Goal: Task Accomplishment & Management: Complete application form

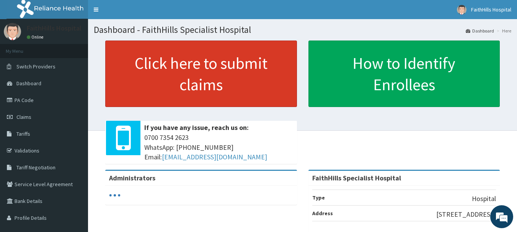
click at [204, 80] on link "Click here to submit claims" at bounding box center [201, 74] width 192 height 67
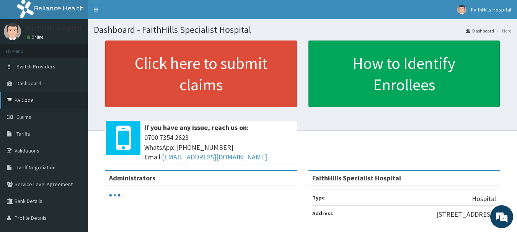
click at [28, 98] on link "PA Code" at bounding box center [44, 100] width 88 height 17
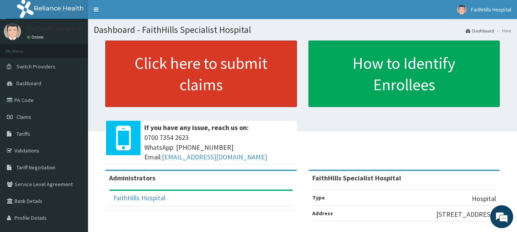
click at [192, 76] on link "Click here to submit claims" at bounding box center [201, 74] width 192 height 67
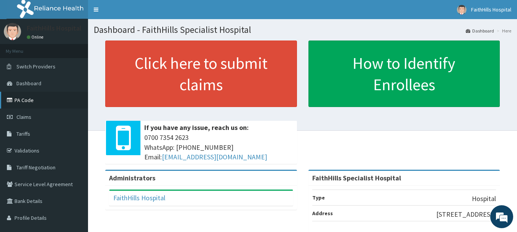
click at [22, 102] on link "PA Code" at bounding box center [44, 100] width 88 height 17
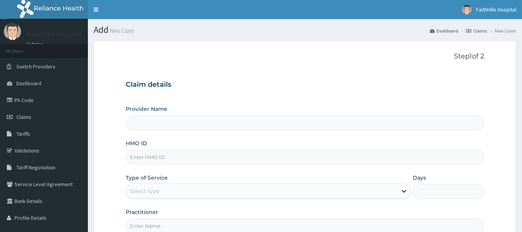
type input "FaithHills Specialist Hospital"
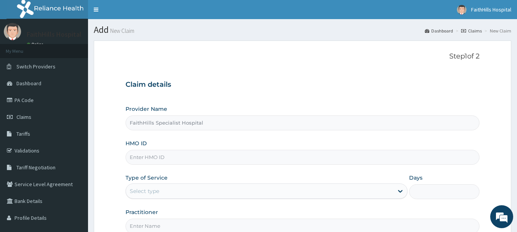
click at [146, 163] on input "HMO ID" at bounding box center [302, 157] width 354 height 15
type input "RET/42207/A"
click at [153, 186] on div "Select type" at bounding box center [259, 191] width 267 height 12
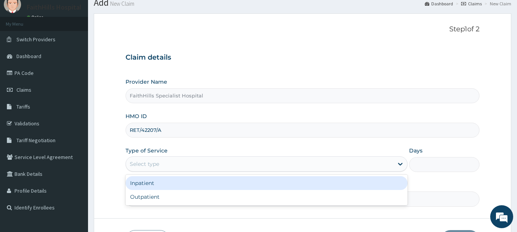
scroll to position [38, 0]
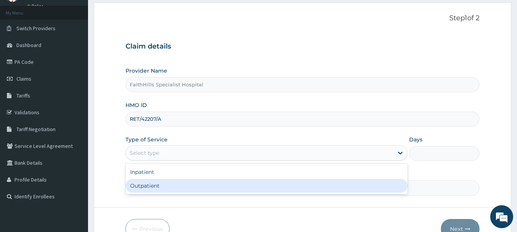
drag, startPoint x: 153, startPoint y: 181, endPoint x: 159, endPoint y: 189, distance: 9.6
click at [153, 182] on div "Outpatient" at bounding box center [266, 186] width 282 height 14
type input "1"
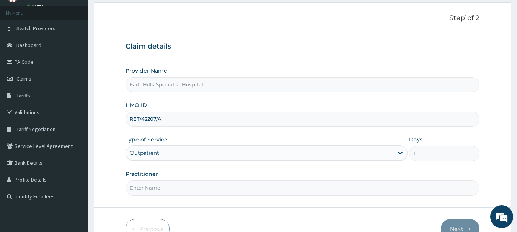
click at [159, 192] on input "Practitioner" at bounding box center [302, 187] width 354 height 15
type input "DR LILIAN"
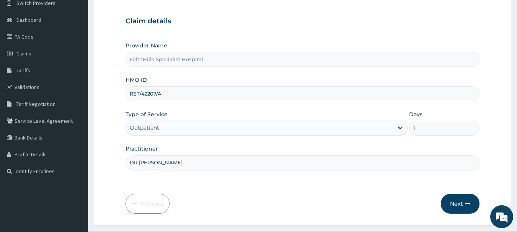
scroll to position [76, 0]
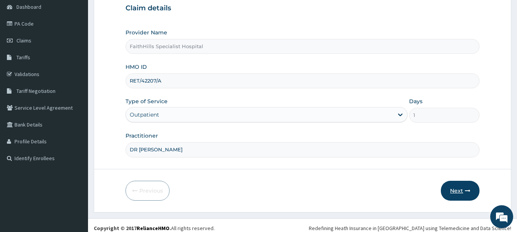
click at [459, 187] on button "Next" at bounding box center [459, 191] width 39 height 20
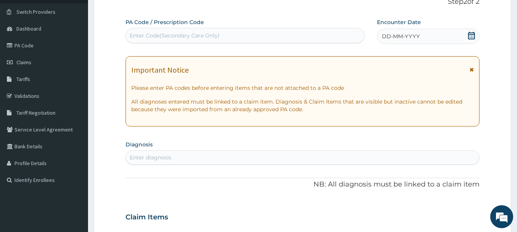
scroll to position [38, 0]
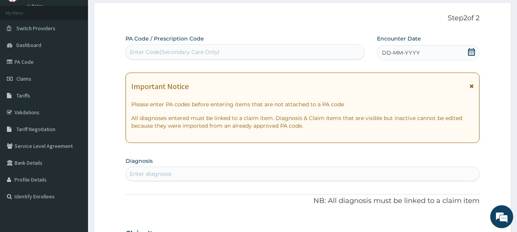
click at [204, 55] on div "Enter Code(Secondary Care Only)" at bounding box center [175, 52] width 90 height 8
type input "PA/91EAC9"
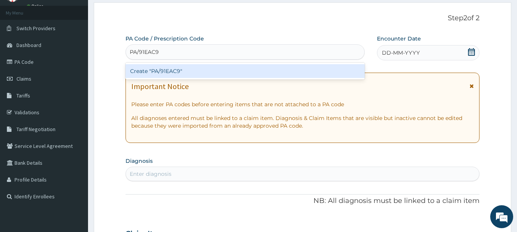
click at [194, 73] on div "Create "PA/91EAC9"" at bounding box center [244, 71] width 239 height 14
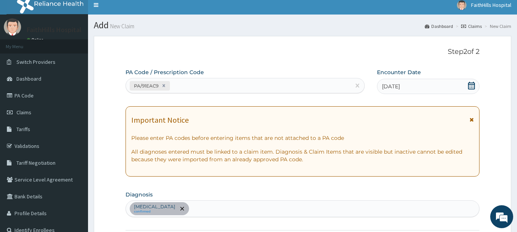
scroll to position [0, 0]
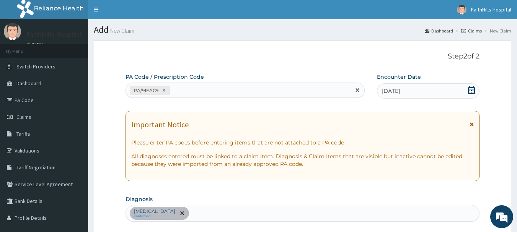
click at [319, 87] on div "PA/91EAC9" at bounding box center [238, 90] width 225 height 13
paste input "PA/C5ABF9"
type input "PA/C5ABF9"
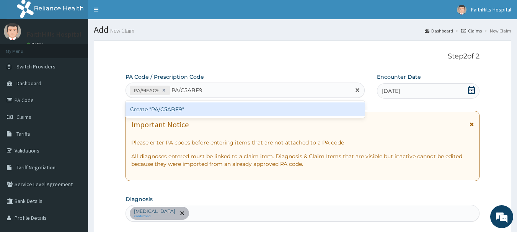
click at [277, 105] on div "Create "PA/C5ABF9"" at bounding box center [244, 109] width 239 height 14
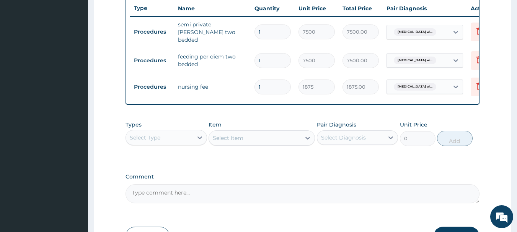
scroll to position [338, 0]
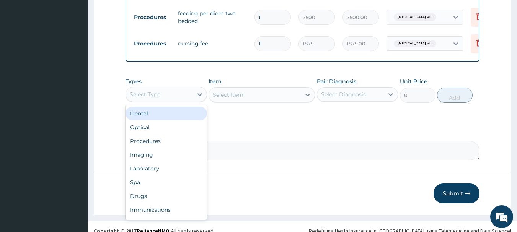
click at [178, 97] on div "Select Type" at bounding box center [159, 94] width 67 height 12
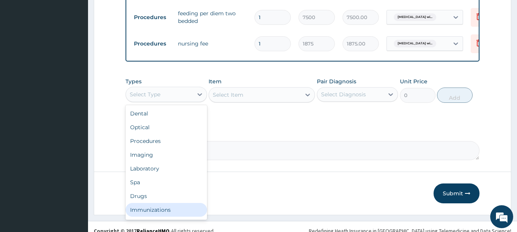
scroll to position [26, 0]
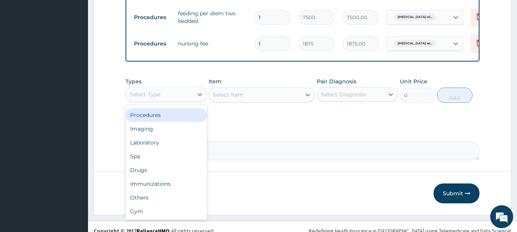
click at [150, 110] on div "Procedures" at bounding box center [165, 115] width 81 height 14
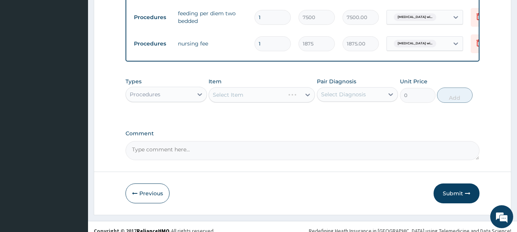
click at [263, 96] on div "Select Item" at bounding box center [261, 94] width 106 height 15
click at [263, 96] on div "Select Item" at bounding box center [255, 95] width 92 height 12
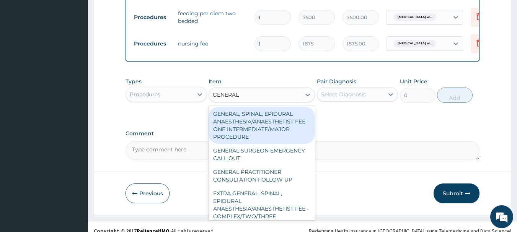
type input "GENERAL W"
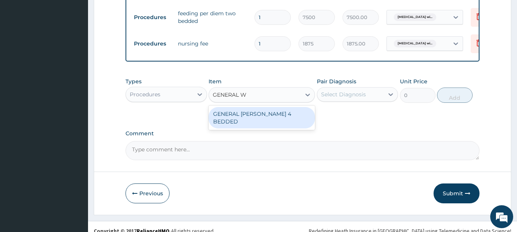
click at [260, 115] on div "GENERAL WARD 4 BEDDED" at bounding box center [261, 117] width 106 height 21
type input "6250"
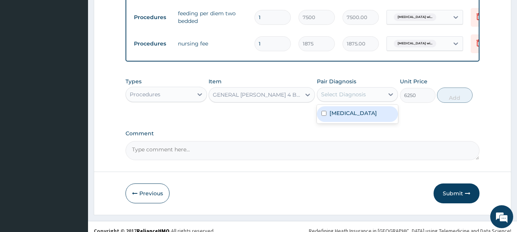
click at [350, 95] on div "Select Diagnosis" at bounding box center [343, 95] width 45 height 8
click at [353, 117] on label "Plasmodium malariae malaria without complication" at bounding box center [352, 113] width 47 height 8
checkbox input "true"
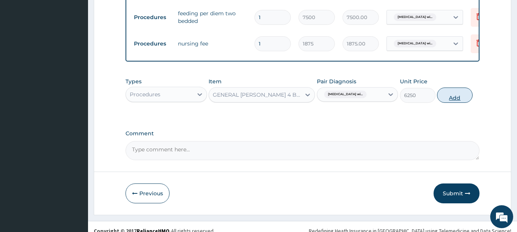
click at [450, 98] on button "Add" at bounding box center [455, 95] width 36 height 15
type input "0"
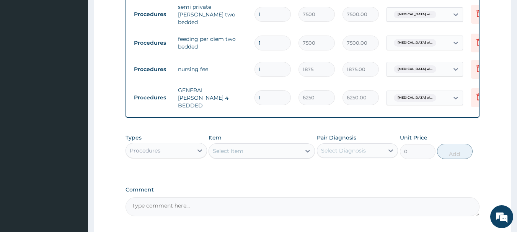
scroll to position [300, 0]
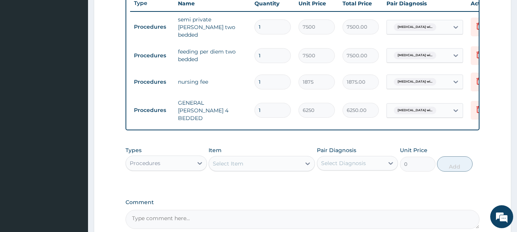
click at [479, 50] on div "Type Name Quantity Unit Price Total Price Pair Diagnosis Actions Procedures sem…" at bounding box center [302, 60] width 354 height 139
click at [476, 52] on icon at bounding box center [478, 54] width 9 height 9
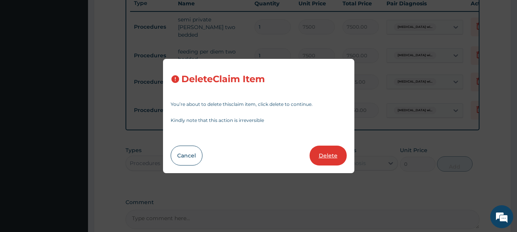
click at [327, 151] on button "Delete" at bounding box center [327, 156] width 37 height 20
type input "1875"
type input "1875.00"
type input "6250"
type input "6250.00"
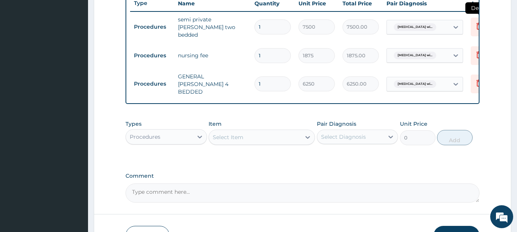
click at [475, 26] on icon at bounding box center [478, 25] width 9 height 9
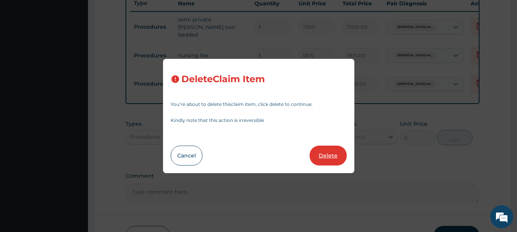
click at [324, 161] on button "Delete" at bounding box center [327, 156] width 37 height 20
type input "1875"
type input "1875.00"
type input "6250"
type input "6250.00"
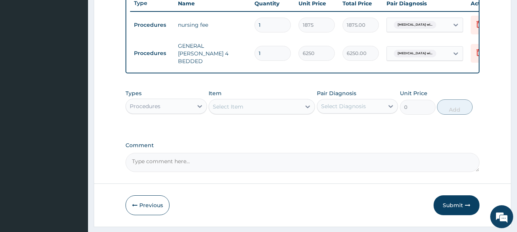
click at [236, 110] on div "Select Item" at bounding box center [228, 107] width 31 height 8
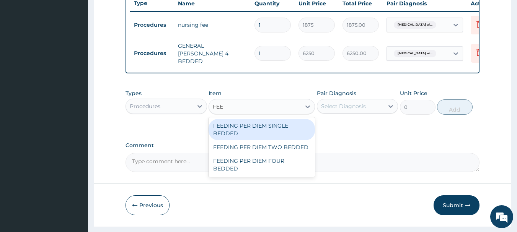
type input "FEED"
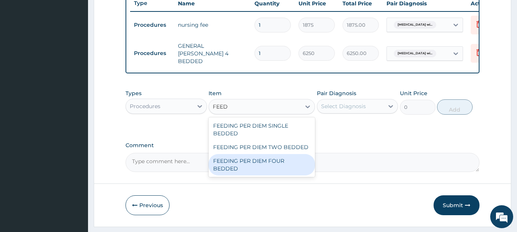
click at [272, 170] on div "FEEDING PER DIEM FOUR BEDDED" at bounding box center [261, 164] width 106 height 21
type input "6250"
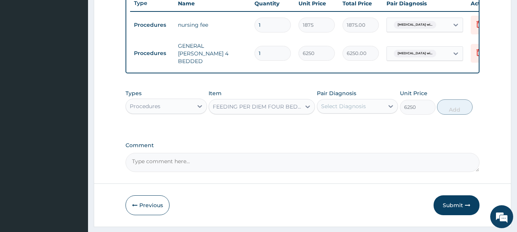
click at [339, 107] on div "Select Diagnosis" at bounding box center [343, 106] width 45 height 8
click at [348, 129] on label "[MEDICAL_DATA]" at bounding box center [352, 125] width 47 height 8
checkbox input "true"
click at [442, 110] on button "Add" at bounding box center [455, 106] width 36 height 15
type input "0"
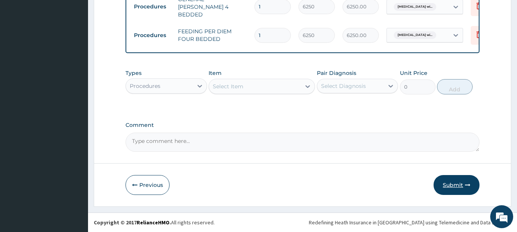
click at [458, 188] on button "Submit" at bounding box center [456, 185] width 46 height 20
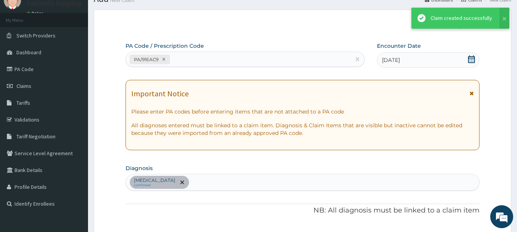
scroll to position [341, 0]
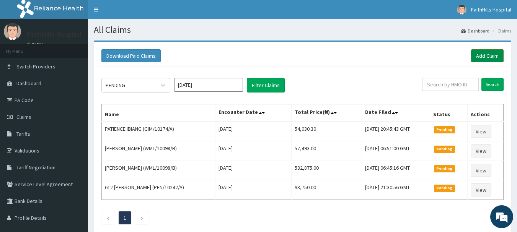
click at [492, 60] on link "Add Claim" at bounding box center [487, 55] width 32 height 13
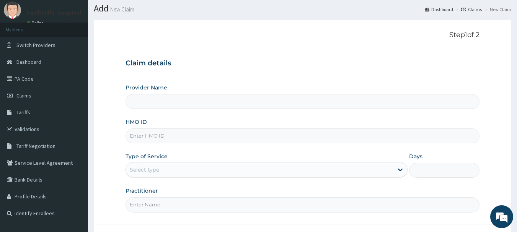
scroll to position [38, 0]
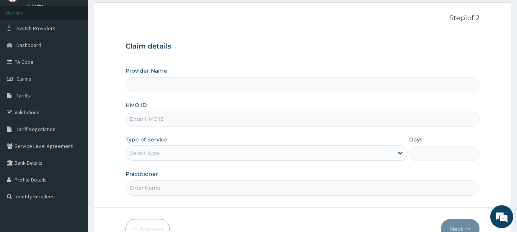
click at [161, 115] on input "HMO ID" at bounding box center [302, 119] width 354 height 15
type input "RET"
type input "FaithHills Specialist Hospital"
type input "RET/42207/A"
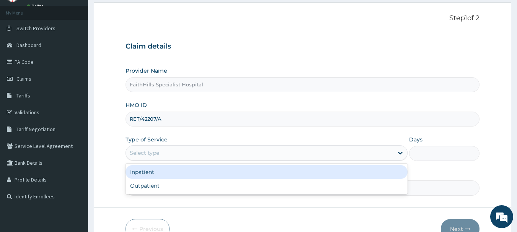
click at [148, 156] on div "Select type" at bounding box center [144, 153] width 29 height 8
click at [146, 172] on div "Inpatient" at bounding box center [266, 172] width 282 height 14
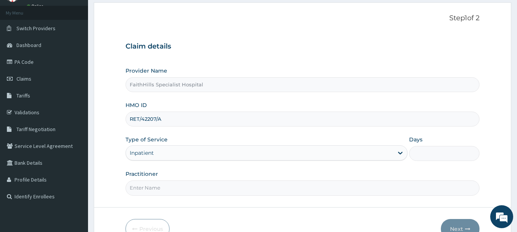
click at [147, 186] on input "Practitioner" at bounding box center [302, 187] width 354 height 15
type input "DR. JOSHUA"
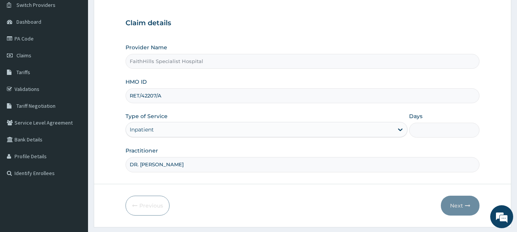
scroll to position [82, 0]
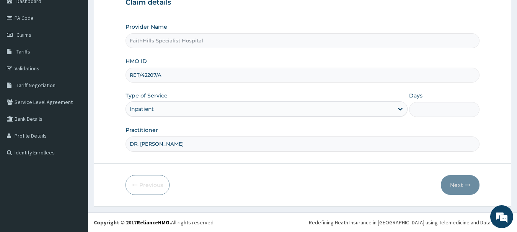
click at [439, 109] on input "Days" at bounding box center [444, 109] width 70 height 15
type input "1"
click at [457, 183] on button "Next" at bounding box center [459, 185] width 39 height 20
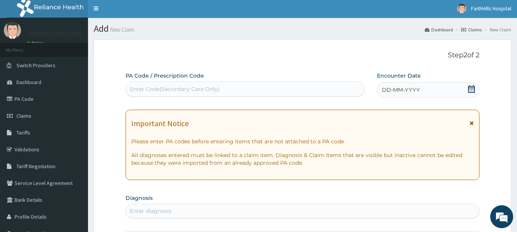
scroll to position [0, 0]
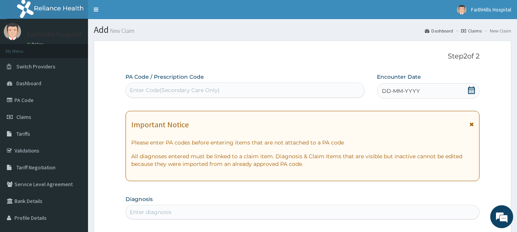
click at [211, 88] on div "Enter Code(Secondary Care Only)" at bounding box center [175, 90] width 90 height 8
paste input "PA/C5ABF9"
type input "PA/C5ABF9"
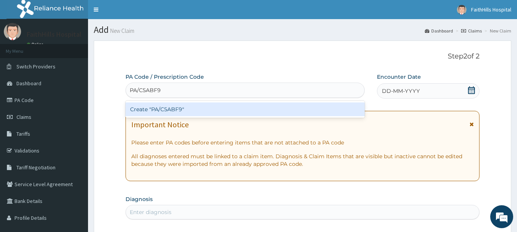
click at [174, 111] on div "Create "PA/C5ABF9"" at bounding box center [244, 109] width 239 height 14
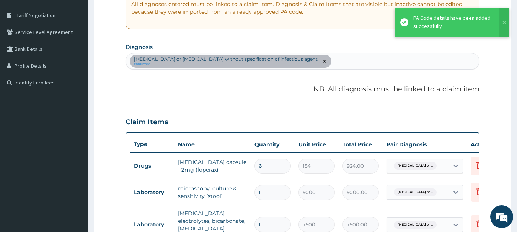
scroll to position [142, 0]
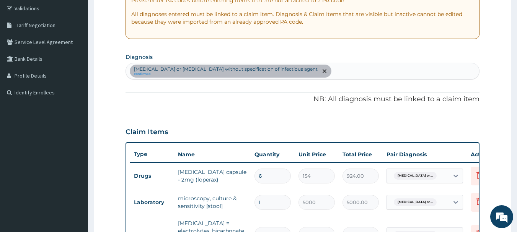
click at [347, 69] on div "Infectious gastroenteritis or colitis without specification of infectious agent…" at bounding box center [302, 71] width 353 height 16
type input "MALARIA"
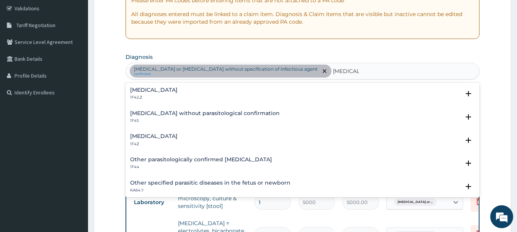
click at [162, 133] on h4 "Malaria, unspecified" at bounding box center [153, 136] width 47 height 6
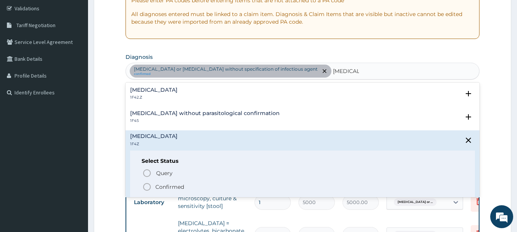
drag, startPoint x: 165, startPoint y: 182, endPoint x: 186, endPoint y: 175, distance: 22.2
click at [165, 182] on div "Query Query covers suspected (?), Keep in view (kiv), Ruled out (r/o) Confirmed" at bounding box center [302, 179] width 322 height 23
click at [167, 191] on span "Confirmed" at bounding box center [302, 186] width 321 height 9
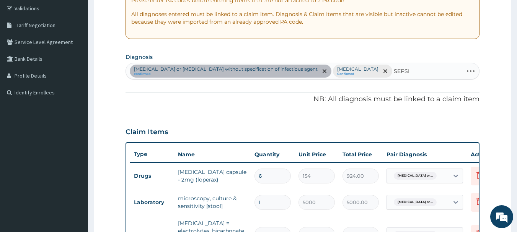
type input "[MEDICAL_DATA]"
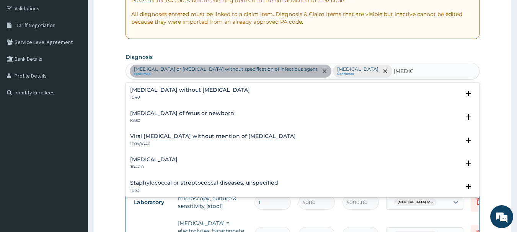
click at [162, 95] on div "Sepsis without septic shock 1G40" at bounding box center [190, 93] width 120 height 13
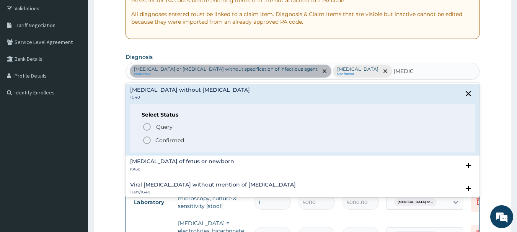
click at [153, 140] on span "Confirmed" at bounding box center [302, 140] width 321 height 9
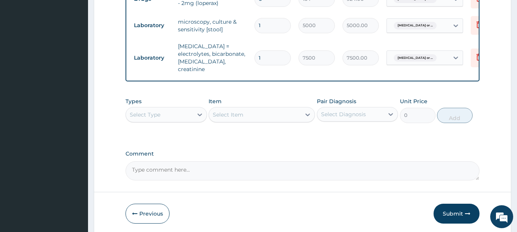
scroll to position [295, 0]
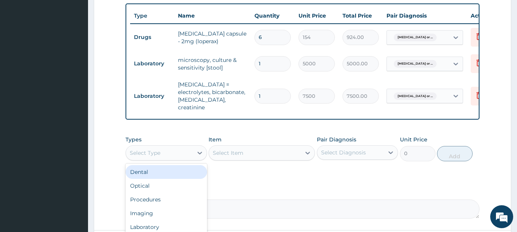
click at [154, 145] on div "Select Type" at bounding box center [165, 152] width 81 height 15
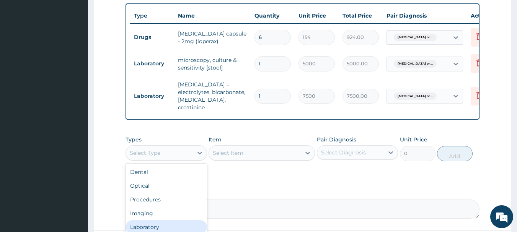
click at [158, 220] on div "Laboratory" at bounding box center [165, 227] width 81 height 14
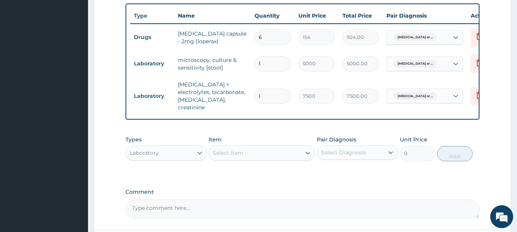
click at [259, 147] on div "Select Item" at bounding box center [255, 153] width 92 height 12
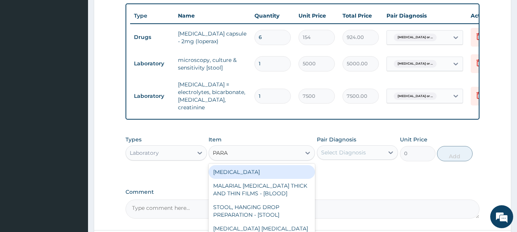
type input "PARAS"
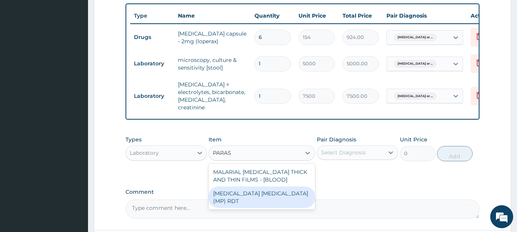
click at [284, 187] on div "MALARIA PARASITE (MP) RDT" at bounding box center [261, 197] width 106 height 21
type input "2000"
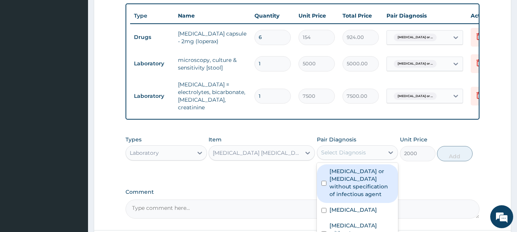
click at [352, 149] on div "Select Diagnosis" at bounding box center [343, 153] width 45 height 8
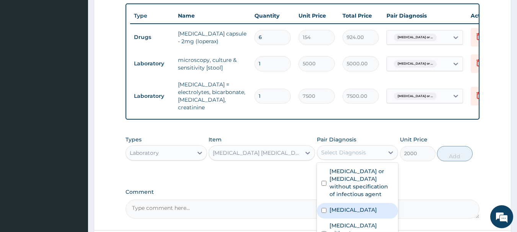
click at [369, 206] on label "Malaria, unspecified" at bounding box center [352, 210] width 47 height 8
checkbox input "true"
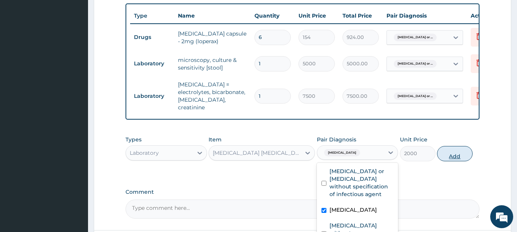
click at [455, 146] on button "Add" at bounding box center [455, 153] width 36 height 15
type input "0"
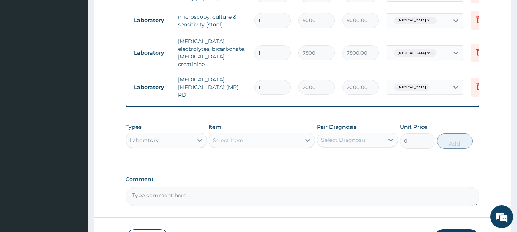
scroll to position [372, 0]
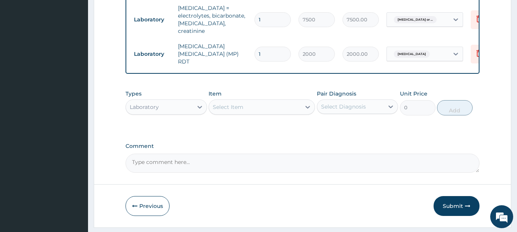
click at [243, 103] on div "Select Item" at bounding box center [228, 107] width 31 height 8
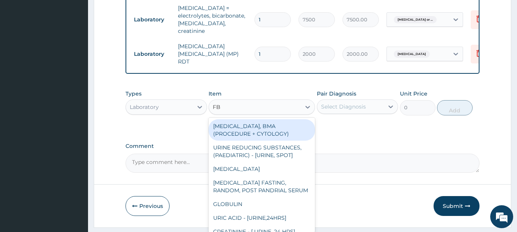
type input "FBC"
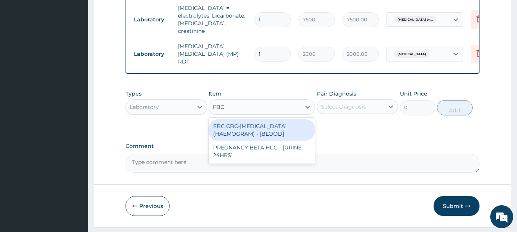
drag, startPoint x: 260, startPoint y: 115, endPoint x: 307, endPoint y: 101, distance: 49.3
click at [260, 119] on div "FBC CBC-[MEDICAL_DATA] (HAEMOGRAM) - [BLOOD]" at bounding box center [261, 129] width 106 height 21
type input "5000"
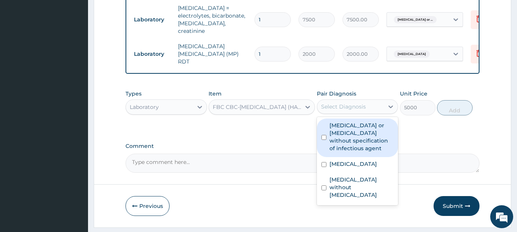
click at [334, 101] on div "Select Diagnosis" at bounding box center [350, 107] width 67 height 12
click at [364, 122] on label "Infectious gastroenteritis or colitis without specification of infectious agent" at bounding box center [361, 137] width 64 height 31
checkbox input "true"
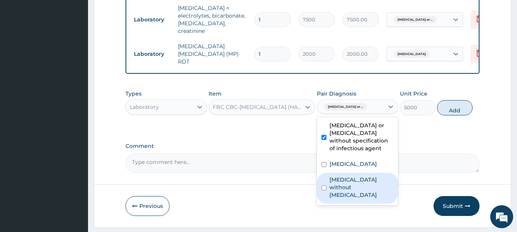
click at [360, 176] on label "[MEDICAL_DATA] without [MEDICAL_DATA]" at bounding box center [361, 187] width 64 height 23
checkbox input "true"
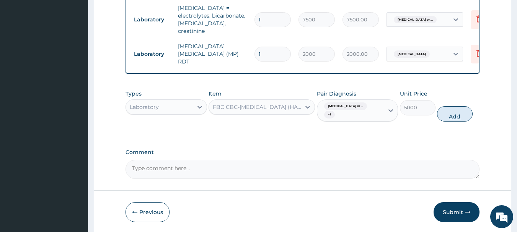
click at [456, 106] on button "Add" at bounding box center [455, 113] width 36 height 15
type input "0"
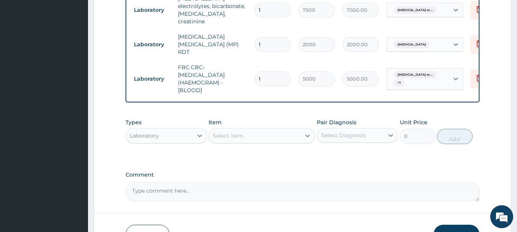
scroll to position [410, 0]
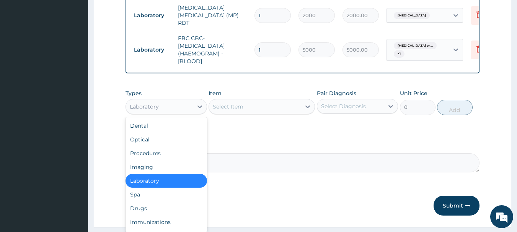
click at [169, 101] on div "Laboratory" at bounding box center [159, 107] width 67 height 12
click at [151, 201] on div "Drugs" at bounding box center [165, 208] width 81 height 14
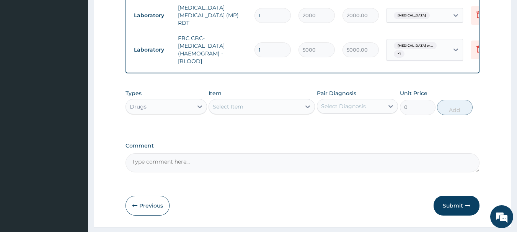
click at [239, 103] on div "Select Item" at bounding box center [228, 107] width 31 height 8
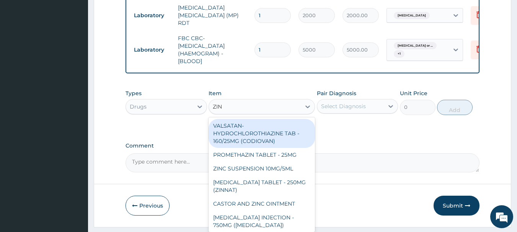
type input "ZINC"
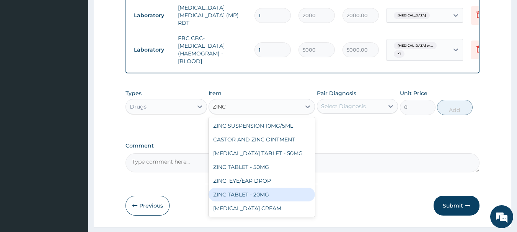
click at [246, 188] on div "ZINC TABLET - 20MG" at bounding box center [261, 195] width 106 height 14
type input "64.39999999999999"
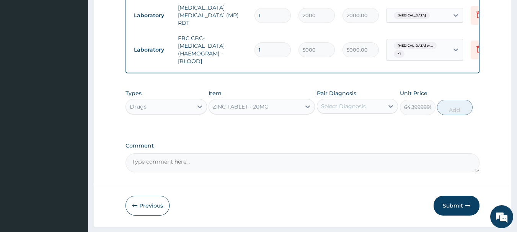
click at [374, 100] on div "Select Diagnosis" at bounding box center [350, 106] width 67 height 12
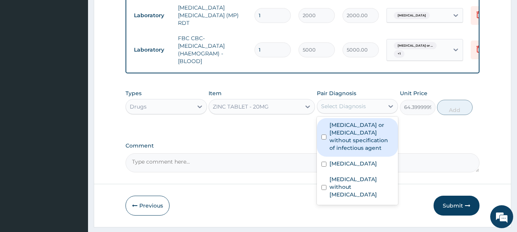
click at [353, 121] on label "Infectious gastroenteritis or colitis without specification of infectious agent" at bounding box center [361, 136] width 64 height 31
checkbox input "true"
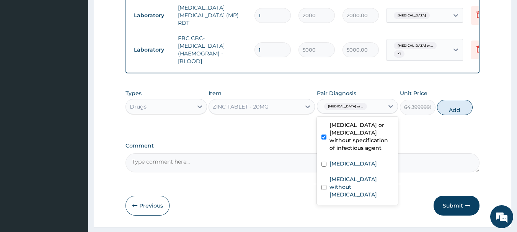
click at [450, 100] on button "Add" at bounding box center [455, 107] width 36 height 15
type input "0"
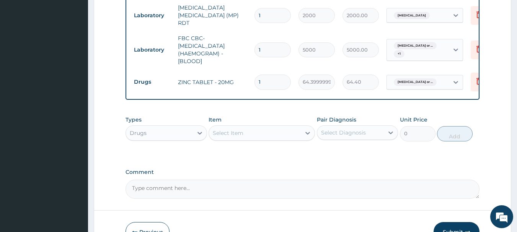
type input "0.00"
type input "5"
type input "322.00"
type input "5"
click at [268, 127] on div "Select Item" at bounding box center [255, 133] width 92 height 12
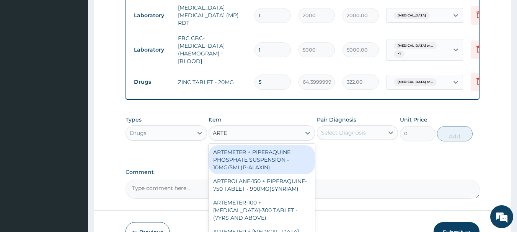
type input "ARTEM"
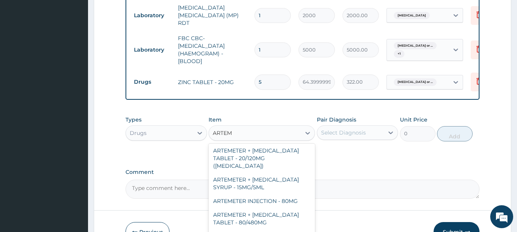
scroll to position [333, 0]
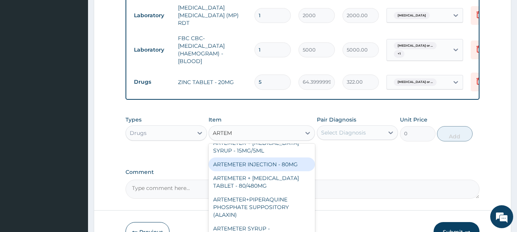
click at [273, 158] on div "ARTEMETER INJECTION - 80MG" at bounding box center [261, 165] width 106 height 14
type input "475.99999999999994"
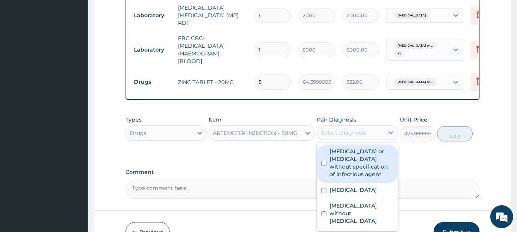
click at [342, 129] on div "Select Diagnosis" at bounding box center [343, 133] width 45 height 8
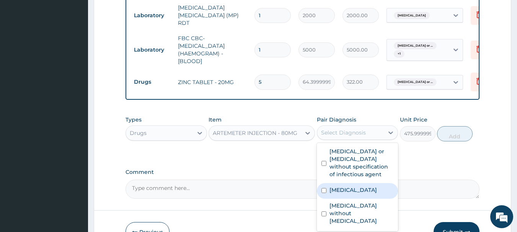
click at [356, 186] on label "[MEDICAL_DATA]" at bounding box center [352, 190] width 47 height 8
checkbox input "true"
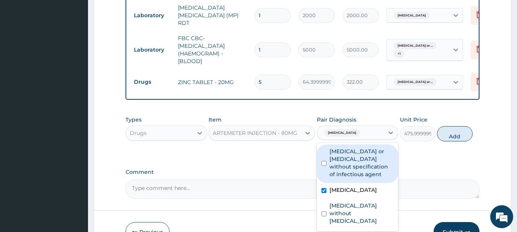
click at [453, 125] on div "Types Drugs Item ARTEMETER INJECTION - 80MG Pair Diagnosis option Malaria, unsp…" at bounding box center [302, 134] width 354 height 44
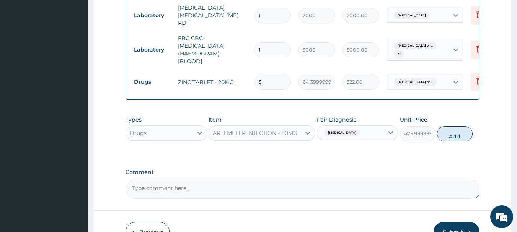
click at [453, 126] on button "Add" at bounding box center [455, 133] width 36 height 15
type input "0"
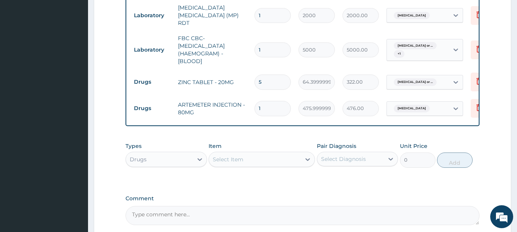
type input "0.00"
type input "6"
type input "2856.00"
type input "6"
click at [253, 153] on div "Select Item" at bounding box center [255, 159] width 92 height 12
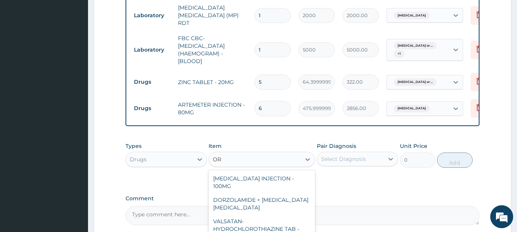
type input "ORS"
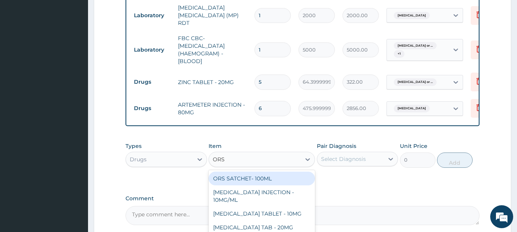
click at [258, 172] on div "ORS SATCHET- 100ML" at bounding box center [261, 179] width 106 height 14
type input "112"
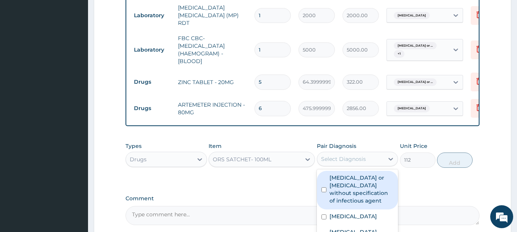
click at [370, 153] on div "Select Diagnosis" at bounding box center [350, 159] width 67 height 12
drag, startPoint x: 364, startPoint y: 170, endPoint x: 428, endPoint y: 152, distance: 66.8
click at [364, 174] on label "Infectious gastroenteritis or colitis without specification of infectious agent" at bounding box center [361, 189] width 64 height 31
checkbox input "true"
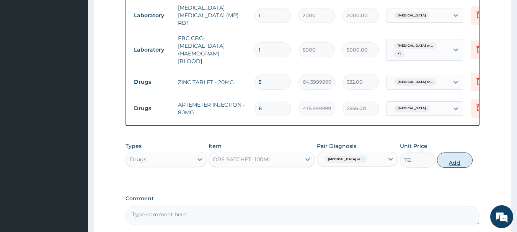
click at [455, 153] on button "Add" at bounding box center [455, 160] width 36 height 15
type input "0"
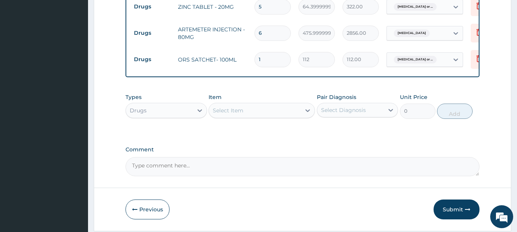
scroll to position [487, 0]
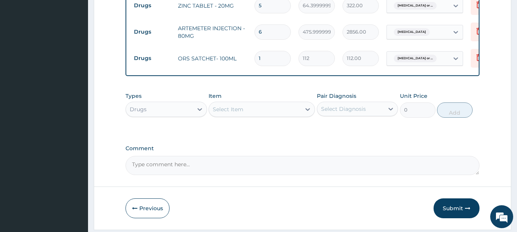
click at [262, 103] on div "Select Item" at bounding box center [255, 109] width 92 height 12
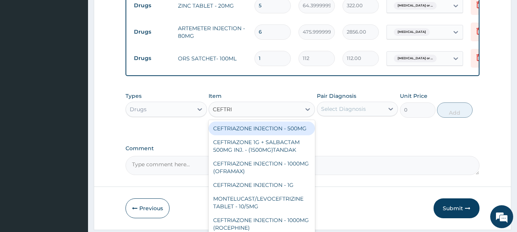
type input "CEFTRIA"
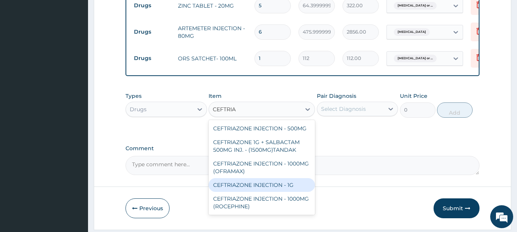
drag, startPoint x: 283, startPoint y: 165, endPoint x: 296, endPoint y: 146, distance: 22.8
click at [283, 178] on div "CEFTRIAZONE INJECTION - 1G" at bounding box center [261, 185] width 106 height 14
type input "1652"
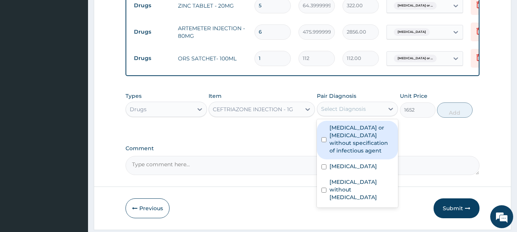
click at [343, 103] on div "Select Diagnosis" at bounding box center [350, 109] width 67 height 12
click at [382, 126] on label "Infectious gastroenteritis or colitis without specification of infectious agent" at bounding box center [361, 139] width 64 height 31
checkbox input "true"
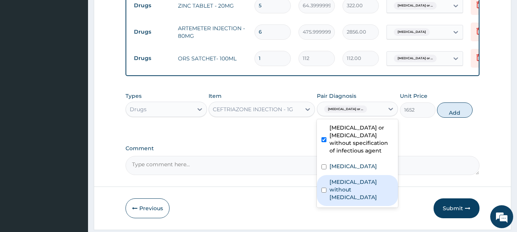
drag, startPoint x: 364, startPoint y: 165, endPoint x: 391, endPoint y: 140, distance: 37.6
click at [366, 178] on label "Sepsis without septic shock" at bounding box center [361, 189] width 64 height 23
checkbox input "true"
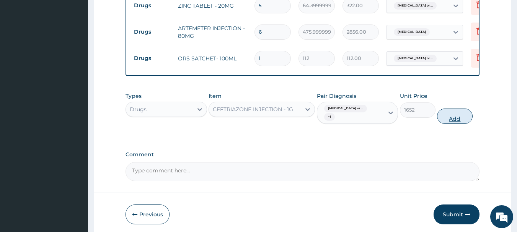
click at [456, 109] on button "Add" at bounding box center [455, 116] width 36 height 15
type input "0"
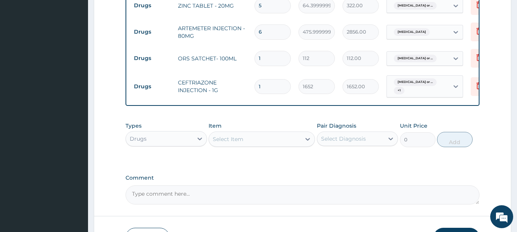
type input "0.00"
type input "3"
type input "4956.00"
type input "3"
click at [269, 133] on div "Select Item" at bounding box center [255, 139] width 92 height 12
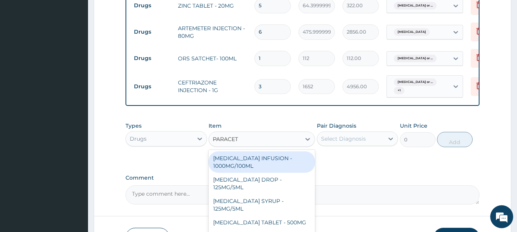
type input "PARACETA"
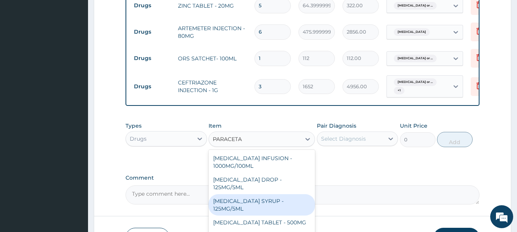
scroll to position [81, 0]
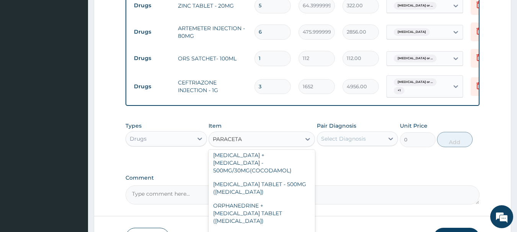
type input "560"
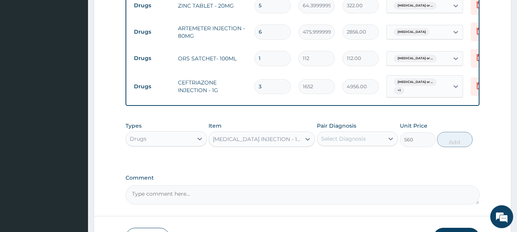
click at [359, 122] on div "Pair Diagnosis Select Diagnosis" at bounding box center [357, 134] width 81 height 25
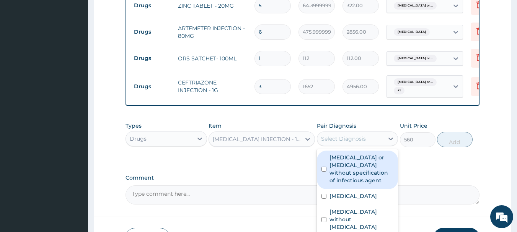
click at [355, 135] on div "Select Diagnosis" at bounding box center [343, 139] width 45 height 8
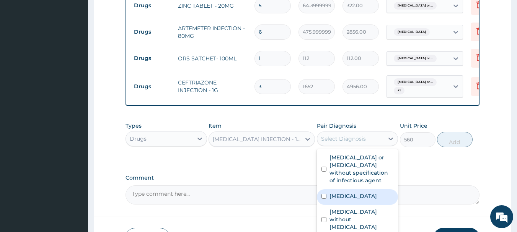
drag, startPoint x: 356, startPoint y: 179, endPoint x: 422, endPoint y: 153, distance: 71.2
click at [356, 192] on label "Malaria, unspecified" at bounding box center [352, 196] width 47 height 8
checkbox input "true"
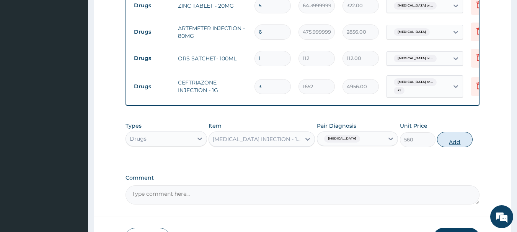
click at [458, 132] on button "Add" at bounding box center [455, 139] width 36 height 15
type input "0"
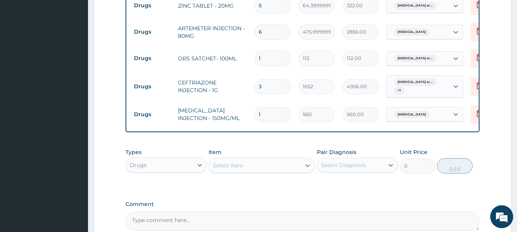
type input "0.00"
type input "6"
type input "3360.00"
type input "6"
click at [251, 159] on div "Select Item" at bounding box center [255, 165] width 92 height 12
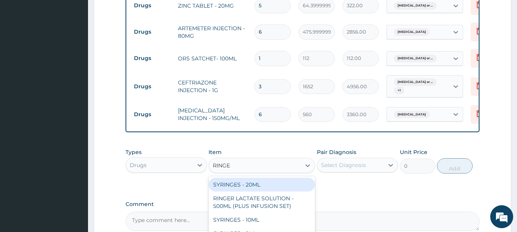
type input "RINGER"
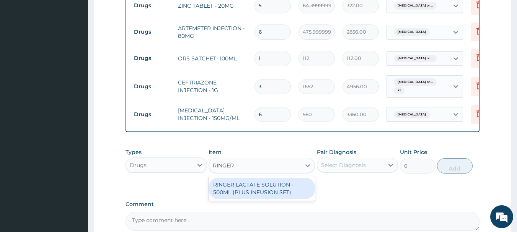
click at [266, 178] on div "RINGER LACTATE SOLUTION - 500ML (PLUS INFUSION SET)" at bounding box center [261, 188] width 106 height 21
type input "1092"
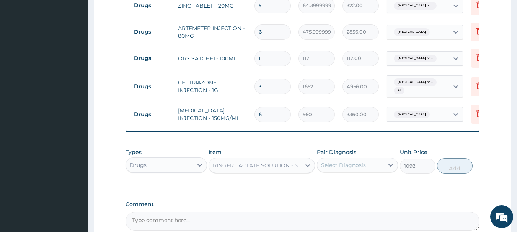
click at [363, 161] on div "Select Diagnosis" at bounding box center [343, 165] width 45 height 8
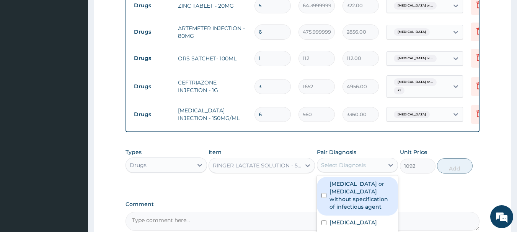
drag, startPoint x: 364, startPoint y: 171, endPoint x: 369, endPoint y: 171, distance: 5.0
click at [364, 180] on label "Infectious gastroenteritis or colitis without specification of infectious agent" at bounding box center [361, 195] width 64 height 31
checkbox input "true"
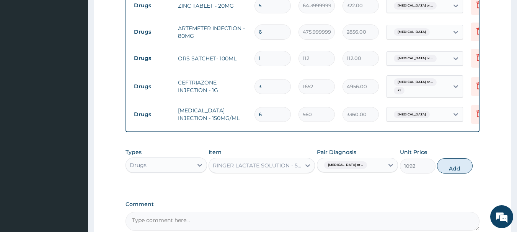
click at [462, 158] on button "Add" at bounding box center [455, 165] width 36 height 15
type input "0"
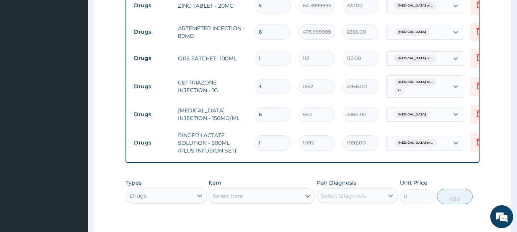
type input "0.00"
type input "3"
type input "3276.00"
type input "3"
click at [268, 232] on label "Comment" at bounding box center [302, 235] width 354 height 6
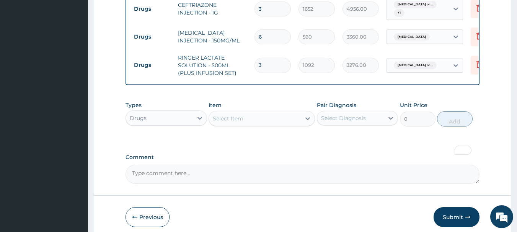
scroll to position [565, 0]
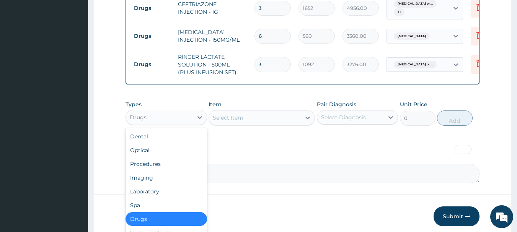
drag, startPoint x: 136, startPoint y: 90, endPoint x: 144, endPoint y: 105, distance: 16.9
click at [136, 110] on div "Drugs" at bounding box center [165, 117] width 81 height 15
click at [154, 157] on div "Procedures" at bounding box center [165, 164] width 81 height 14
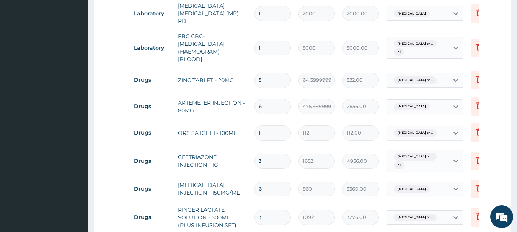
scroll to position [489, 0]
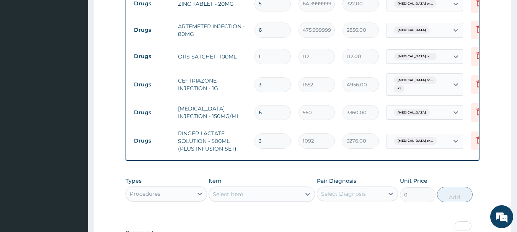
click at [253, 188] on div "Select Item" at bounding box center [255, 194] width 92 height 12
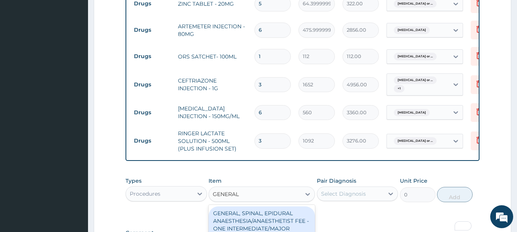
type input "GENERAL P"
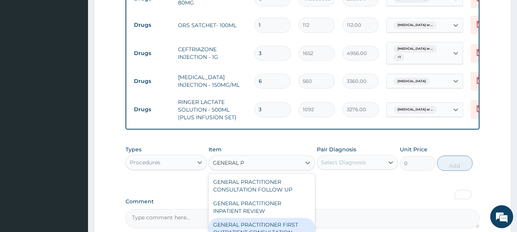
scroll to position [565, 0]
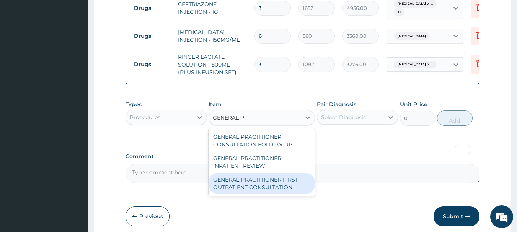
click at [273, 173] on div "GENERAL PRACTITIONER FIRST OUTPATIENT CONSULTATION" at bounding box center [261, 183] width 106 height 21
type input "3750"
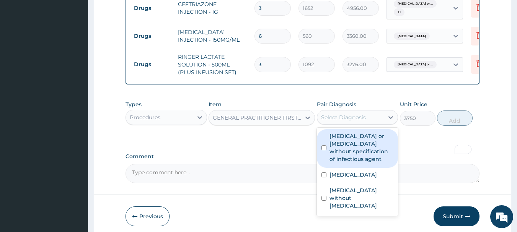
click at [349, 114] on div "Select Diagnosis" at bounding box center [343, 118] width 45 height 8
click at [361, 132] on label "Infectious gastroenteritis or colitis without specification of infectious agent" at bounding box center [361, 147] width 64 height 31
checkbox input "true"
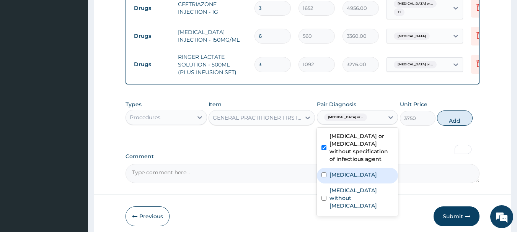
click at [363, 171] on label "Malaria, unspecified" at bounding box center [352, 175] width 47 height 8
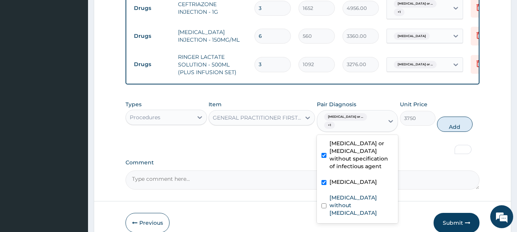
click at [362, 175] on div "Malaria, unspecified" at bounding box center [357, 183] width 81 height 16
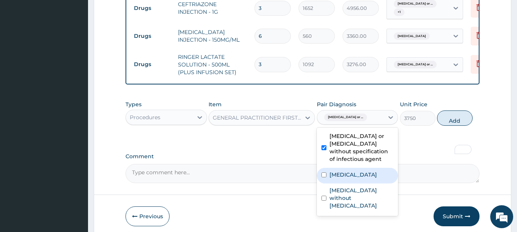
drag, startPoint x: 362, startPoint y: 153, endPoint x: 361, endPoint y: 164, distance: 11.1
click at [362, 171] on label "Malaria, unspecified" at bounding box center [352, 175] width 47 height 8
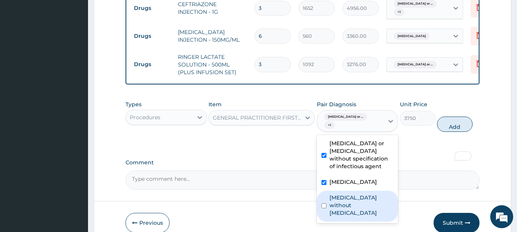
click at [360, 170] on div "Infectious gastroenteritis or colitis without specification of infectious agent…" at bounding box center [357, 179] width 81 height 88
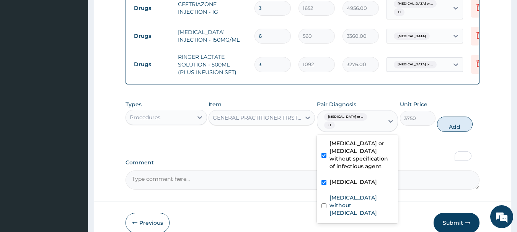
drag, startPoint x: 374, startPoint y: 166, endPoint x: 367, endPoint y: 170, distance: 7.5
click at [374, 175] on div "Malaria, unspecified" at bounding box center [357, 183] width 81 height 16
checkbox input "false"
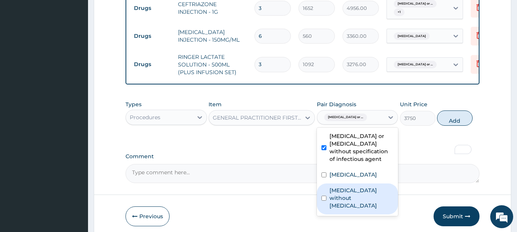
click at [364, 187] on label "Sepsis without septic shock" at bounding box center [361, 198] width 64 height 23
checkbox input "true"
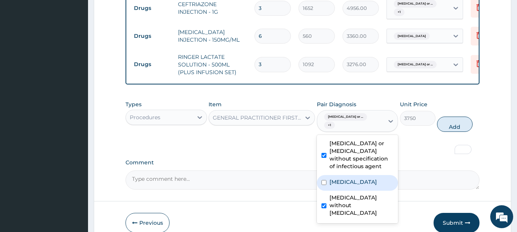
click at [363, 175] on div "Malaria, unspecified" at bounding box center [357, 183] width 81 height 16
checkbox input "true"
click at [456, 117] on button "Add" at bounding box center [455, 124] width 36 height 15
type input "0"
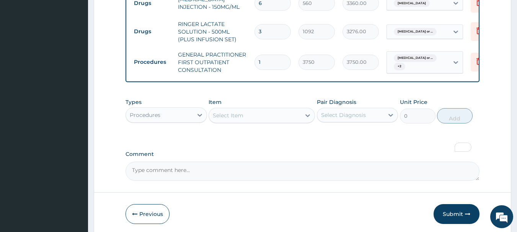
scroll to position [603, 0]
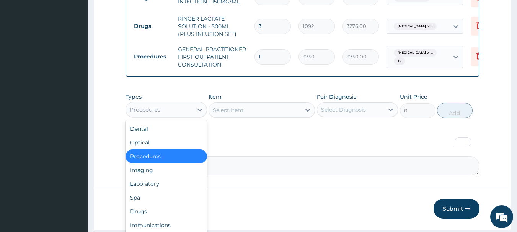
click at [139, 106] on div "Procedures" at bounding box center [145, 110] width 31 height 8
click at [144, 205] on div "Drugs" at bounding box center [165, 212] width 81 height 14
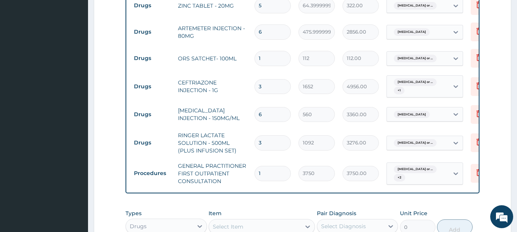
scroll to position [565, 0]
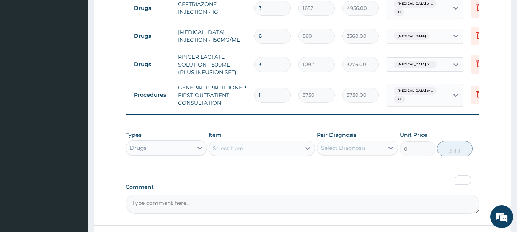
click at [250, 142] on div "Select Item" at bounding box center [255, 148] width 92 height 12
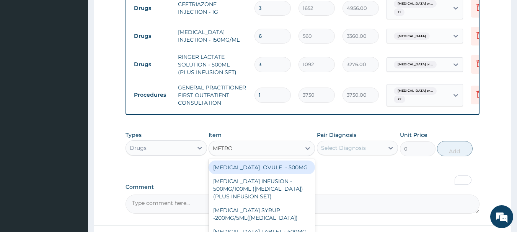
type input "METRON"
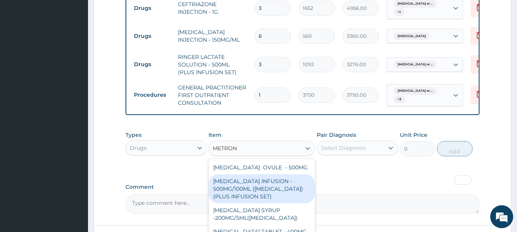
click at [281, 174] on div "METRONIDAZOLE INFUSION - 500MG/100ML (FLAGYL)(PLUS INFUSION SET)" at bounding box center [261, 188] width 106 height 29
type input "923.9999999999999"
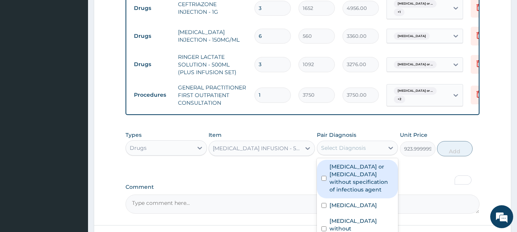
click at [335, 141] on div "Select Diagnosis" at bounding box center [357, 148] width 81 height 15
click at [350, 163] on label "Infectious gastroenteritis or colitis without specification of infectious agent" at bounding box center [361, 178] width 64 height 31
checkbox input "true"
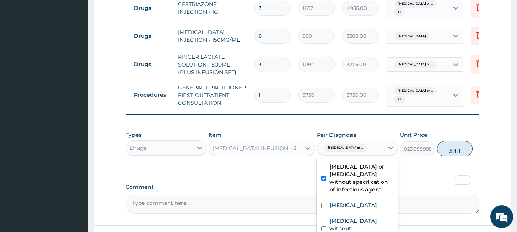
click at [455, 141] on button "Add" at bounding box center [455, 148] width 36 height 15
type input "0"
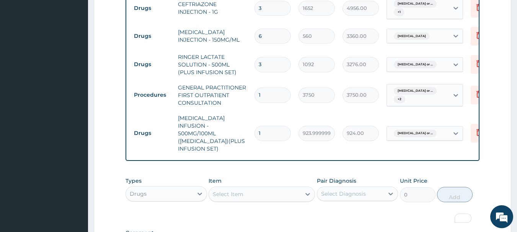
type input "0.00"
type input "3"
type input "2772.00"
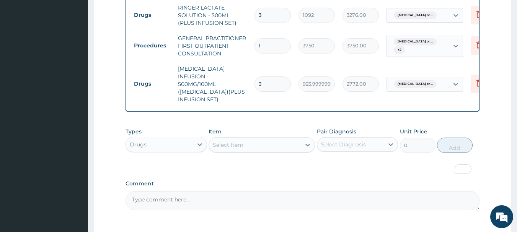
scroll to position [645, 0]
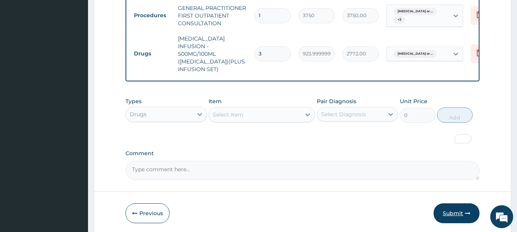
type input "3"
click at [453, 203] on button "Submit" at bounding box center [456, 213] width 46 height 20
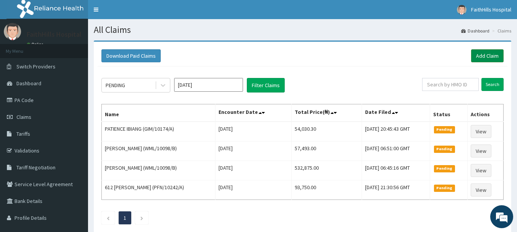
click at [494, 57] on link "Add Claim" at bounding box center [487, 55] width 32 height 13
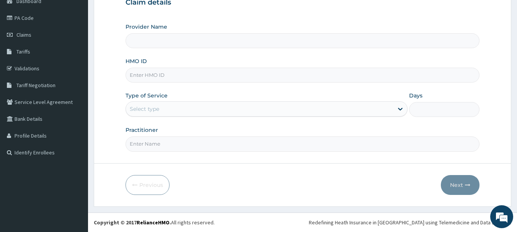
click at [140, 76] on input "HMO ID" at bounding box center [302, 75] width 354 height 15
type input "FaithHills Specialist Hospital"
type input "OHT/11246/C"
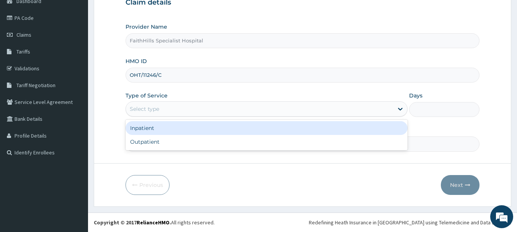
click at [141, 113] on div "Select type" at bounding box center [259, 109] width 267 height 12
click at [149, 130] on div "Inpatient" at bounding box center [266, 128] width 282 height 14
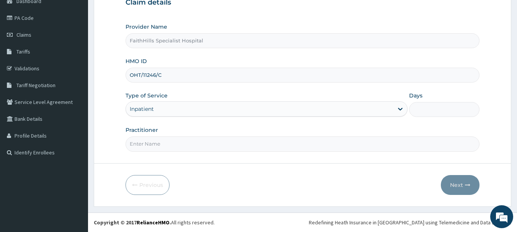
click at [456, 114] on input "Days" at bounding box center [444, 109] width 70 height 15
type input "1"
click at [145, 148] on input "Practitioner" at bounding box center [302, 143] width 354 height 15
type input "DR JOSHUA"
click at [454, 182] on button "Next" at bounding box center [459, 185] width 39 height 20
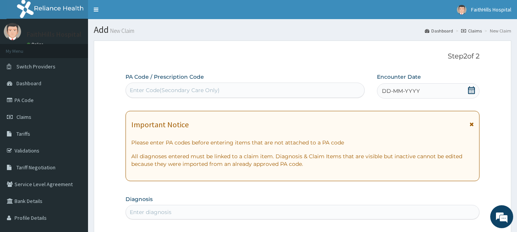
click at [206, 88] on div "Enter Code(Secondary Care Only)" at bounding box center [175, 90] width 90 height 8
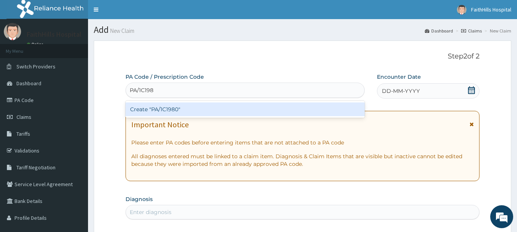
type input "PA/1C1980"
click at [188, 112] on div "Create "PA/1C1980"" at bounding box center [244, 109] width 239 height 14
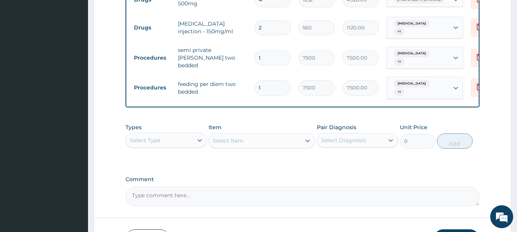
scroll to position [354, 0]
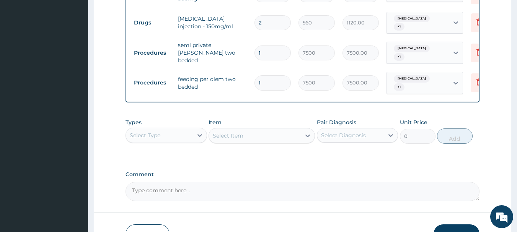
click at [154, 138] on div "Select Type" at bounding box center [145, 136] width 31 height 8
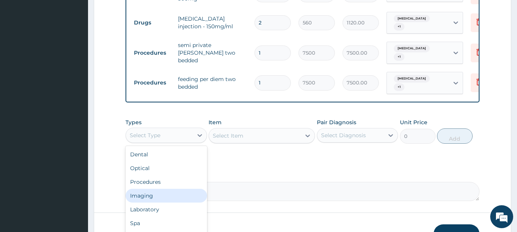
scroll to position [26, 0]
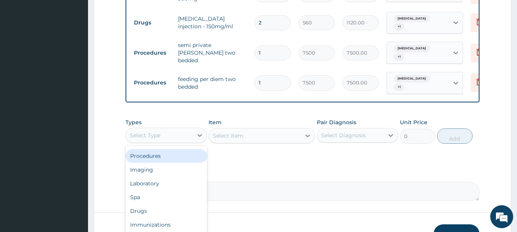
click at [154, 154] on div "Procedures" at bounding box center [165, 156] width 81 height 14
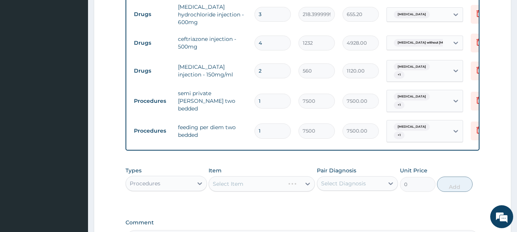
scroll to position [354, 0]
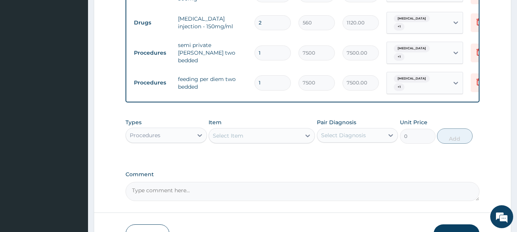
click at [244, 134] on div "Select Item" at bounding box center [255, 136] width 92 height 12
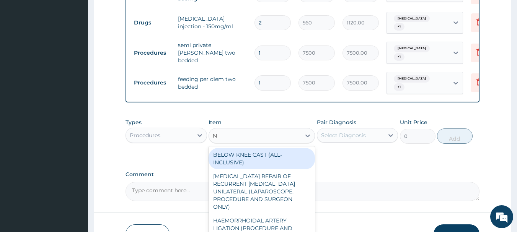
type input "NU"
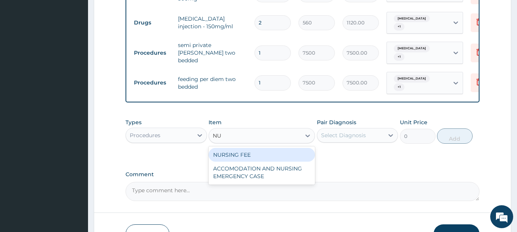
drag, startPoint x: 238, startPoint y: 156, endPoint x: 255, endPoint y: 156, distance: 17.6
click at [238, 156] on div "NURSING FEE" at bounding box center [261, 155] width 106 height 14
type input "1875"
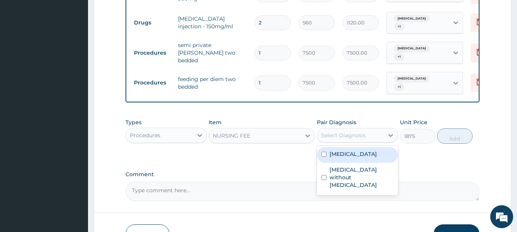
drag, startPoint x: 355, startPoint y: 135, endPoint x: 354, endPoint y: 144, distance: 8.8
click at [354, 135] on div "Select Diagnosis" at bounding box center [343, 136] width 45 height 8
click at [354, 152] on label "Malaria, unspecified" at bounding box center [352, 154] width 47 height 8
checkbox input "true"
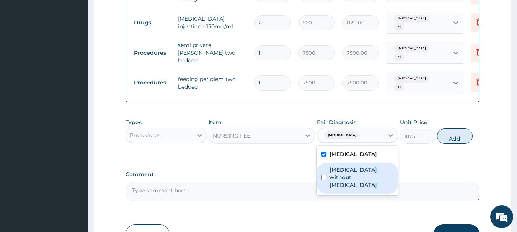
click at [355, 174] on label "[MEDICAL_DATA] without [MEDICAL_DATA]" at bounding box center [361, 177] width 64 height 23
checkbox input "true"
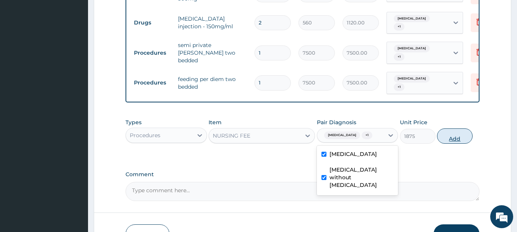
click at [459, 135] on button "Add" at bounding box center [455, 135] width 36 height 15
type input "0"
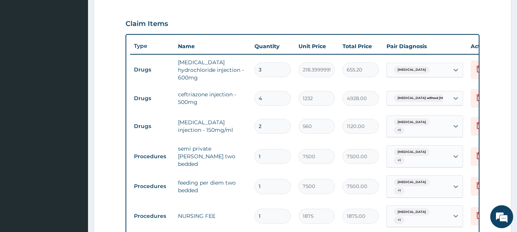
scroll to position [239, 0]
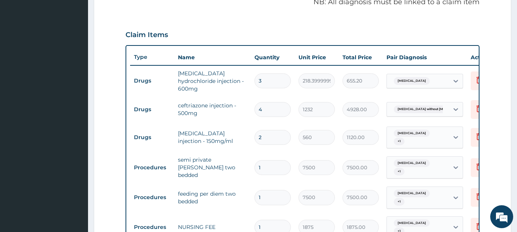
click at [284, 112] on input "4" at bounding box center [272, 109] width 36 height 15
type input "0.00"
type input "3"
type input "3696.00"
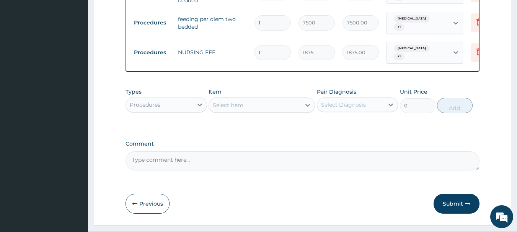
scroll to position [434, 0]
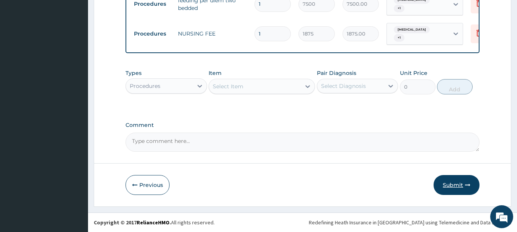
type input "3"
click at [457, 185] on button "Submit" at bounding box center [456, 185] width 46 height 20
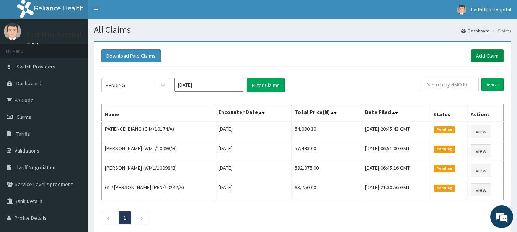
click at [500, 50] on link "Add Claim" at bounding box center [487, 55] width 32 height 13
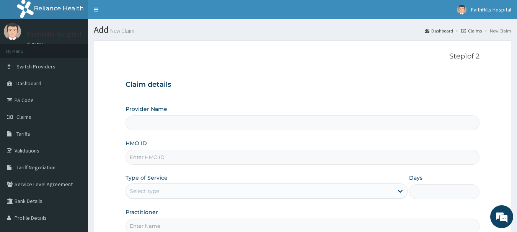
click at [167, 160] on input "HMO ID" at bounding box center [302, 157] width 354 height 15
type input "FaithHills Specialist Hospital"
type input "OHT/11246/C"
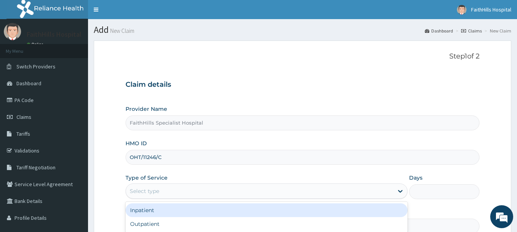
click at [154, 192] on div "Select type" at bounding box center [144, 191] width 29 height 8
click at [148, 214] on div "Inpatient" at bounding box center [266, 210] width 282 height 14
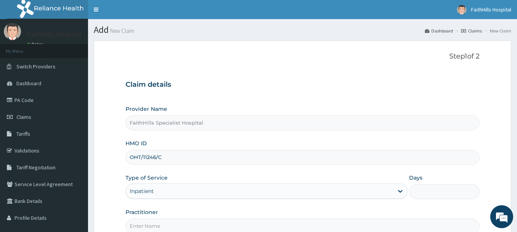
click at [440, 195] on input "Days" at bounding box center [444, 191] width 70 height 15
type input "1"
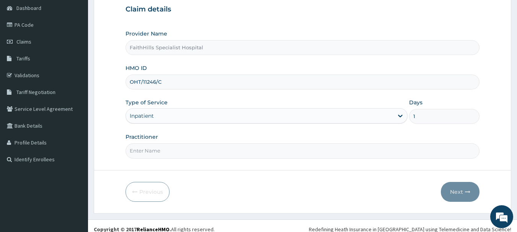
scroll to position [82, 0]
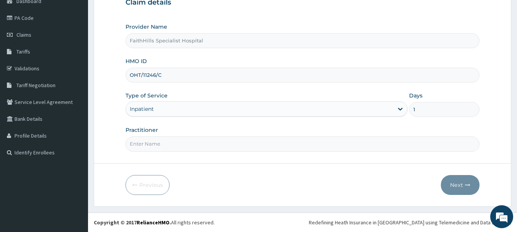
click at [148, 148] on input "Practitioner" at bounding box center [302, 143] width 354 height 15
type input "DR [PERSON_NAME]"
click at [465, 182] on button "Next" at bounding box center [459, 185] width 39 height 20
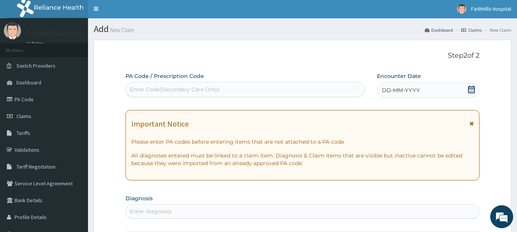
scroll to position [0, 0]
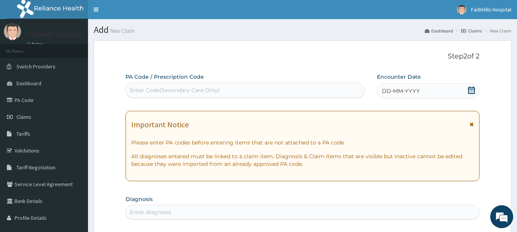
click at [167, 90] on div "Enter Code(Secondary Care Only)" at bounding box center [175, 90] width 90 height 8
type input "PA/1B8444"
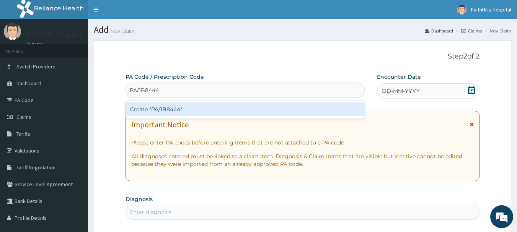
click at [162, 107] on div "Create "PA/1B8444"" at bounding box center [244, 109] width 239 height 14
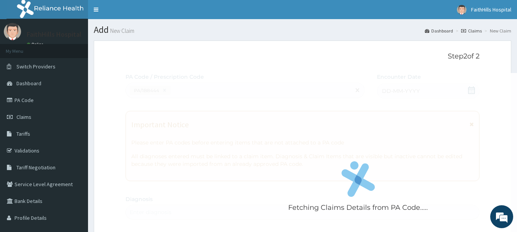
scroll to position [286, 0]
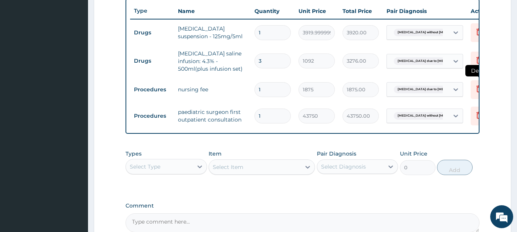
click at [476, 90] on icon at bounding box center [478, 88] width 9 height 9
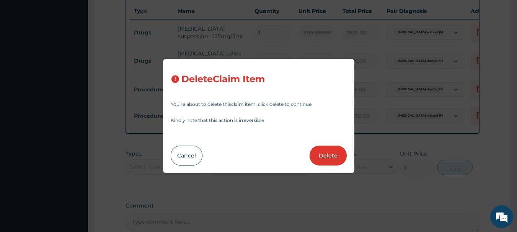
click at [334, 155] on button "Delete" at bounding box center [327, 156] width 37 height 20
type input "43750"
type input "43750.00"
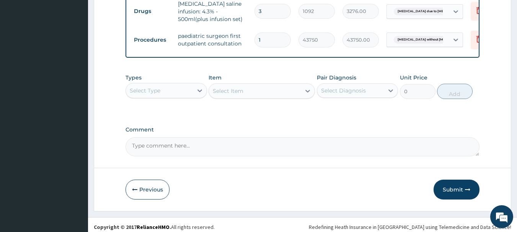
scroll to position [346, 0]
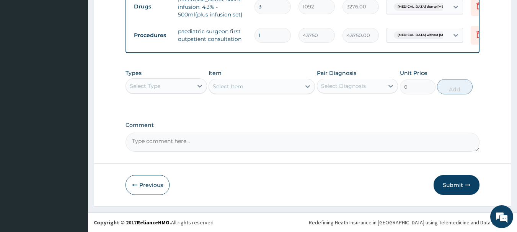
click at [154, 81] on div "Select Type" at bounding box center [159, 86] width 67 height 12
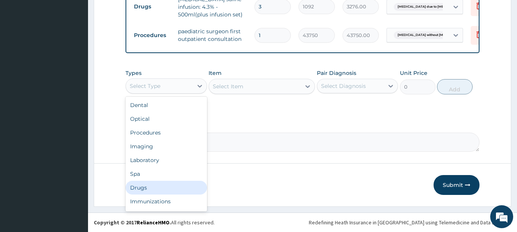
click at [142, 188] on div "Drugs" at bounding box center [165, 188] width 81 height 14
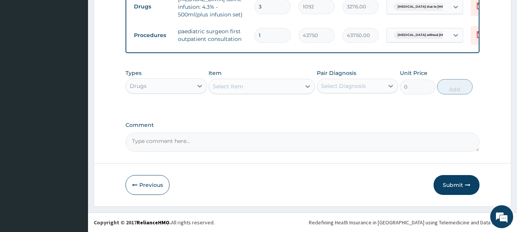
click at [258, 83] on div "Select Item" at bounding box center [255, 86] width 92 height 12
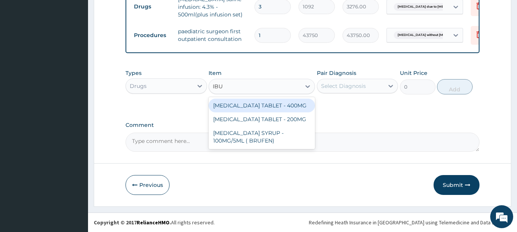
type input "IBUP"
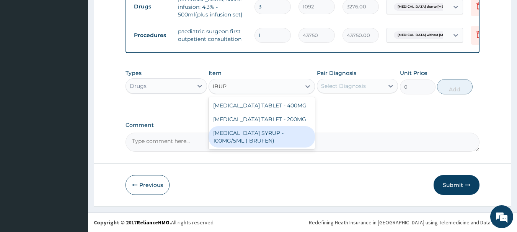
click at [266, 129] on div "[MEDICAL_DATA] SYRUP - 100MG/5ML ( BRUFEN)" at bounding box center [261, 136] width 106 height 21
type input "475.99999999999994"
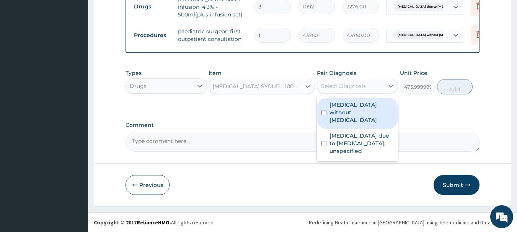
click at [351, 87] on div "Select Diagnosis" at bounding box center [343, 86] width 45 height 8
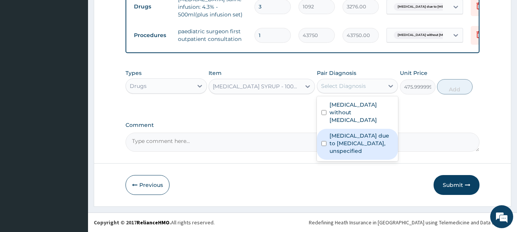
click at [356, 132] on label "[MEDICAL_DATA] due to [MEDICAL_DATA], unspecified" at bounding box center [361, 143] width 64 height 23
checkbox input "true"
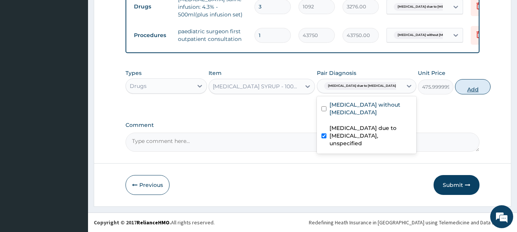
click at [460, 87] on button "Add" at bounding box center [473, 86] width 36 height 15
type input "0"
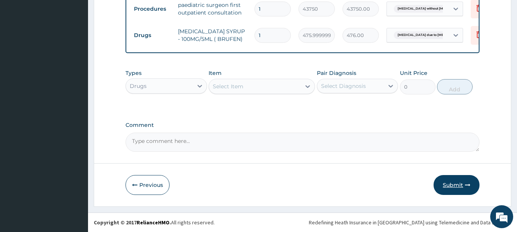
click at [464, 185] on button "Submit" at bounding box center [456, 185] width 46 height 20
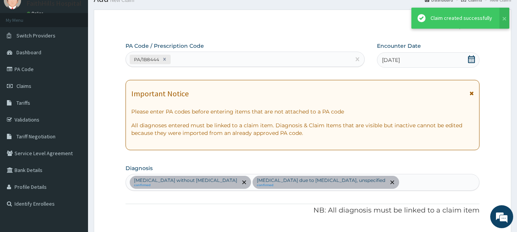
scroll to position [372, 0]
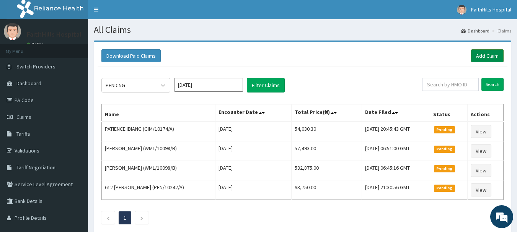
click at [492, 59] on link "Add Claim" at bounding box center [487, 55] width 32 height 13
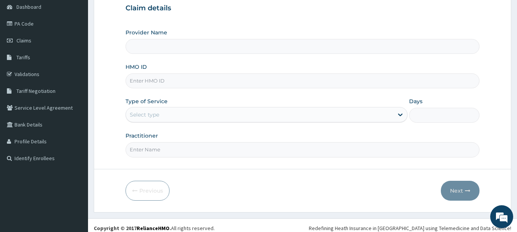
click at [149, 80] on input "HMO ID" at bounding box center [302, 80] width 354 height 15
type input "FaithHills Specialist Hospital"
type input "RPM/10012/A"
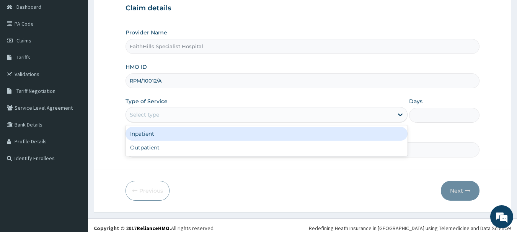
drag, startPoint x: 161, startPoint y: 115, endPoint x: 159, endPoint y: 120, distance: 5.2
click at [160, 117] on div "Select type" at bounding box center [259, 115] width 267 height 12
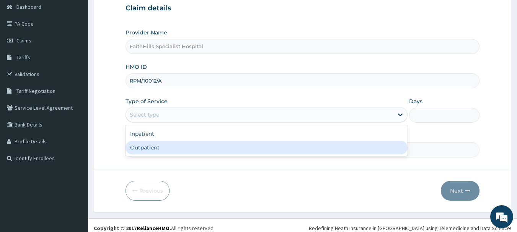
click at [155, 152] on div "Outpatient" at bounding box center [266, 148] width 282 height 14
type input "1"
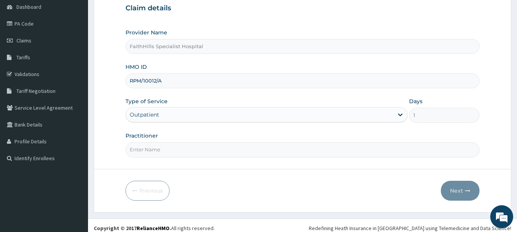
click at [155, 150] on input "Practitioner" at bounding box center [302, 149] width 354 height 15
type input "DR [PERSON_NAME]"
click at [455, 193] on button "Next" at bounding box center [459, 191] width 39 height 20
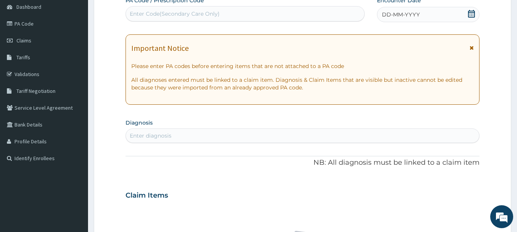
click at [475, 16] on div "DD-MM-YYYY" at bounding box center [428, 14] width 102 height 15
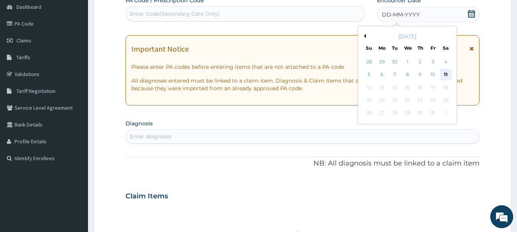
click at [450, 75] on div "11" at bounding box center [445, 74] width 11 height 11
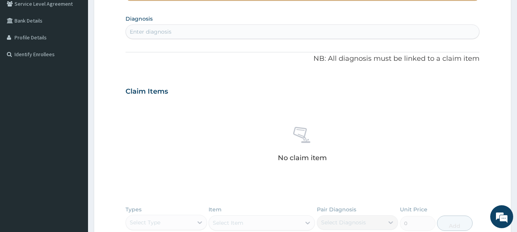
scroll to position [191, 0]
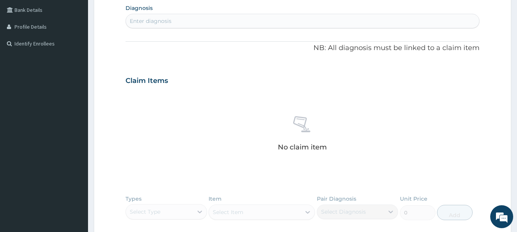
click at [149, 19] on div "Enter diagnosis" at bounding box center [151, 21] width 42 height 8
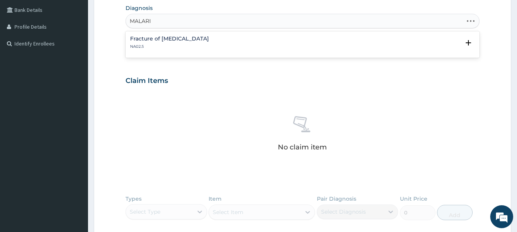
type input "[MEDICAL_DATA]"
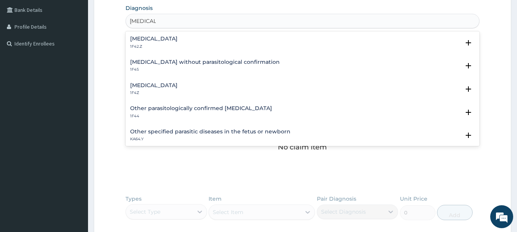
click at [177, 43] on div "[MEDICAL_DATA] 1F42.Z" at bounding box center [153, 42] width 47 height 13
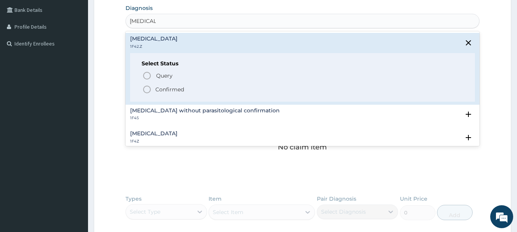
click at [155, 94] on span "Confirmed" at bounding box center [302, 89] width 321 height 9
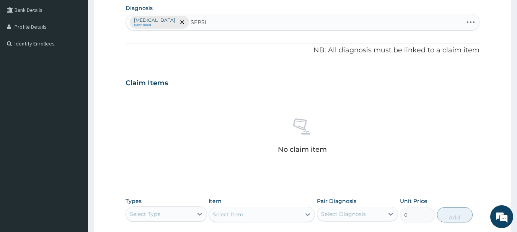
type input "[MEDICAL_DATA]"
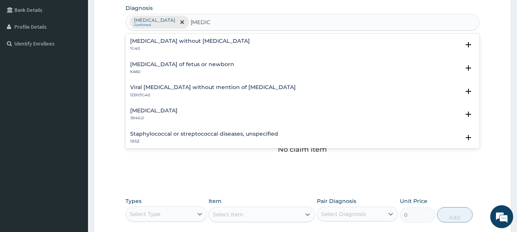
click at [167, 39] on h4 "[MEDICAL_DATA] without [MEDICAL_DATA]" at bounding box center [190, 41] width 120 height 6
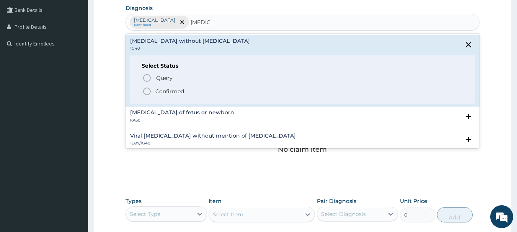
click at [170, 97] on div "Select Status Query Query covers suspected (?), Keep in view (kiv), Ruled out (…" at bounding box center [302, 79] width 345 height 49
click at [172, 93] on p "Confirmed" at bounding box center [169, 92] width 29 height 8
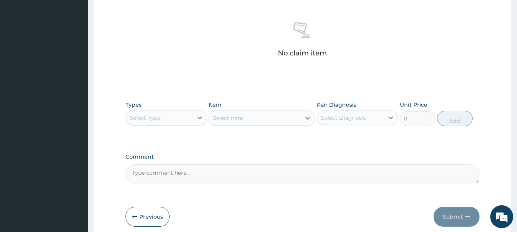
scroll to position [306, 0]
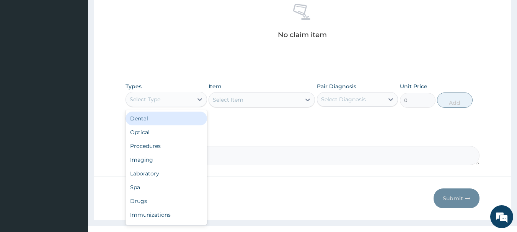
click at [146, 100] on div "Select Type" at bounding box center [145, 100] width 31 height 8
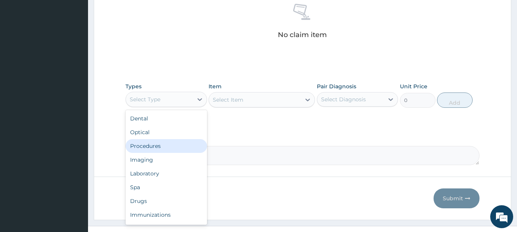
click at [153, 145] on div "Procedures" at bounding box center [165, 146] width 81 height 14
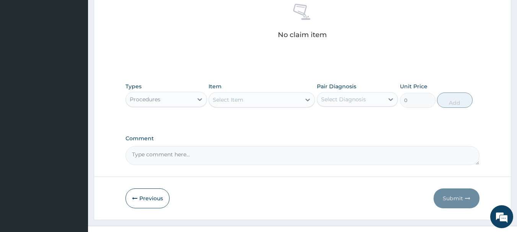
click at [259, 97] on div "Select Item" at bounding box center [255, 100] width 92 height 12
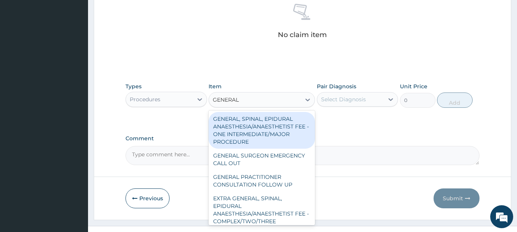
type input "GENERAL P"
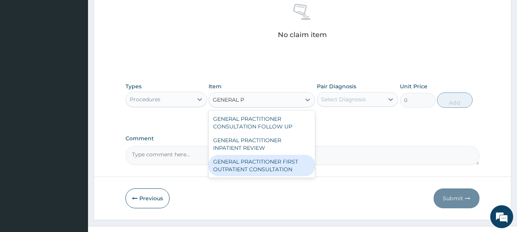
click at [244, 167] on div "GENERAL PRACTITIONER FIRST OUTPATIENT CONSULTATION" at bounding box center [261, 165] width 106 height 21
type input "3750"
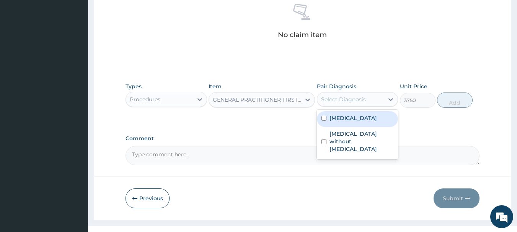
click at [354, 97] on div "Select Diagnosis" at bounding box center [343, 100] width 45 height 8
drag, startPoint x: 354, startPoint y: 116, endPoint x: 357, endPoint y: 141, distance: 25.8
click at [354, 119] on label "[MEDICAL_DATA]" at bounding box center [352, 118] width 47 height 8
checkbox input "true"
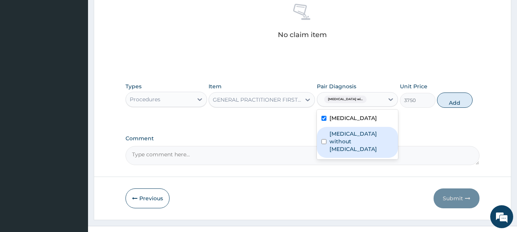
click at [354, 151] on label "[MEDICAL_DATA] without [MEDICAL_DATA]" at bounding box center [361, 141] width 64 height 23
checkbox input "true"
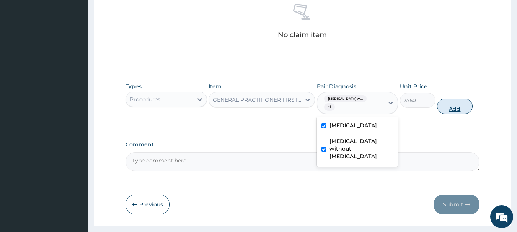
click at [468, 106] on button "Add" at bounding box center [455, 106] width 36 height 15
type input "0"
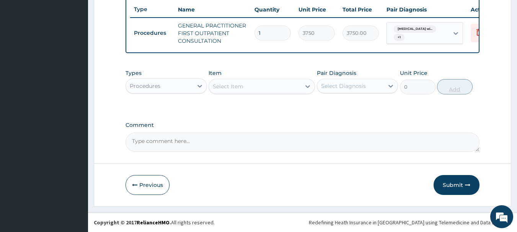
scroll to position [293, 0]
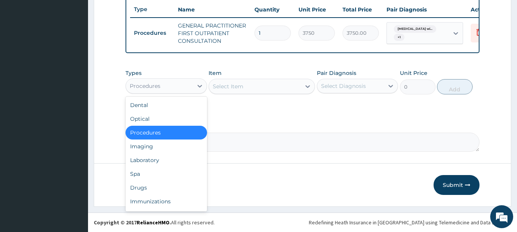
drag, startPoint x: 141, startPoint y: 78, endPoint x: 154, endPoint y: 91, distance: 18.1
click at [142, 79] on div "Procedures" at bounding box center [165, 85] width 81 height 15
click at [161, 161] on div "Laboratory" at bounding box center [165, 160] width 81 height 14
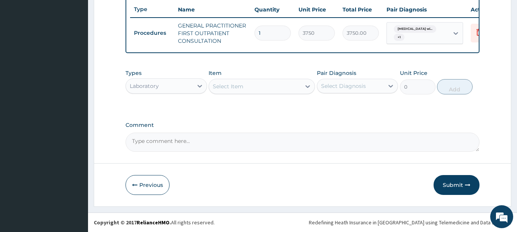
click at [277, 81] on div "Select Item" at bounding box center [255, 86] width 92 height 12
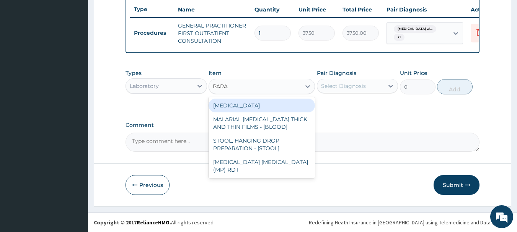
type input "PARAS"
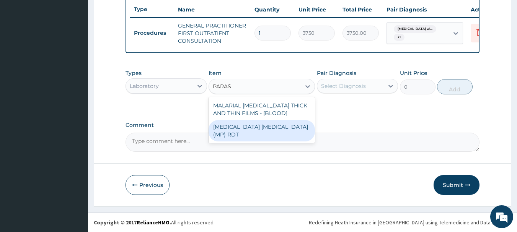
click at [243, 125] on div "MALARIA PARASITE (MP) RDT" at bounding box center [261, 130] width 106 height 21
type input "2000"
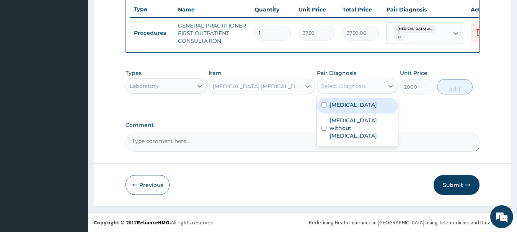
click at [366, 84] on div "Select Diagnosis" at bounding box center [350, 86] width 67 height 12
drag, startPoint x: 363, startPoint y: 110, endPoint x: 439, endPoint y: 97, distance: 76.7
click at [364, 109] on label "[MEDICAL_DATA]" at bounding box center [352, 105] width 47 height 8
checkbox input "true"
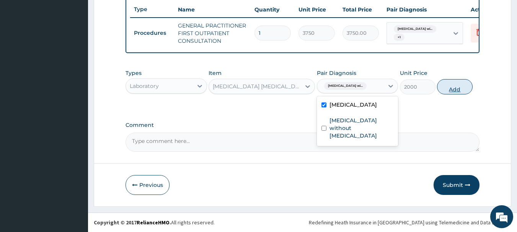
click at [460, 89] on button "Add" at bounding box center [455, 86] width 36 height 15
type input "0"
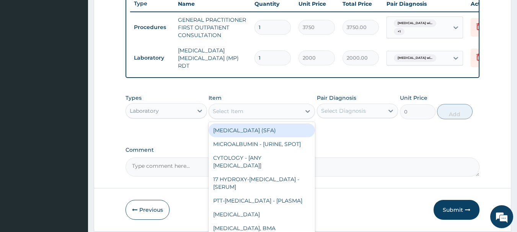
click at [252, 110] on div "Select Item" at bounding box center [255, 111] width 92 height 12
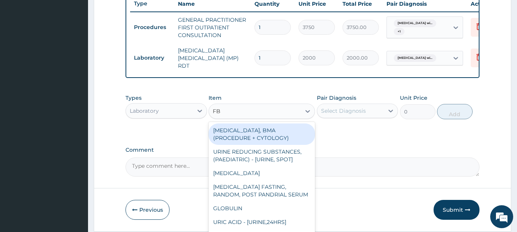
type input "FBC"
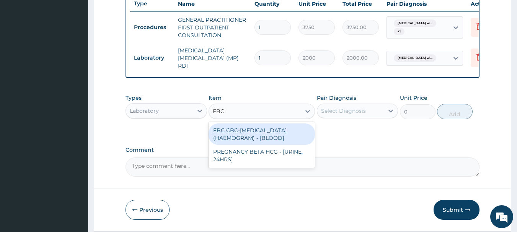
drag, startPoint x: 265, startPoint y: 137, endPoint x: 276, endPoint y: 138, distance: 11.1
click at [265, 138] on div "FBC CBC-COMPLETE BLOOD COUNT (HAEMOGRAM) - [BLOOD]" at bounding box center [261, 133] width 106 height 21
type input "5000"
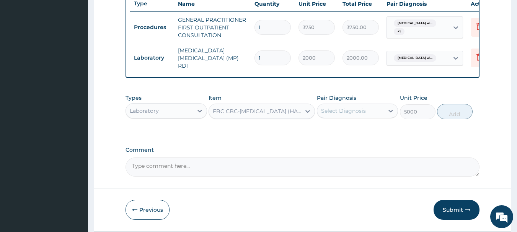
click at [367, 115] on div "Select Diagnosis" at bounding box center [350, 111] width 67 height 12
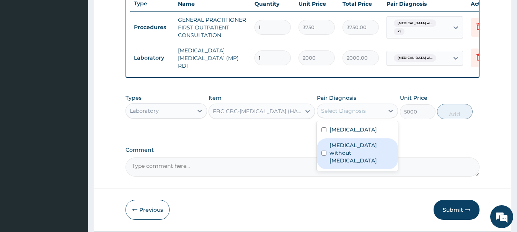
click at [354, 164] on label "Sepsis without septic shock" at bounding box center [361, 152] width 64 height 23
checkbox input "true"
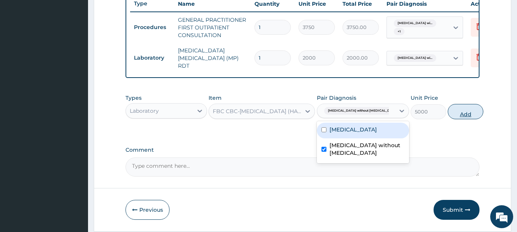
click at [457, 110] on button "Add" at bounding box center [465, 111] width 36 height 15
type input "0"
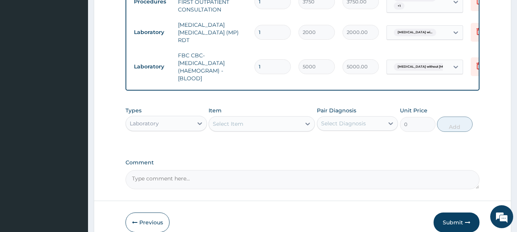
scroll to position [331, 0]
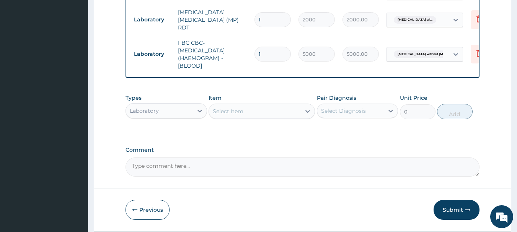
click at [160, 117] on div "Laboratory" at bounding box center [159, 111] width 67 height 12
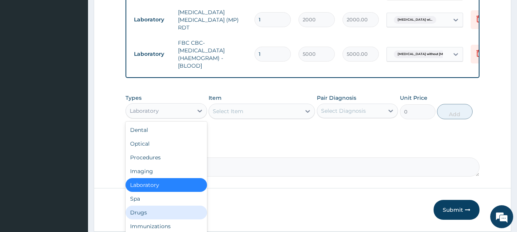
click at [140, 213] on div "Drugs" at bounding box center [165, 213] width 81 height 14
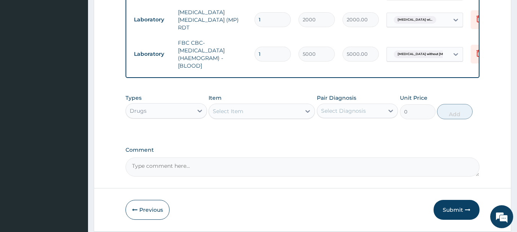
click at [262, 114] on div "Select Item" at bounding box center [255, 111] width 92 height 12
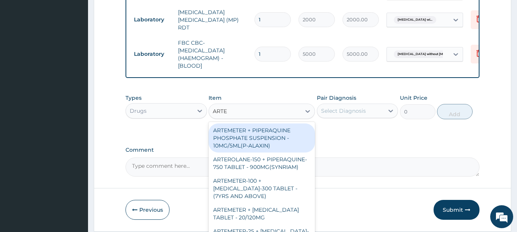
type input "ARTEM"
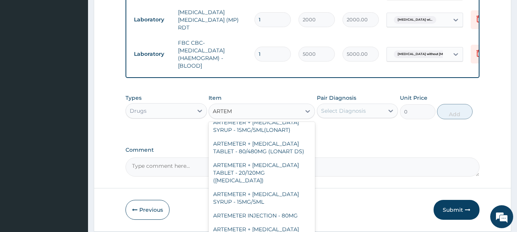
scroll to position [333, 0]
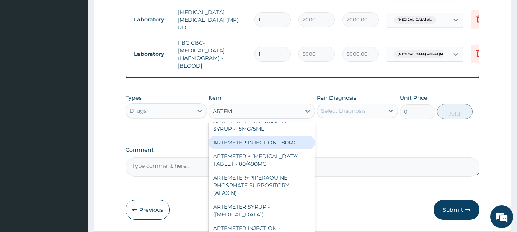
click at [260, 136] on div "ARTEMETER INJECTION - 80MG" at bounding box center [261, 143] width 106 height 14
type input "475.99999999999994"
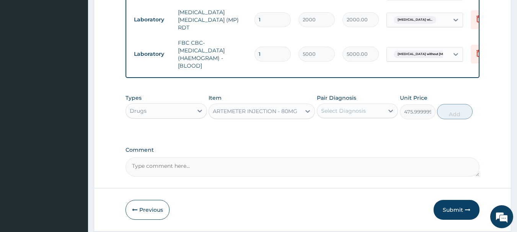
click at [345, 109] on div "Select Diagnosis" at bounding box center [343, 111] width 45 height 8
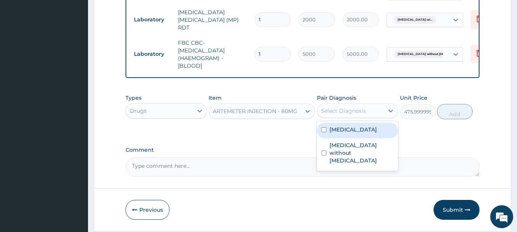
drag, startPoint x: 352, startPoint y: 134, endPoint x: 364, endPoint y: 133, distance: 12.3
click at [353, 133] on label "[MEDICAL_DATA]" at bounding box center [352, 130] width 47 height 8
checkbox input "true"
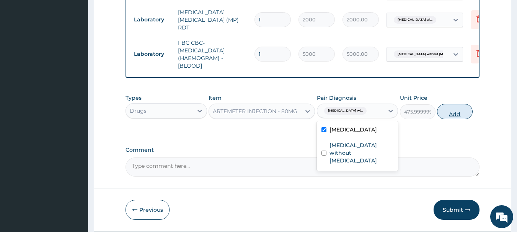
click at [453, 118] on button "Add" at bounding box center [455, 111] width 36 height 15
type input "0"
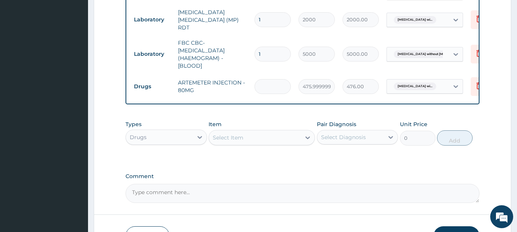
type input "0.00"
type input "2"
type input "952.00"
type input "2"
click at [238, 138] on div "Select Item" at bounding box center [228, 138] width 31 height 8
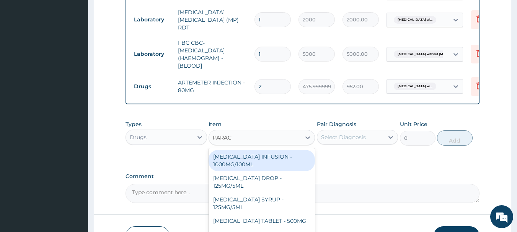
type input "PARACE"
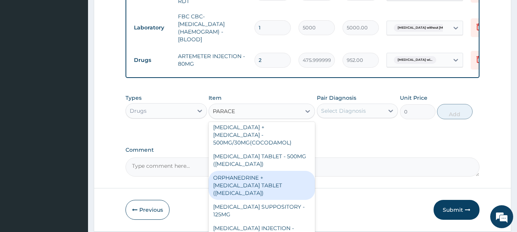
scroll to position [384, 0]
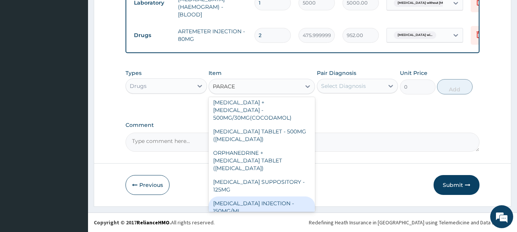
drag, startPoint x: 251, startPoint y: 195, endPoint x: 283, endPoint y: 161, distance: 46.3
click at [251, 197] on div "[MEDICAL_DATA] INJECTION - 150MG/ML" at bounding box center [261, 207] width 106 height 21
type input "560"
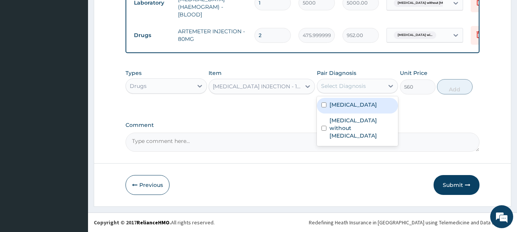
drag, startPoint x: 341, startPoint y: 83, endPoint x: 347, endPoint y: 88, distance: 7.6
click at [342, 83] on div "Select Diagnosis" at bounding box center [343, 86] width 45 height 8
click at [346, 109] on label "[MEDICAL_DATA]" at bounding box center [352, 105] width 47 height 8
checkbox input "true"
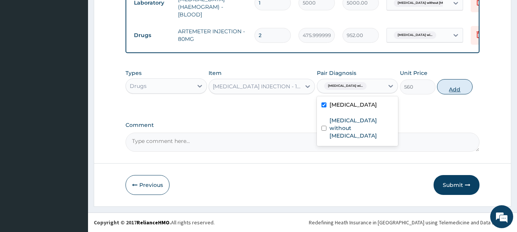
click at [458, 84] on button "Add" at bounding box center [455, 86] width 36 height 15
type input "0"
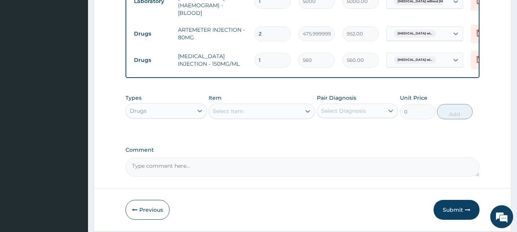
type input "0.00"
type input "2"
type input "1120.00"
type input "0.00"
type input "4"
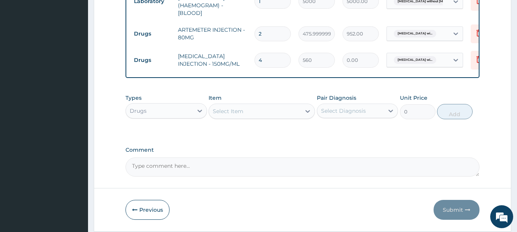
type input "2240.00"
type input "4"
click at [235, 115] on div "Select Item" at bounding box center [228, 111] width 31 height 8
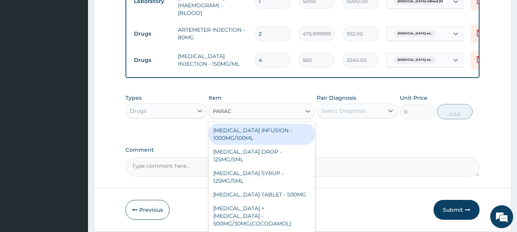
type input "PARACE"
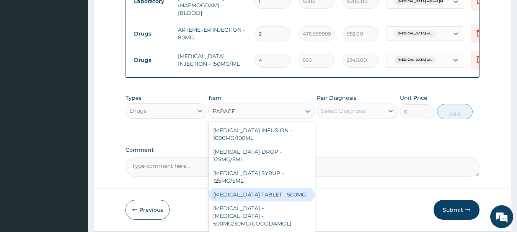
drag, startPoint x: 270, startPoint y: 199, endPoint x: 324, endPoint y: 153, distance: 71.1
click at [270, 197] on div "[MEDICAL_DATA] TABLET - 500MG" at bounding box center [261, 195] width 106 height 14
type input "33.599999999999994"
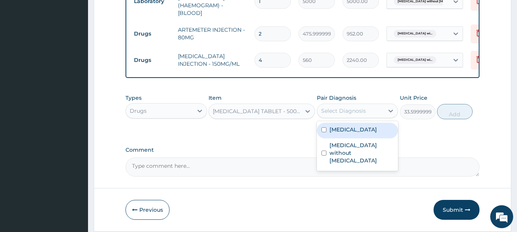
click at [341, 114] on div "Select Diagnosis" at bounding box center [343, 111] width 45 height 8
drag, startPoint x: 355, startPoint y: 141, endPoint x: 432, endPoint y: 135, distance: 77.9
click at [358, 133] on label "[MEDICAL_DATA]" at bounding box center [352, 130] width 47 height 8
checkbox input "true"
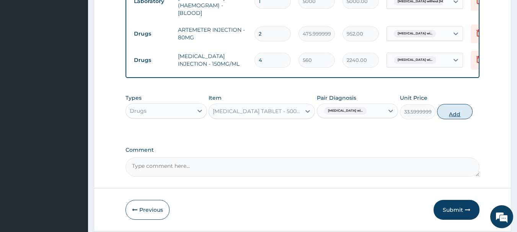
click at [457, 107] on button "Add" at bounding box center [455, 111] width 36 height 15
type input "0"
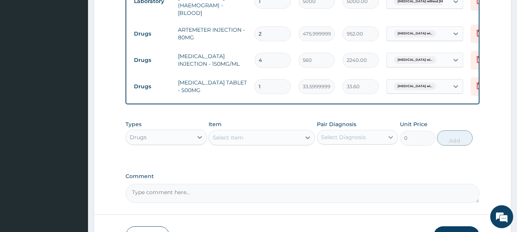
type input "18"
type input "604.80"
type input "18"
click at [261, 138] on div "Select Item" at bounding box center [255, 138] width 92 height 12
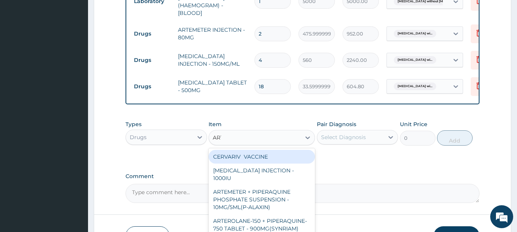
type input "ARTE"
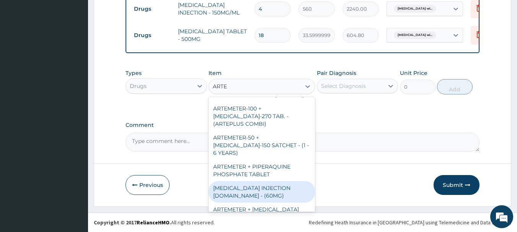
scroll to position [344, 0]
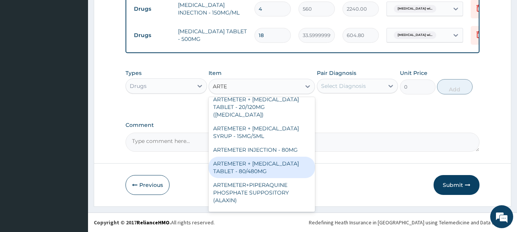
drag, startPoint x: 261, startPoint y: 167, endPoint x: 308, endPoint y: 143, distance: 52.8
click at [261, 167] on div "ARTEMETER + [MEDICAL_DATA] TABLET - 80/480MG" at bounding box center [261, 167] width 106 height 21
type input "364"
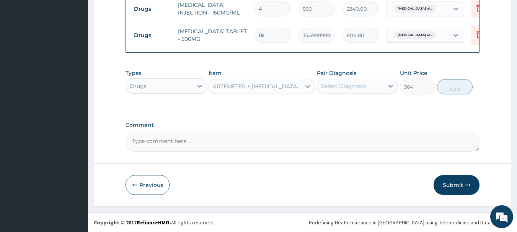
click at [347, 91] on div "Select Diagnosis" at bounding box center [350, 86] width 67 height 12
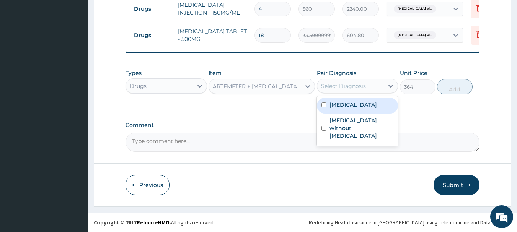
drag, startPoint x: 352, startPoint y: 118, endPoint x: 382, endPoint y: 117, distance: 29.8
click at [355, 109] on label "[MEDICAL_DATA]" at bounding box center [352, 105] width 47 height 8
checkbox input "true"
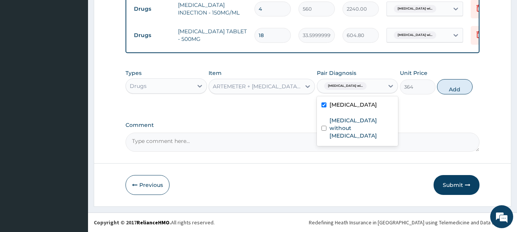
drag, startPoint x: 450, startPoint y: 84, endPoint x: 448, endPoint y: 87, distance: 4.1
click at [448, 86] on button "Add" at bounding box center [455, 86] width 36 height 15
type input "0"
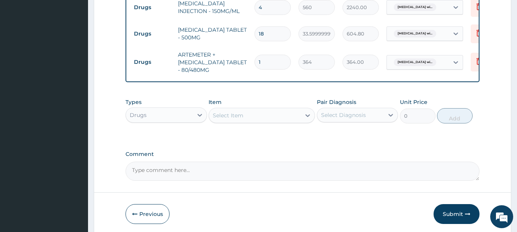
type input "0.00"
type input "6"
type input "2184.00"
type input "6"
click at [249, 121] on div "Select Item" at bounding box center [255, 115] width 92 height 12
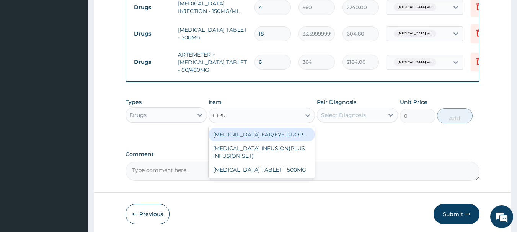
type input "CIPRO"
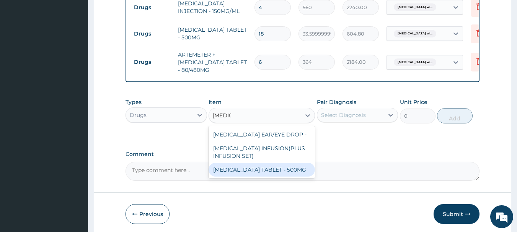
drag, startPoint x: 264, startPoint y: 174, endPoint x: 326, endPoint y: 136, distance: 72.9
click at [272, 171] on div "[MEDICAL_DATA] TABLET - 500MG" at bounding box center [261, 170] width 106 height 14
type input "196"
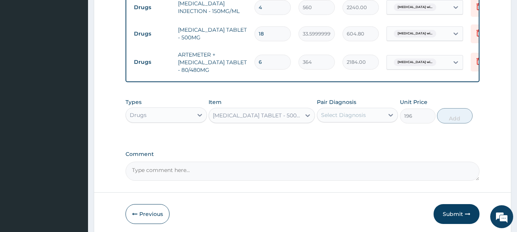
click at [348, 116] on div "Select Diagnosis" at bounding box center [343, 115] width 45 height 8
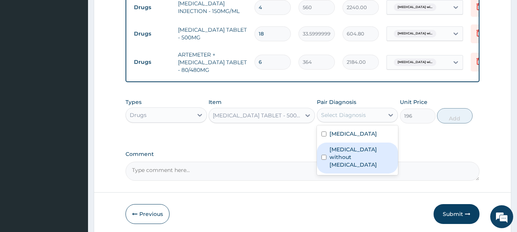
drag, startPoint x: 354, startPoint y: 169, endPoint x: 410, endPoint y: 153, distance: 58.7
click at [355, 169] on label "[MEDICAL_DATA] without [MEDICAL_DATA]" at bounding box center [361, 157] width 64 height 23
checkbox input "true"
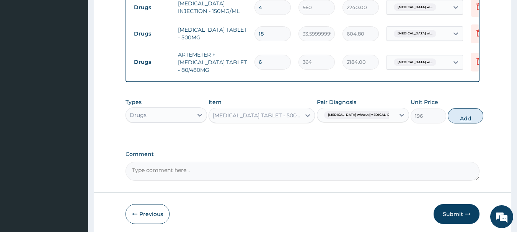
click at [453, 120] on button "Add" at bounding box center [465, 115] width 36 height 15
type input "0"
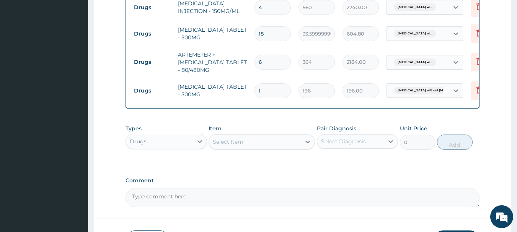
type input "10"
type input "1960.00"
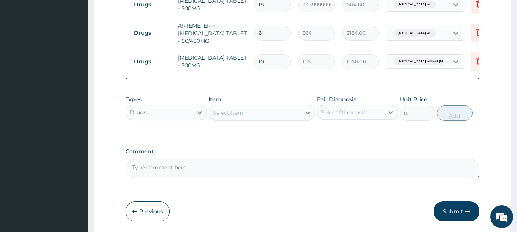
scroll to position [494, 0]
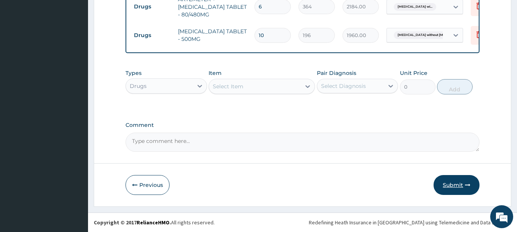
type input "10"
click at [442, 181] on button "Submit" at bounding box center [456, 185] width 46 height 20
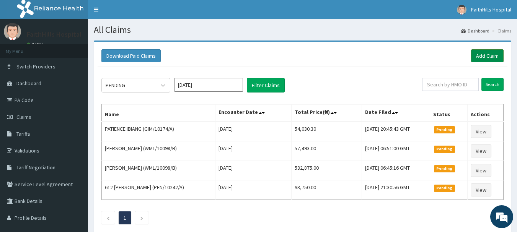
click at [486, 57] on link "Add Claim" at bounding box center [487, 55] width 32 height 13
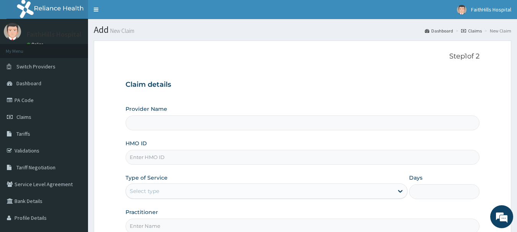
click at [146, 154] on input "HMO ID" at bounding box center [302, 157] width 354 height 15
type input "FaithHills Specialist Hospital"
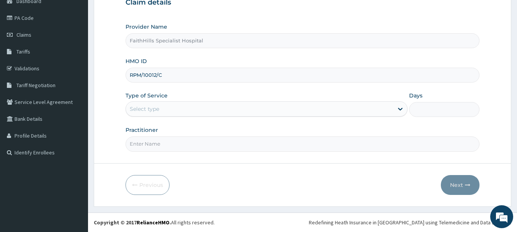
type input "RPM/10012/C"
click at [146, 105] on div "Select type" at bounding box center [259, 109] width 267 height 12
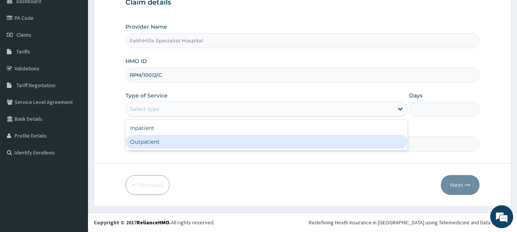
click at [147, 143] on div "Outpatient" at bounding box center [266, 142] width 282 height 14
type input "1"
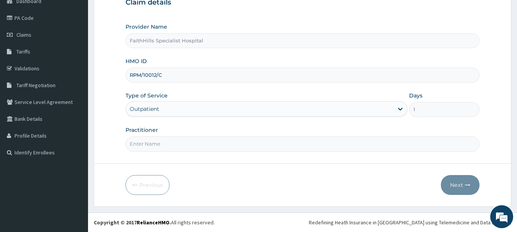
click at [149, 146] on input "Practitioner" at bounding box center [302, 143] width 354 height 15
type input "DR AKUMA"
click at [467, 182] on icon "button" at bounding box center [467, 184] width 5 height 5
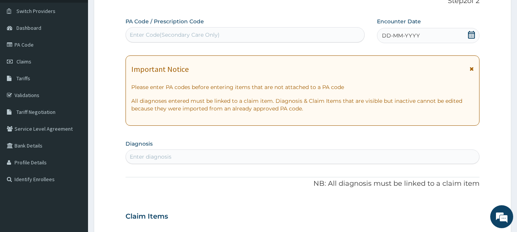
scroll to position [6, 0]
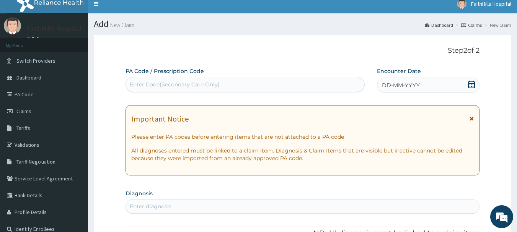
click at [468, 83] on icon at bounding box center [471, 85] width 7 height 8
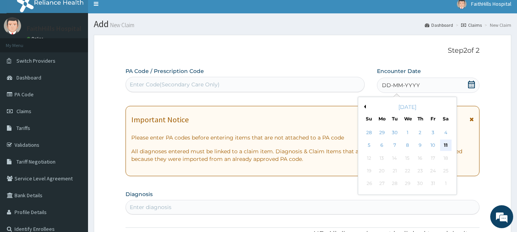
click at [443, 142] on div "11" at bounding box center [445, 145] width 11 height 11
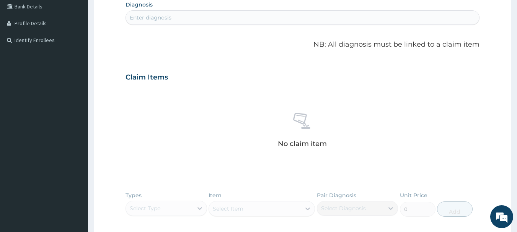
scroll to position [159, 0]
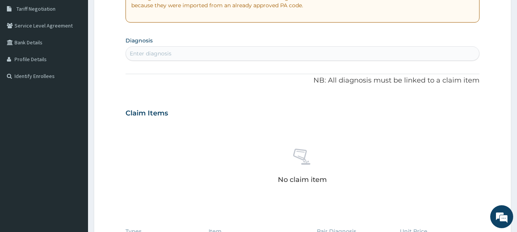
click at [143, 50] on div "Enter diagnosis" at bounding box center [151, 54] width 42 height 8
type input "MALARIA"
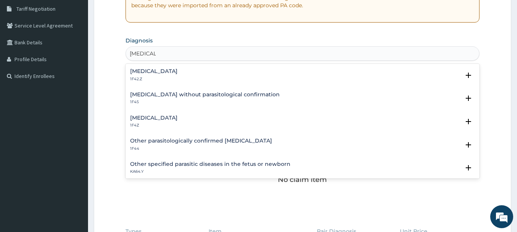
click at [173, 71] on h4 "Plasmodium malariae malaria without complication" at bounding box center [153, 71] width 47 height 6
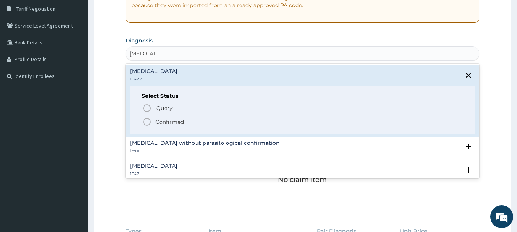
click at [172, 125] on p "Confirmed" at bounding box center [169, 122] width 29 height 8
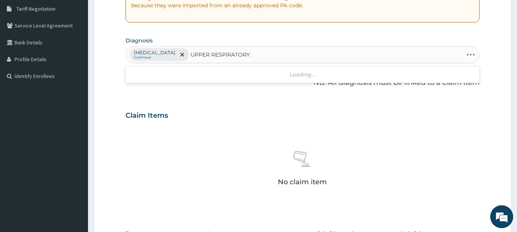
type input "UPPER RESPIRATORY"
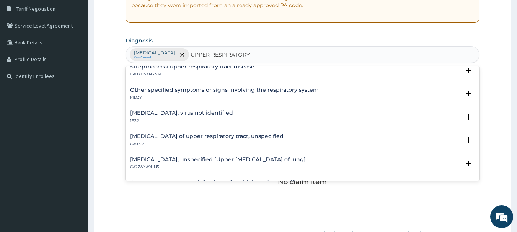
scroll to position [38, 0]
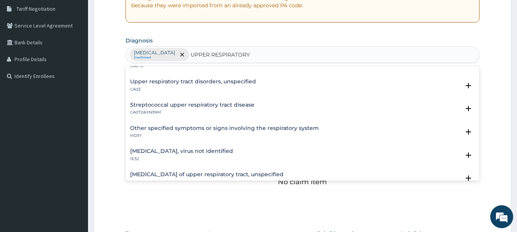
click at [181, 80] on h4 "Upper respiratory tract disorders, unspecified" at bounding box center [193, 82] width 126 height 6
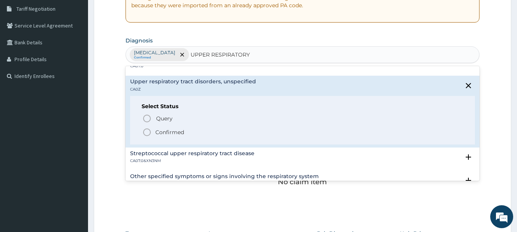
click at [161, 133] on p "Confirmed" at bounding box center [169, 132] width 29 height 8
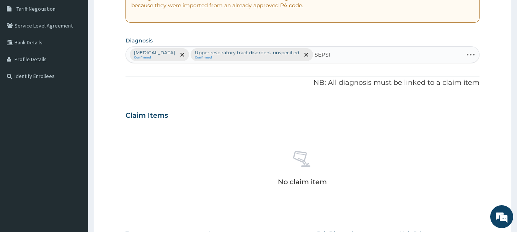
type input "SEPSIS"
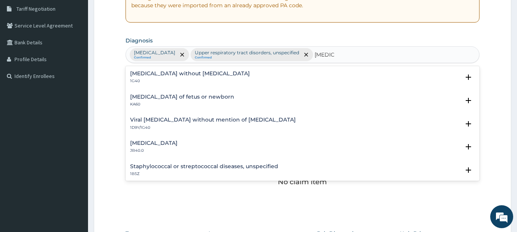
click at [163, 72] on h4 "[MEDICAL_DATA] without [MEDICAL_DATA]" at bounding box center [190, 74] width 120 height 6
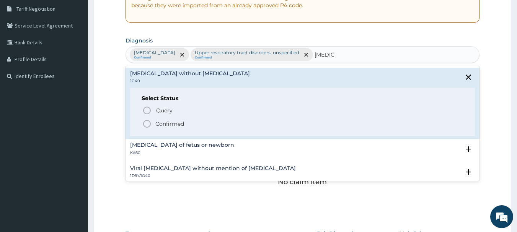
click at [167, 127] on p "Confirmed" at bounding box center [169, 124] width 29 height 8
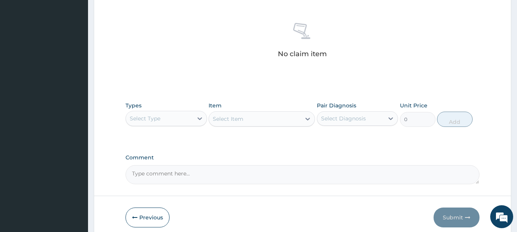
scroll to position [330, 0]
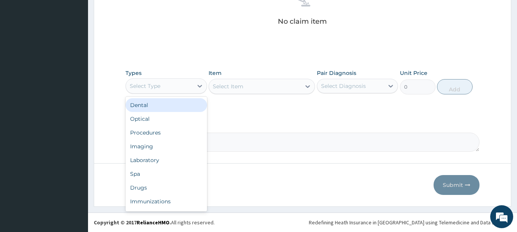
click at [178, 85] on div "Select Type" at bounding box center [159, 86] width 67 height 12
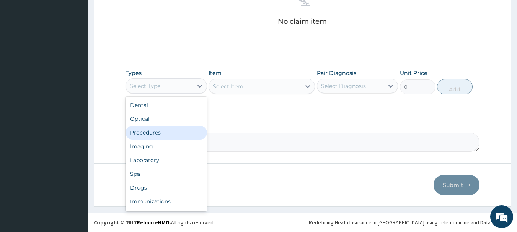
click at [151, 135] on div "Procedures" at bounding box center [165, 133] width 81 height 14
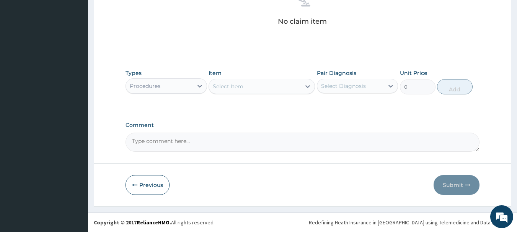
click at [262, 89] on div "Select Item" at bounding box center [255, 86] width 92 height 12
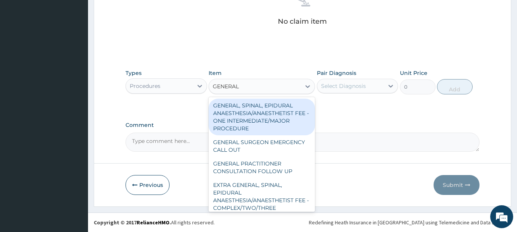
type input "GENERAL P"
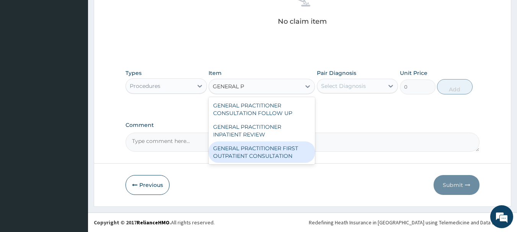
click at [243, 154] on div "GENERAL PRACTITIONER FIRST OUTPATIENT CONSULTATION" at bounding box center [261, 151] width 106 height 21
type input "3750"
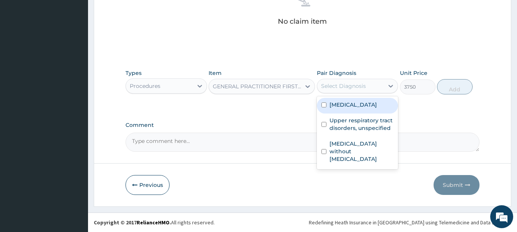
click at [343, 86] on div "Select Diagnosis" at bounding box center [343, 86] width 45 height 8
click at [358, 109] on label "[MEDICAL_DATA]" at bounding box center [352, 105] width 47 height 8
checkbox input "true"
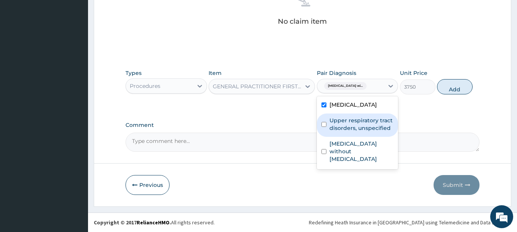
click at [364, 132] on label "Upper respiratory tract disorders, unspecified" at bounding box center [361, 124] width 64 height 15
checkbox input "true"
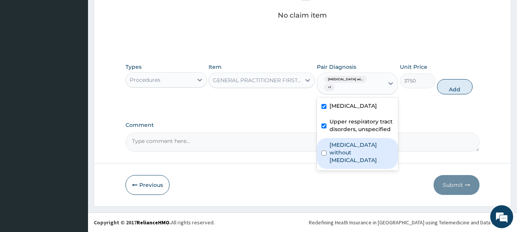
click at [359, 164] on label "[MEDICAL_DATA] without [MEDICAL_DATA]" at bounding box center [361, 152] width 64 height 23
checkbox input "true"
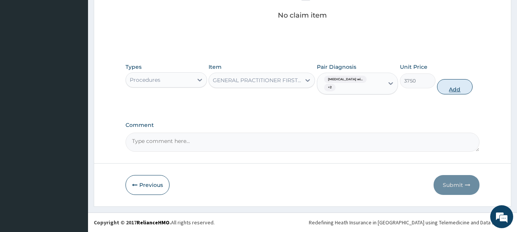
click at [460, 94] on button "Add" at bounding box center [455, 86] width 36 height 15
type input "0"
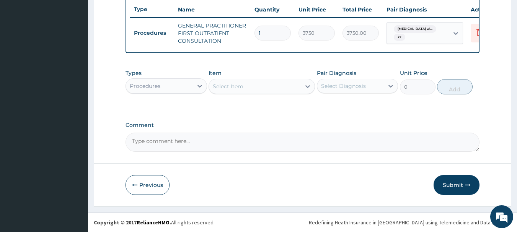
scroll to position [304, 0]
click at [171, 90] on div "Procedures" at bounding box center [159, 86] width 67 height 12
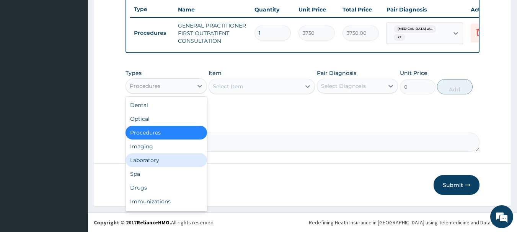
click at [154, 164] on div "Laboratory" at bounding box center [165, 160] width 81 height 14
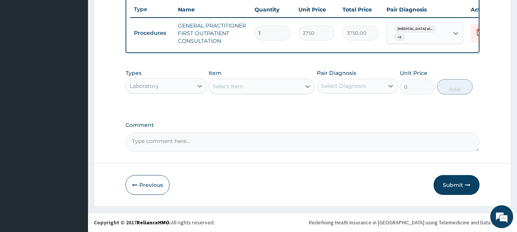
click at [268, 90] on div "Select Item" at bounding box center [255, 86] width 92 height 12
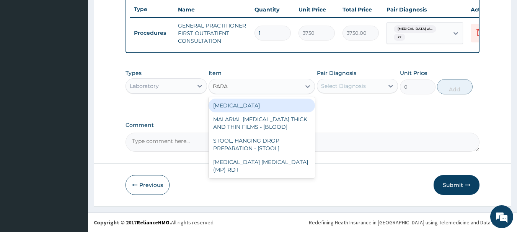
type input "PARAS"
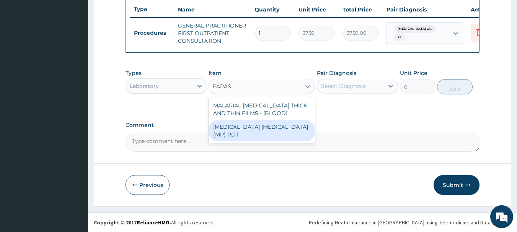
click at [272, 126] on div "[MEDICAL_DATA] [MEDICAL_DATA] (MP) RDT" at bounding box center [261, 130] width 106 height 21
type input "2000"
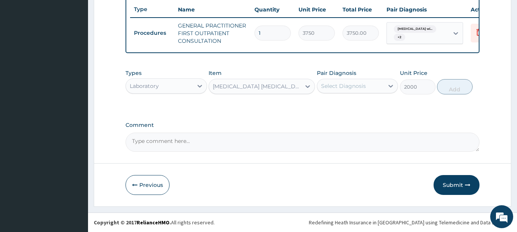
click at [337, 87] on div "Select Diagnosis" at bounding box center [343, 86] width 45 height 8
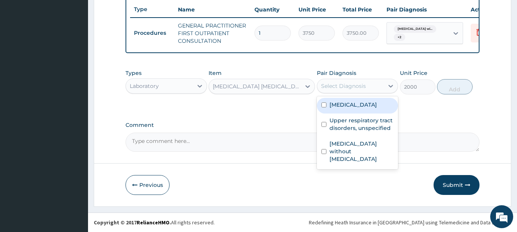
click at [350, 109] on label "[MEDICAL_DATA]" at bounding box center [352, 105] width 47 height 8
checkbox input "true"
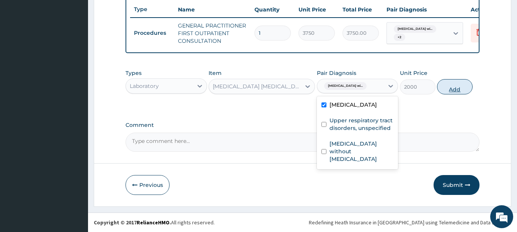
click at [460, 88] on button "Add" at bounding box center [455, 86] width 36 height 15
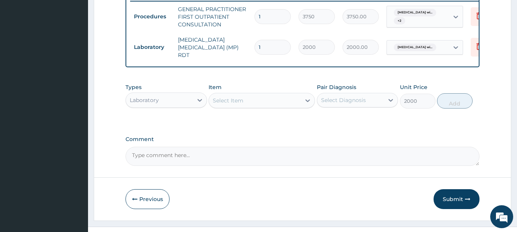
type input "0"
click at [273, 107] on div "Select Item" at bounding box center [255, 100] width 92 height 12
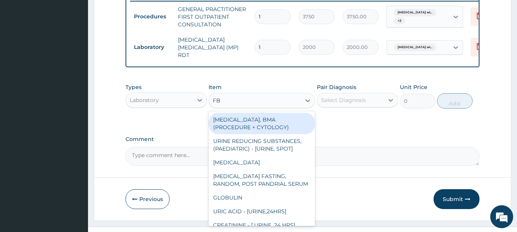
type input "FBC"
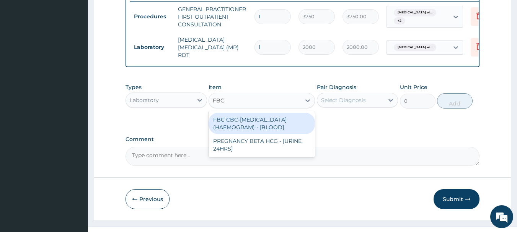
click at [266, 133] on div "FBC CBC-[MEDICAL_DATA] (HAEMOGRAM) - [BLOOD]" at bounding box center [261, 123] width 106 height 21
type input "5000"
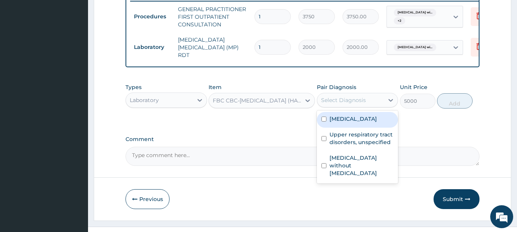
click at [337, 104] on div "Select Diagnosis" at bounding box center [343, 100] width 45 height 8
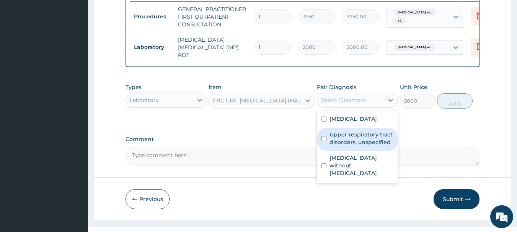
drag, startPoint x: 349, startPoint y: 167, endPoint x: 353, endPoint y: 174, distance: 7.4
click at [349, 146] on label "Upper respiratory tract disorders, unspecified" at bounding box center [361, 138] width 64 height 15
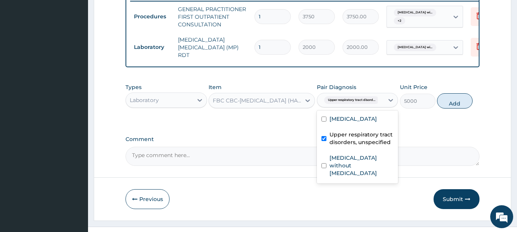
checkbox input "true"
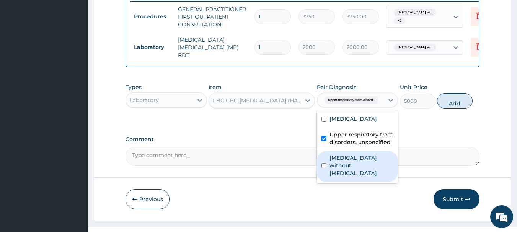
drag, startPoint x: 357, startPoint y: 190, endPoint x: 379, endPoint y: 182, distance: 22.6
click at [357, 177] on label "[MEDICAL_DATA] without [MEDICAL_DATA]" at bounding box center [361, 165] width 64 height 23
checkbox input "true"
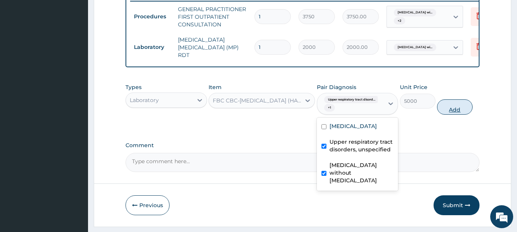
click at [448, 115] on button "Add" at bounding box center [455, 106] width 36 height 15
type input "0"
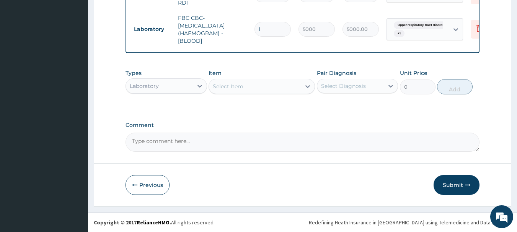
scroll to position [368, 0]
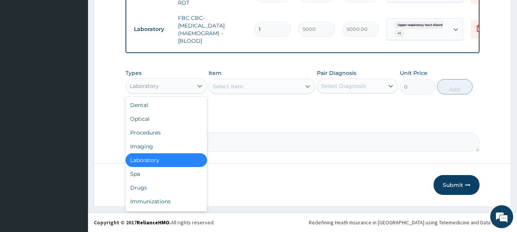
click at [146, 86] on div "Laboratory" at bounding box center [144, 86] width 29 height 8
click at [151, 184] on div "Drugs" at bounding box center [165, 188] width 81 height 14
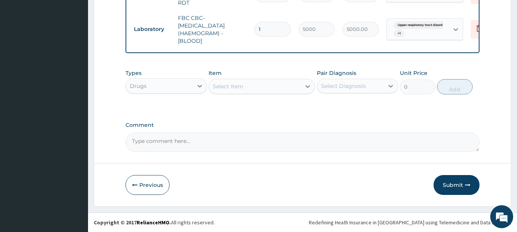
click at [248, 92] on div "Select Item" at bounding box center [255, 86] width 92 height 12
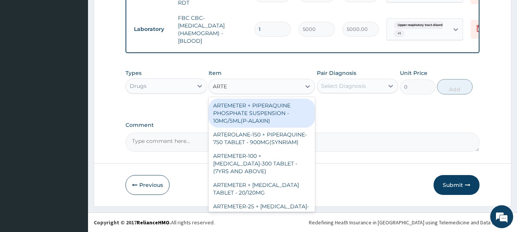
type input "ARTEM"
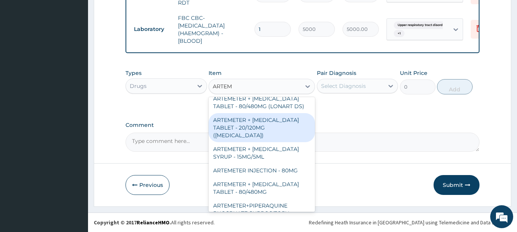
scroll to position [333, 0]
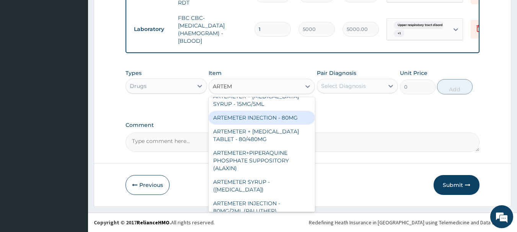
click at [275, 111] on div "ARTEMETER INJECTION - 80MG" at bounding box center [261, 118] width 106 height 14
type input "475.99999999999994"
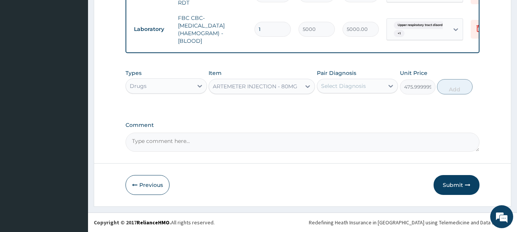
click at [339, 81] on div "Select Diagnosis" at bounding box center [350, 86] width 67 height 12
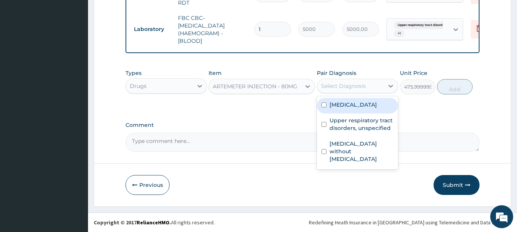
click at [354, 108] on label "Plasmodium malariae malaria without complication" at bounding box center [352, 105] width 47 height 8
checkbox input "true"
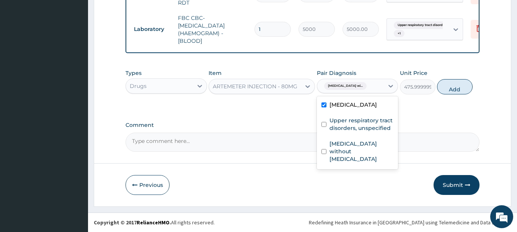
click at [456, 90] on button "Add" at bounding box center [455, 86] width 36 height 15
type input "0"
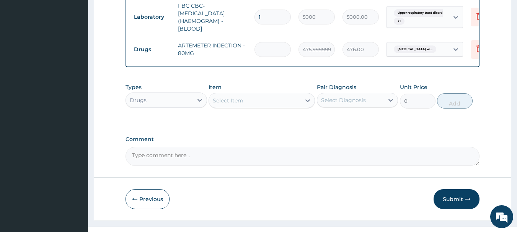
type input "0.00"
type input "2"
type input "952.00"
type input "0.00"
type input "1"
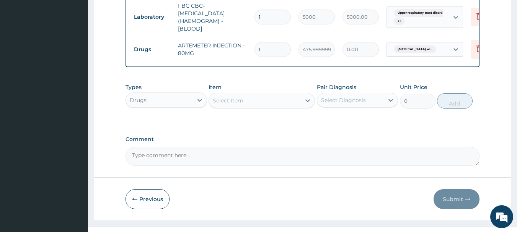
type input "476.00"
click at [237, 104] on div "Select Item" at bounding box center [228, 101] width 31 height 8
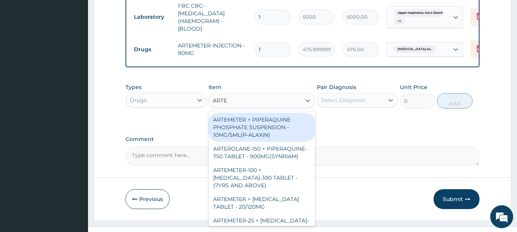
type input "ARTEM"
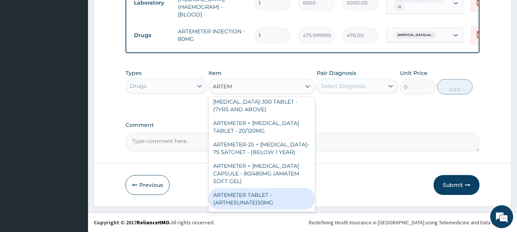
scroll to position [28, 0]
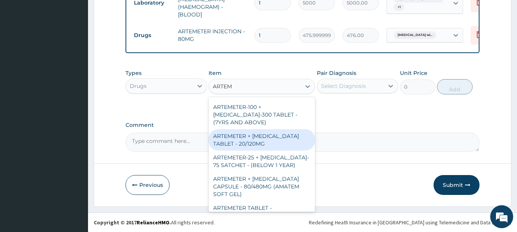
click at [265, 138] on div "ARTEMETER + [MEDICAL_DATA] TABLET - 20/120MG" at bounding box center [261, 139] width 106 height 21
type input "196"
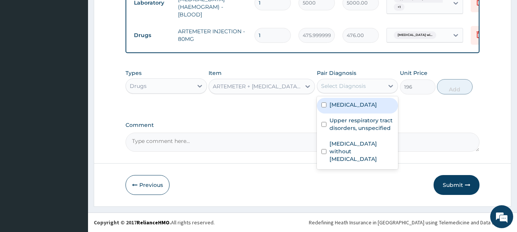
click at [344, 81] on div "Select Diagnosis" at bounding box center [350, 86] width 67 height 12
click at [349, 109] on label "[MEDICAL_DATA]" at bounding box center [352, 105] width 47 height 8
checkbox input "true"
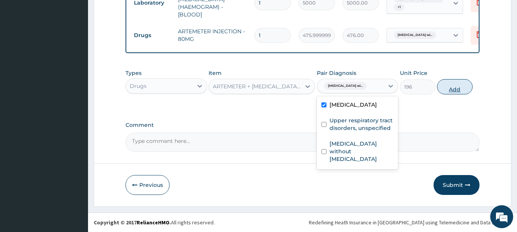
click at [452, 84] on button "Add" at bounding box center [455, 86] width 36 height 15
type input "0"
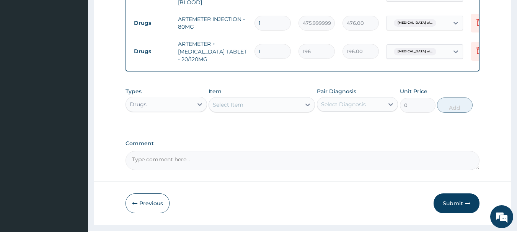
type input "0.00"
type input "6"
type input "1176.00"
type input "6"
click at [251, 111] on div "Select Item" at bounding box center [255, 105] width 92 height 12
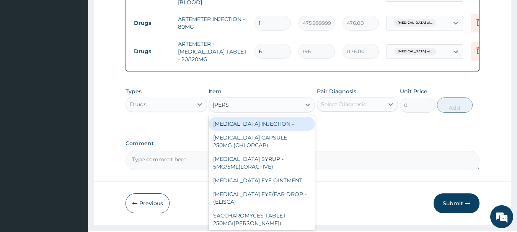
type input "LORAT"
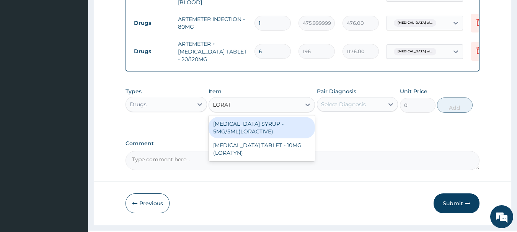
drag, startPoint x: 265, startPoint y: 140, endPoint x: 309, endPoint y: 127, distance: 46.0
click at [265, 138] on div "[MEDICAL_DATA] SYRUP - 5MG/5ML(LORACTIVE)" at bounding box center [261, 127] width 106 height 21
type input "1232"
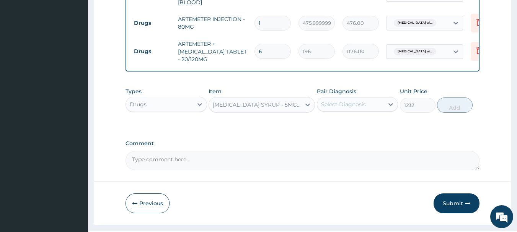
drag, startPoint x: 334, startPoint y: 118, endPoint x: 344, endPoint y: 122, distance: 11.5
click at [334, 108] on div "Select Diagnosis" at bounding box center [343, 105] width 45 height 8
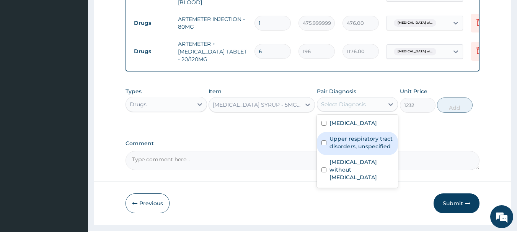
click at [361, 150] on label "Upper respiratory tract disorders, unspecified" at bounding box center [361, 142] width 64 height 15
checkbox input "true"
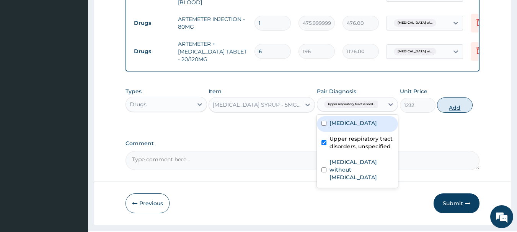
click at [454, 113] on button "Add" at bounding box center [455, 104] width 36 height 15
type input "0"
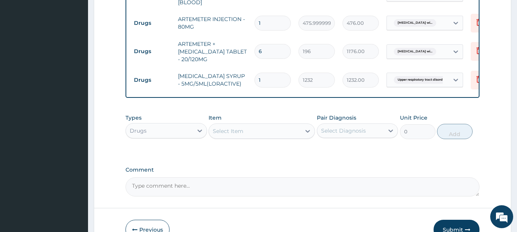
click at [270, 137] on div "Select Item" at bounding box center [255, 131] width 92 height 12
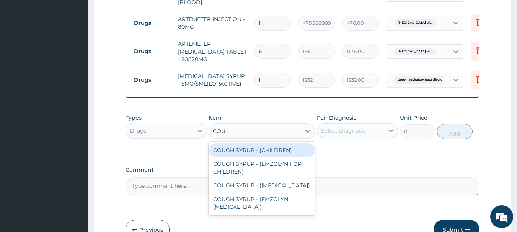
type input "COUGH"
click at [270, 157] on div "COUGH SYRUP - (CHILDREN)" at bounding box center [261, 150] width 106 height 14
type input "1120"
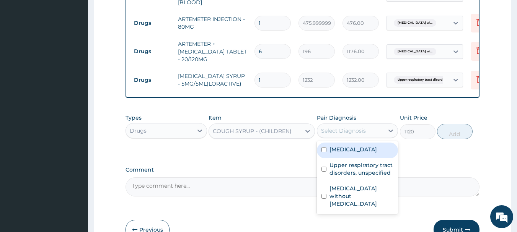
click at [345, 135] on div "Select Diagnosis" at bounding box center [343, 131] width 45 height 8
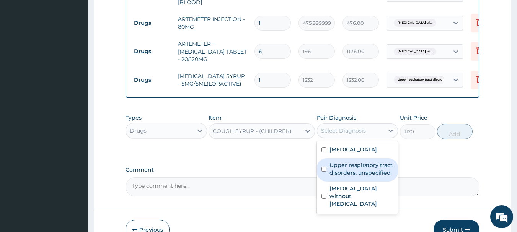
drag, startPoint x: 360, startPoint y: 201, endPoint x: 420, endPoint y: 171, distance: 67.5
click at [360, 177] on label "Upper respiratory tract disorders, unspecified" at bounding box center [361, 168] width 64 height 15
checkbox input "true"
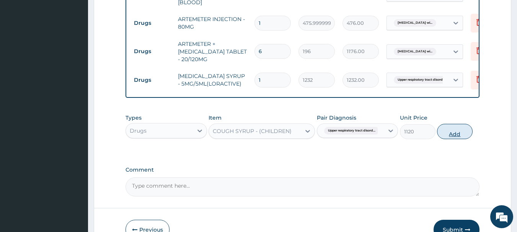
drag, startPoint x: 447, startPoint y: 142, endPoint x: 336, endPoint y: 96, distance: 120.6
click at [443, 139] on button "Add" at bounding box center [455, 131] width 36 height 15
type input "0"
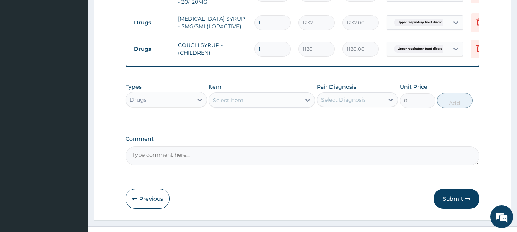
scroll to position [471, 0]
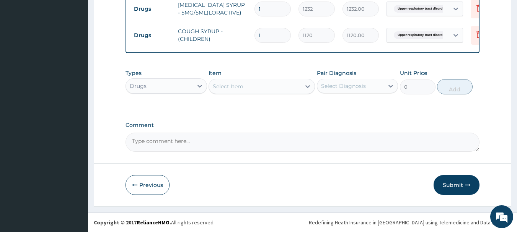
click at [262, 93] on div "Select Item" at bounding box center [255, 86] width 92 height 12
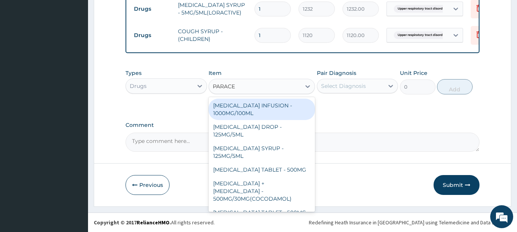
type input "PARACET"
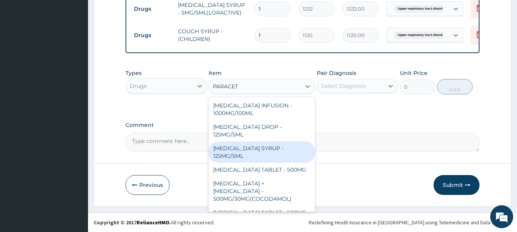
drag, startPoint x: 257, startPoint y: 159, endPoint x: 302, endPoint y: 120, distance: 59.9
click at [257, 159] on div "[MEDICAL_DATA] SYRUP - 125MG/5ML" at bounding box center [261, 151] width 106 height 21
type input "840"
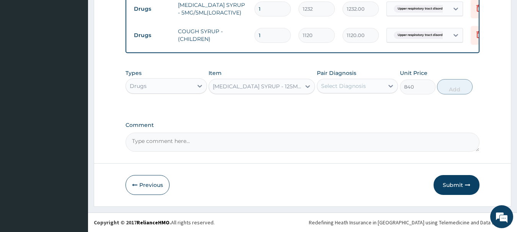
click at [344, 92] on div "Select Diagnosis" at bounding box center [350, 86] width 67 height 12
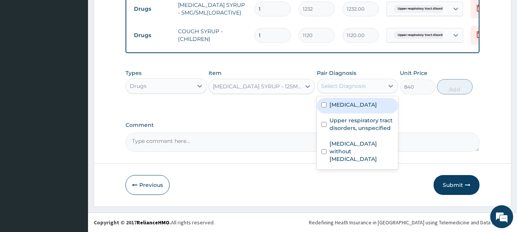
click at [350, 109] on label "[MEDICAL_DATA]" at bounding box center [352, 105] width 47 height 8
checkbox input "true"
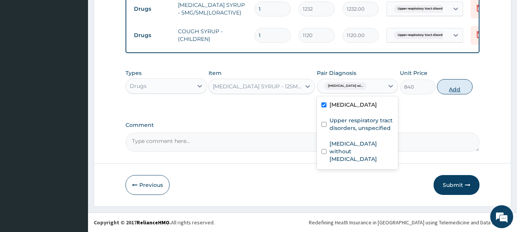
click at [455, 94] on button "Add" at bounding box center [455, 86] width 36 height 15
type input "0"
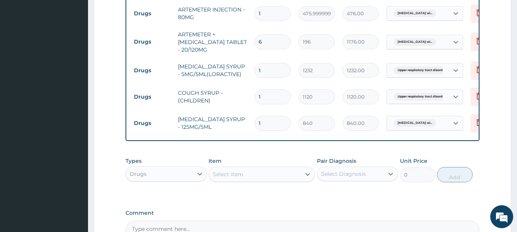
scroll to position [504, 0]
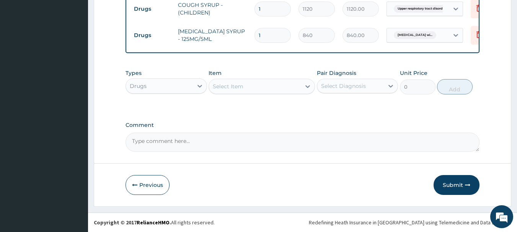
click at [461, 185] on button "Submit" at bounding box center [456, 185] width 46 height 20
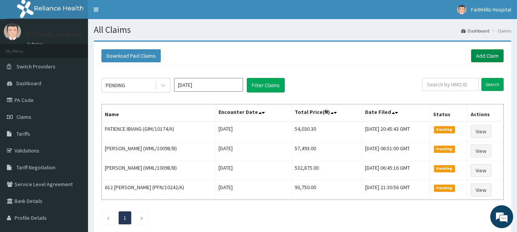
click at [480, 54] on link "Add Claim" at bounding box center [487, 55] width 32 height 13
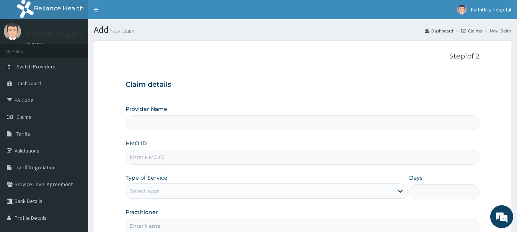
scroll to position [76, 0]
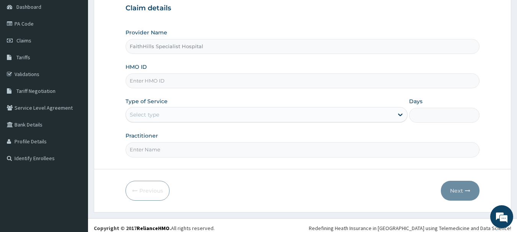
type input "FaithHills Specialist Hospital"
click at [152, 86] on input "HMO ID" at bounding box center [302, 80] width 354 height 15
type input "PFN/10061/C"
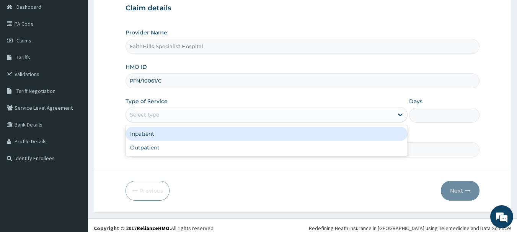
click at [153, 110] on div "Select type" at bounding box center [259, 115] width 267 height 12
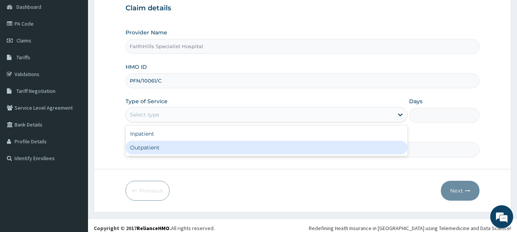
click at [150, 146] on div "Outpatient" at bounding box center [266, 148] width 282 height 14
type input "1"
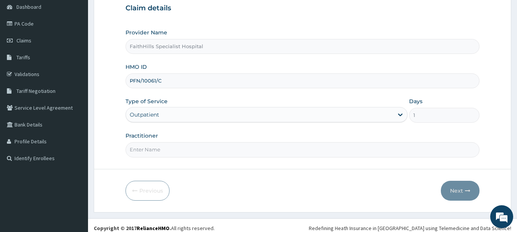
click at [158, 149] on input "Practitioner" at bounding box center [302, 149] width 354 height 15
type input "DR [PERSON_NAME]"
click at [455, 188] on button "Next" at bounding box center [459, 191] width 39 height 20
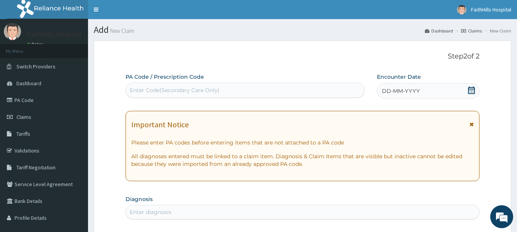
click at [474, 89] on icon at bounding box center [471, 90] width 8 height 8
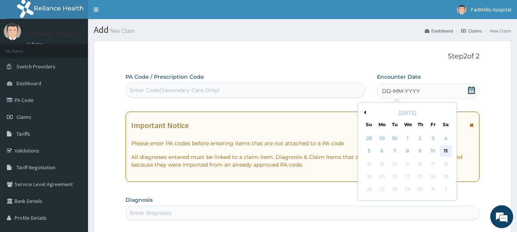
click at [446, 152] on div "11" at bounding box center [445, 151] width 11 height 11
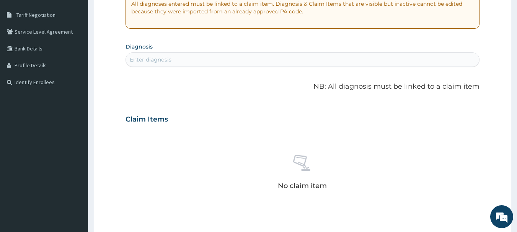
scroll to position [153, 0]
click at [172, 57] on div "Enter diagnosis" at bounding box center [302, 59] width 353 height 12
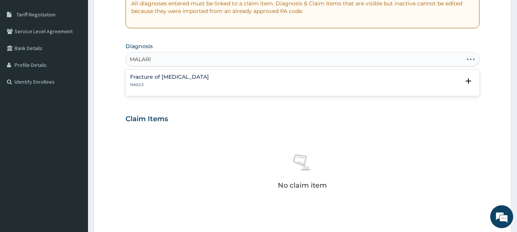
type input "[MEDICAL_DATA]"
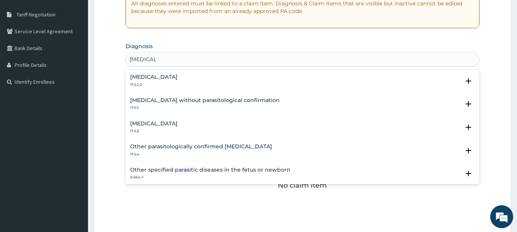
click at [177, 80] on div "[MEDICAL_DATA] 1F42.Z" at bounding box center [153, 80] width 47 height 13
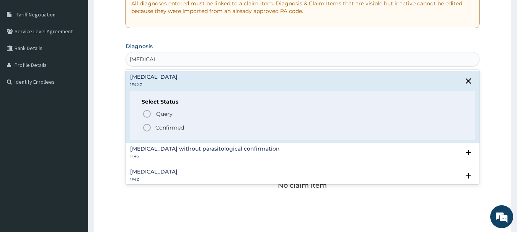
click at [168, 126] on p "Confirmed" at bounding box center [169, 128] width 29 height 8
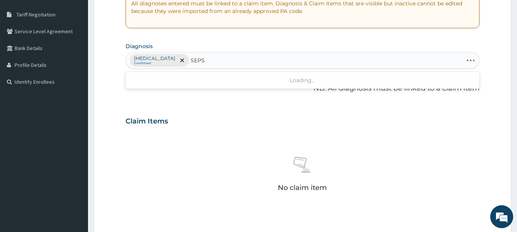
type input "SEPSI"
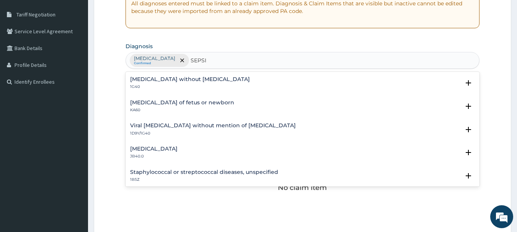
click at [174, 81] on h4 "[MEDICAL_DATA] without [MEDICAL_DATA]" at bounding box center [190, 79] width 120 height 6
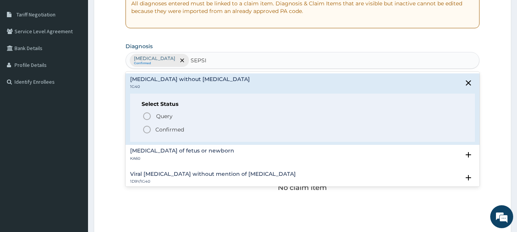
click at [172, 126] on span "Confirmed" at bounding box center [302, 129] width 321 height 9
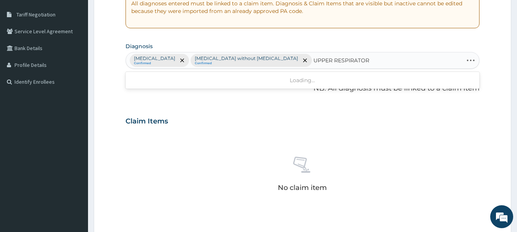
type input "UPPER RESPIRATORY"
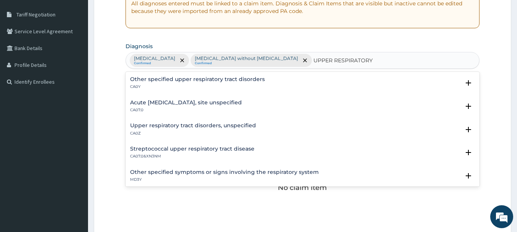
click at [197, 105] on h4 "Acute [MEDICAL_DATA], site unspecified" at bounding box center [186, 103] width 112 height 6
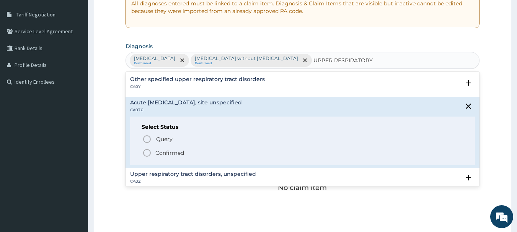
click at [182, 156] on p "Confirmed" at bounding box center [169, 153] width 29 height 8
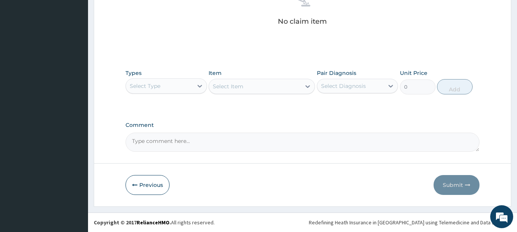
scroll to position [334, 0]
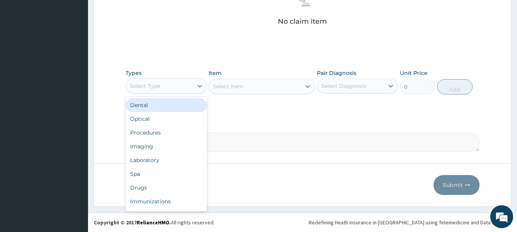
click at [161, 92] on div "Select Type" at bounding box center [165, 85] width 81 height 15
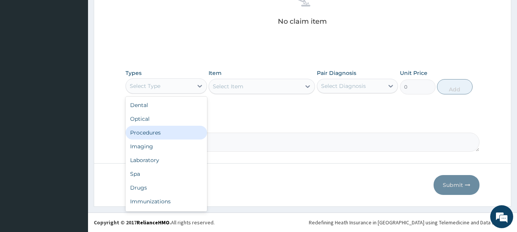
click at [148, 135] on div "Procedures" at bounding box center [165, 133] width 81 height 14
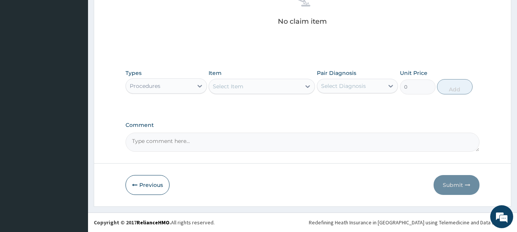
click at [266, 84] on div "Select Item" at bounding box center [255, 86] width 92 height 12
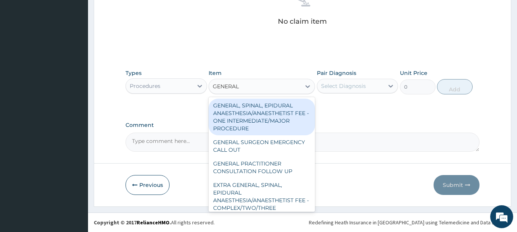
type input "GENERAL P"
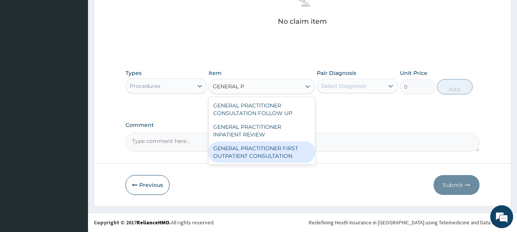
click at [256, 152] on div "GENERAL PRACTITIONER FIRST OUTPATIENT CONSULTATION" at bounding box center [261, 151] width 106 height 21
type input "3750"
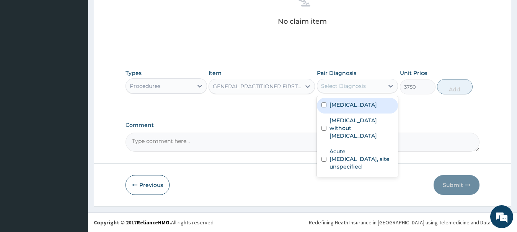
click at [353, 80] on div "Select Diagnosis" at bounding box center [350, 86] width 67 height 12
drag, startPoint x: 358, startPoint y: 107, endPoint x: 354, endPoint y: 125, distance: 18.7
click at [358, 107] on label "[MEDICAL_DATA]" at bounding box center [352, 105] width 47 height 8
checkbox input "true"
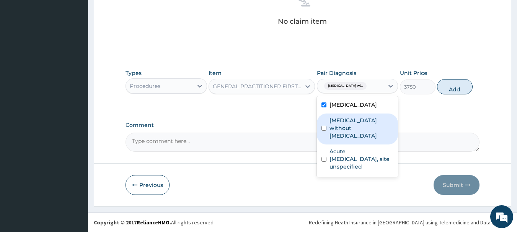
drag, startPoint x: 351, startPoint y: 136, endPoint x: 358, endPoint y: 154, distance: 19.4
click at [351, 140] on label "[MEDICAL_DATA] without [MEDICAL_DATA]" at bounding box center [361, 128] width 64 height 23
checkbox input "true"
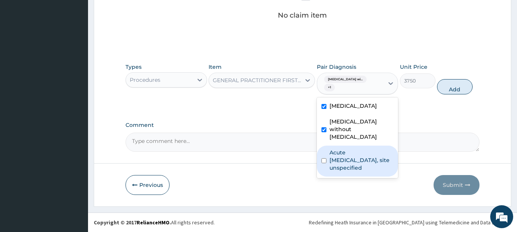
click at [359, 172] on label "Acute upper respiratory infection, site unspecified" at bounding box center [361, 160] width 64 height 23
checkbox input "true"
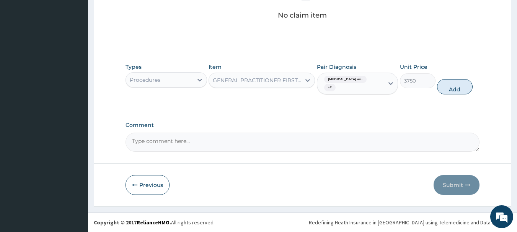
click at [461, 81] on div "Types Procedures Item GENERAL PRACTITIONER FIRST OUTPATIENT CONSULTATION Pair D…" at bounding box center [302, 78] width 354 height 39
click at [456, 93] on button "Add" at bounding box center [455, 86] width 36 height 15
type input "0"
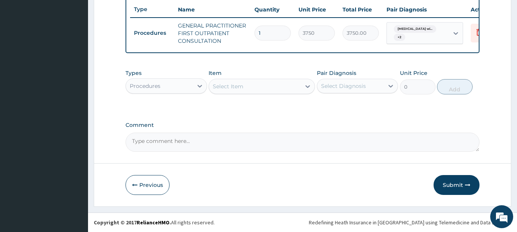
scroll to position [307, 0]
click at [169, 87] on div "Procedures" at bounding box center [159, 86] width 67 height 12
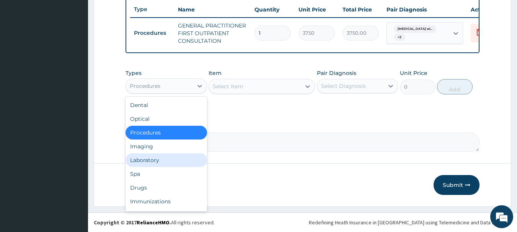
drag, startPoint x: 148, startPoint y: 159, endPoint x: 229, endPoint y: 111, distance: 95.1
click at [148, 159] on div "Laboratory" at bounding box center [165, 160] width 81 height 14
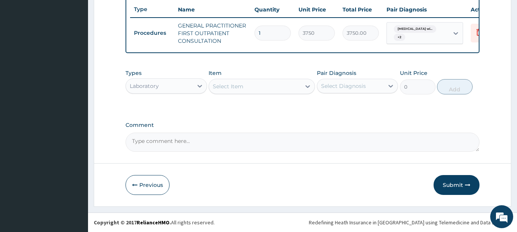
drag, startPoint x: 244, startPoint y: 88, endPoint x: 248, endPoint y: 81, distance: 8.2
click at [244, 88] on div "Select Item" at bounding box center [255, 86] width 92 height 12
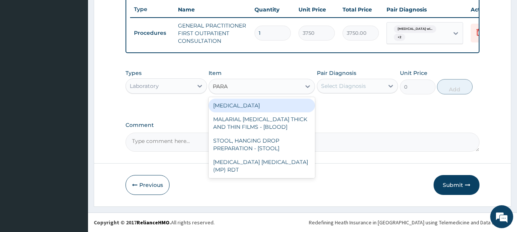
type input "PARAS"
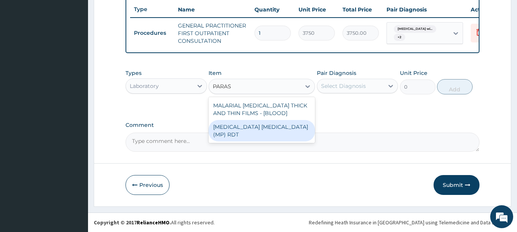
click at [252, 123] on div "MALARIA PARASITE (MP) RDT" at bounding box center [261, 130] width 106 height 21
type input "2000"
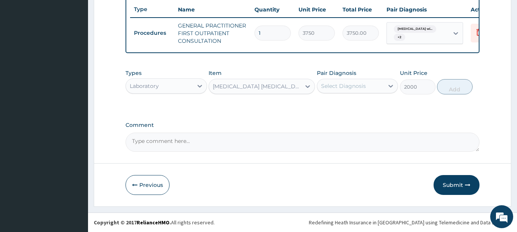
click at [344, 84] on div "Select Diagnosis" at bounding box center [343, 86] width 45 height 8
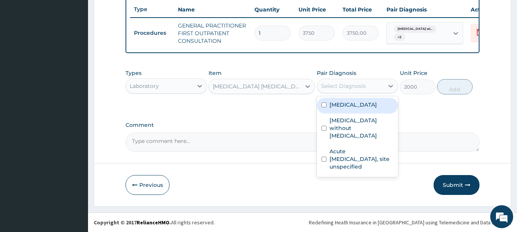
click at [355, 106] on label "[MEDICAL_DATA]" at bounding box center [352, 105] width 47 height 8
checkbox input "true"
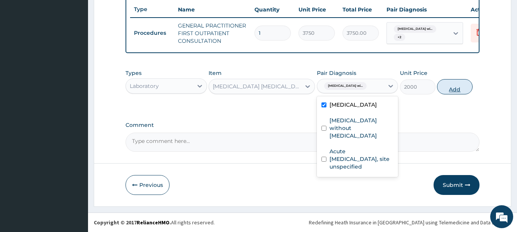
click at [453, 83] on button "Add" at bounding box center [455, 86] width 36 height 15
type input "0"
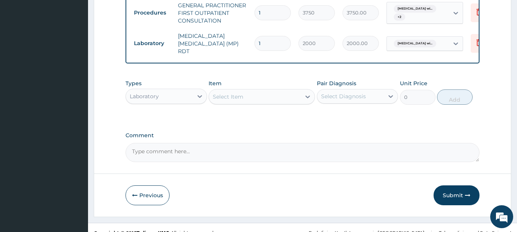
click at [270, 103] on div "Select Item" at bounding box center [255, 97] width 92 height 12
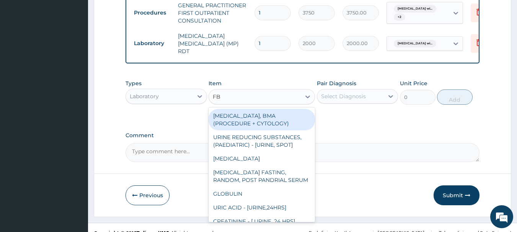
type input "FBC"
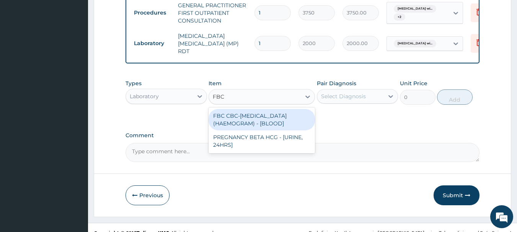
click at [257, 130] on div "FBC CBC-COMPLETE BLOOD COUNT (HAEMOGRAM) - [BLOOD]" at bounding box center [261, 119] width 106 height 21
type input "5000"
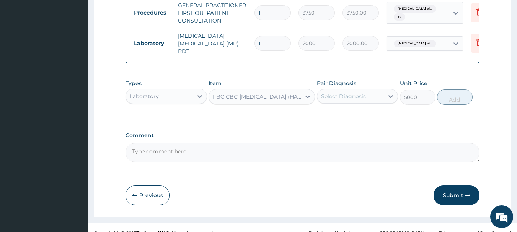
click at [348, 100] on div "Select Diagnosis" at bounding box center [343, 97] width 45 height 8
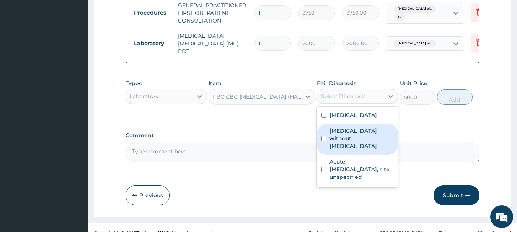
drag, startPoint x: 353, startPoint y: 166, endPoint x: 356, endPoint y: 182, distance: 16.8
click at [354, 150] on label "[MEDICAL_DATA] without [MEDICAL_DATA]" at bounding box center [361, 138] width 64 height 23
checkbox input "true"
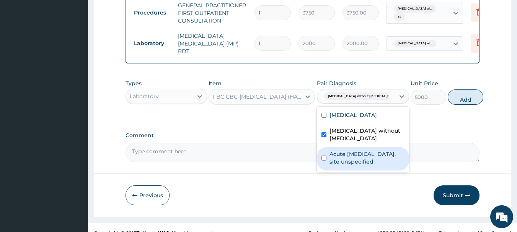
drag, startPoint x: 357, startPoint y: 193, endPoint x: 367, endPoint y: 190, distance: 10.9
click at [357, 166] on label "Acute upper respiratory infection, site unspecified" at bounding box center [366, 157] width 75 height 15
checkbox input "true"
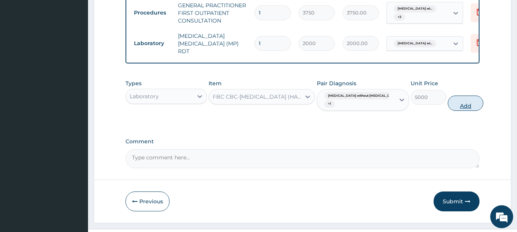
click at [453, 111] on button "Add" at bounding box center [465, 103] width 36 height 15
type input "0"
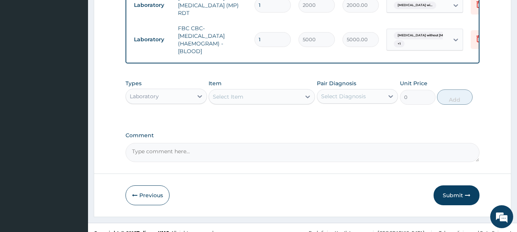
scroll to position [372, 0]
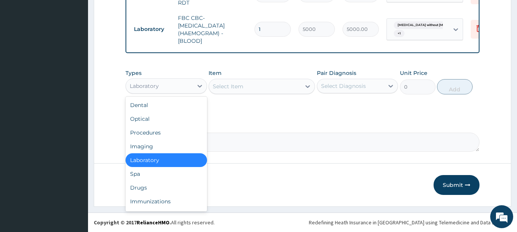
click at [170, 88] on div "Laboratory" at bounding box center [159, 86] width 67 height 12
drag, startPoint x: 145, startPoint y: 190, endPoint x: 184, endPoint y: 160, distance: 49.1
click at [147, 189] on div "Drugs" at bounding box center [165, 188] width 81 height 14
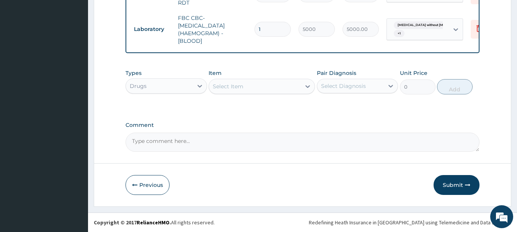
click at [257, 88] on div "Select Item" at bounding box center [255, 86] width 92 height 12
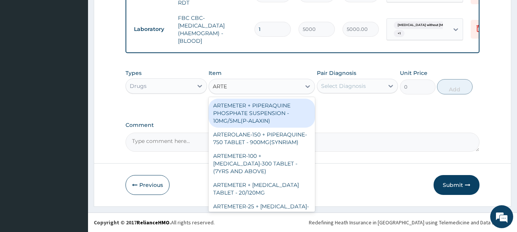
type input "ARTEM"
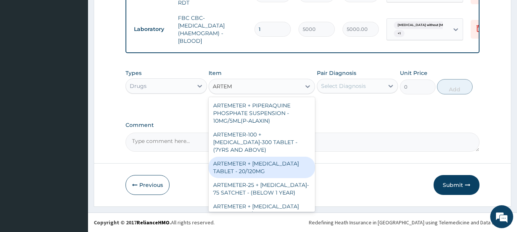
click at [280, 170] on div "ARTEMETER + [MEDICAL_DATA] TABLET - 20/120MG" at bounding box center [261, 167] width 106 height 21
type input "196"
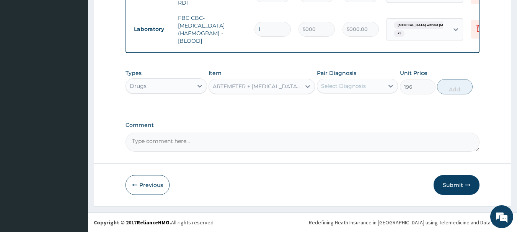
click at [349, 82] on div "Select Diagnosis" at bounding box center [343, 86] width 45 height 8
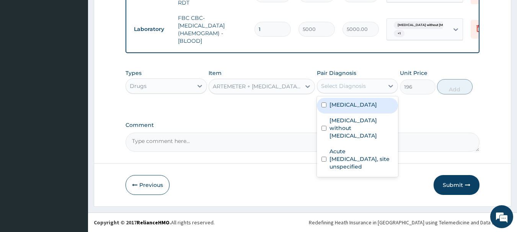
click at [353, 109] on label "[MEDICAL_DATA]" at bounding box center [352, 105] width 47 height 8
checkbox input "true"
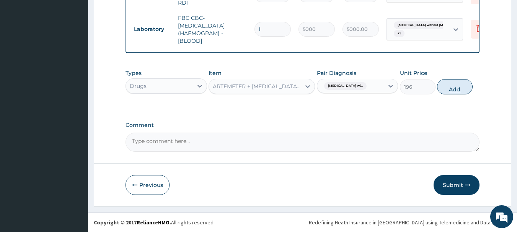
click at [464, 89] on button "Add" at bounding box center [455, 86] width 36 height 15
type input "0"
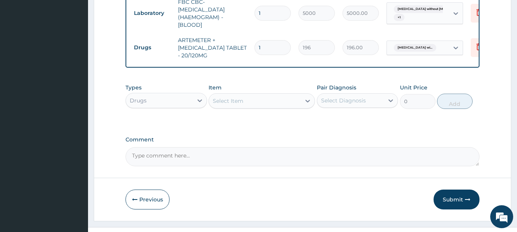
type input "0.00"
type input "6"
type input "1176.00"
type input "6"
click at [249, 107] on div "Select Item" at bounding box center [255, 101] width 92 height 12
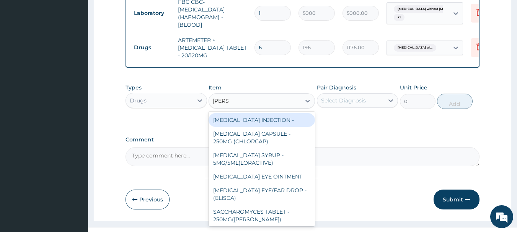
type input "LORAT"
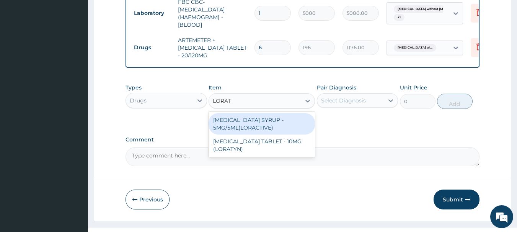
drag, startPoint x: 249, startPoint y: 138, endPoint x: 312, endPoint y: 143, distance: 63.7
click at [251, 135] on div "LORATADINE SYRUP - 5MG/5ML(LORACTIVE)" at bounding box center [261, 123] width 106 height 21
type input "1232"
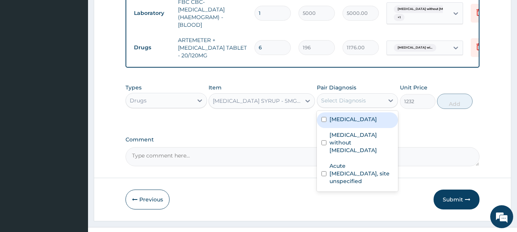
click at [351, 104] on div "Select Diagnosis" at bounding box center [343, 101] width 45 height 8
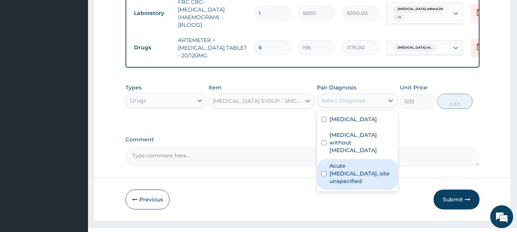
drag, startPoint x: 351, startPoint y: 194, endPoint x: 413, endPoint y: 163, distance: 68.6
click at [353, 185] on label "Acute upper respiratory infection, site unspecified" at bounding box center [361, 173] width 64 height 23
checkbox input "true"
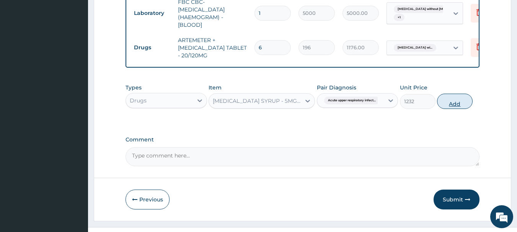
click at [457, 109] on button "Add" at bounding box center [455, 101] width 36 height 15
type input "0"
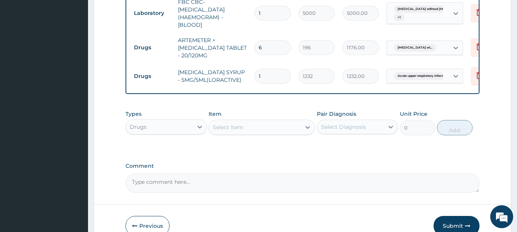
click at [275, 133] on div "Select Item" at bounding box center [255, 127] width 92 height 12
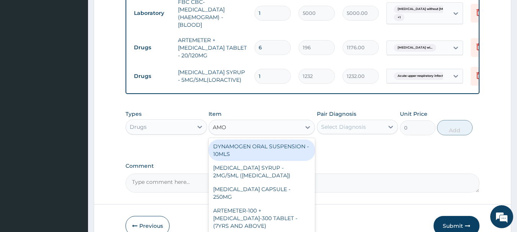
type input "AMOX"
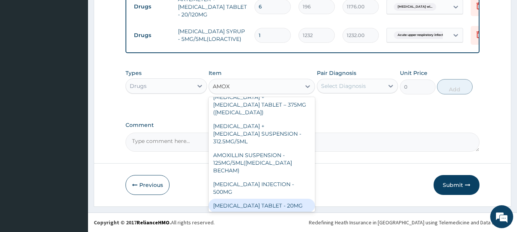
scroll to position [229, 0]
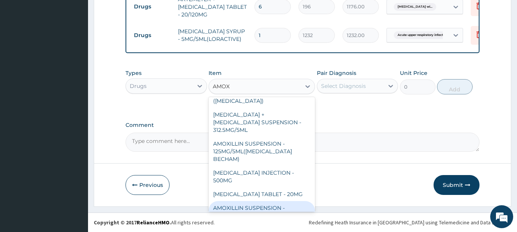
drag, startPoint x: 259, startPoint y: 167, endPoint x: 270, endPoint y: 161, distance: 13.2
click at [259, 201] on div "AMOXILLIN SUSPENSION - 125MG/5ML" at bounding box center [261, 211] width 106 height 21
type input "840"
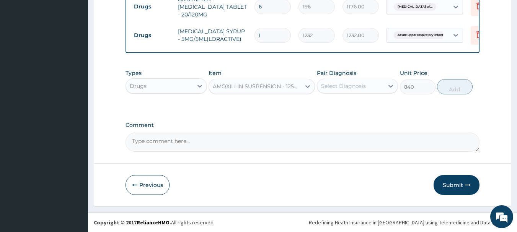
click at [331, 89] on div "Select Diagnosis" at bounding box center [343, 86] width 45 height 8
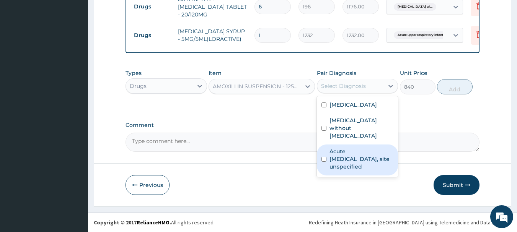
click at [352, 166] on label "Acute upper respiratory infection, site unspecified" at bounding box center [361, 159] width 64 height 23
checkbox input "true"
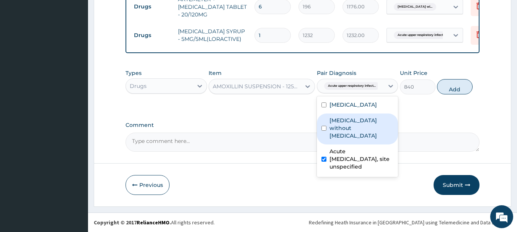
click at [358, 130] on div "Sepsis without septic shock" at bounding box center [357, 129] width 81 height 31
checkbox input "true"
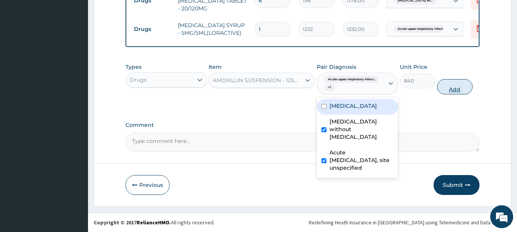
click at [450, 94] on button "Add" at bounding box center [455, 86] width 36 height 15
type input "0"
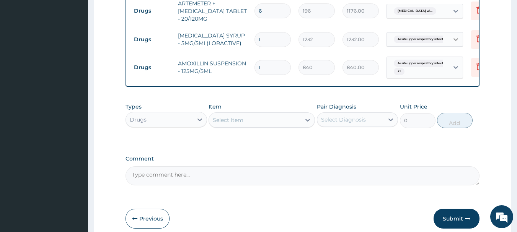
scroll to position [458, 0]
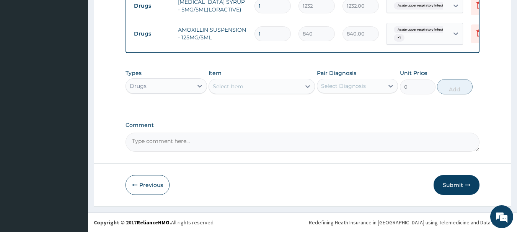
click at [460, 184] on button "Submit" at bounding box center [456, 185] width 46 height 20
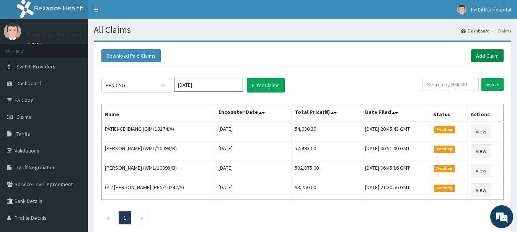
click at [490, 54] on link "Add Claim" at bounding box center [487, 55] width 32 height 13
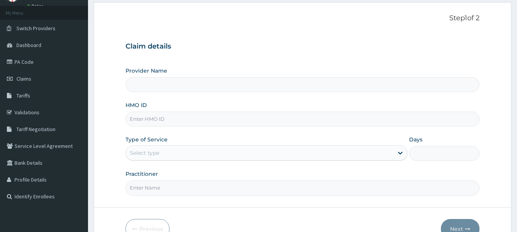
scroll to position [38, 0]
click at [164, 124] on input "HMO ID" at bounding box center [302, 119] width 354 height 15
type input "FaithHills Specialist Hospital"
type input "PFN/10129/A"
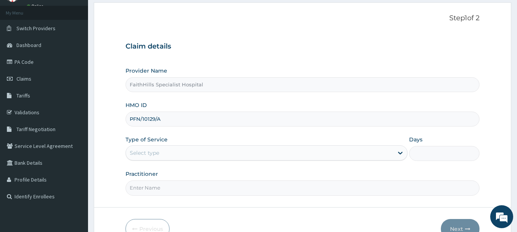
click at [175, 149] on div "Select type" at bounding box center [259, 153] width 267 height 12
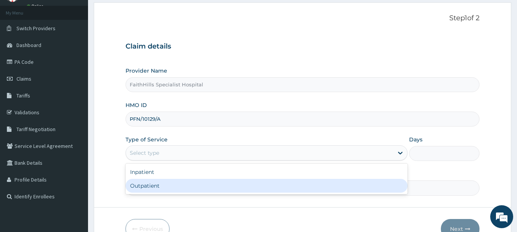
click at [154, 186] on div "Outpatient" at bounding box center [266, 186] width 282 height 14
type input "1"
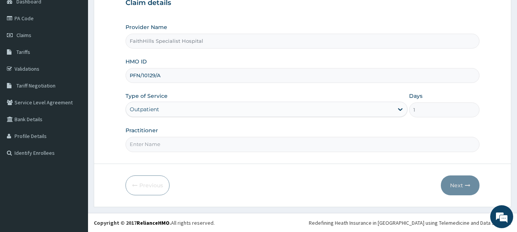
scroll to position [82, 0]
click at [159, 146] on input "Practitioner" at bounding box center [302, 143] width 354 height 15
type input "DR [PERSON_NAME]"
click at [463, 188] on button "Next" at bounding box center [459, 185] width 39 height 20
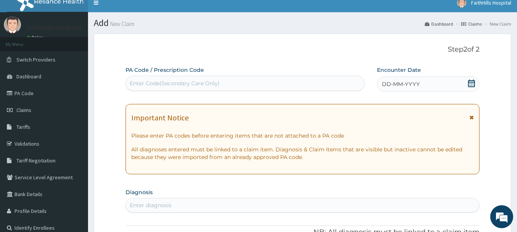
scroll to position [6, 0]
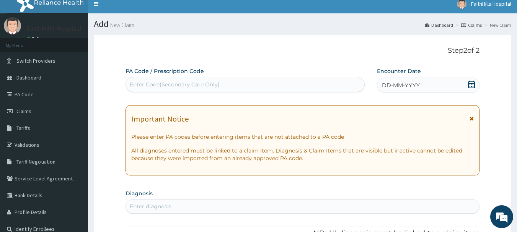
click at [473, 82] on icon at bounding box center [471, 85] width 8 height 8
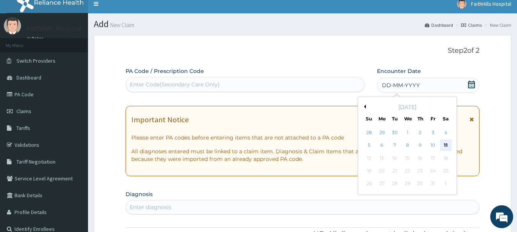
click at [443, 142] on div "11" at bounding box center [445, 145] width 11 height 11
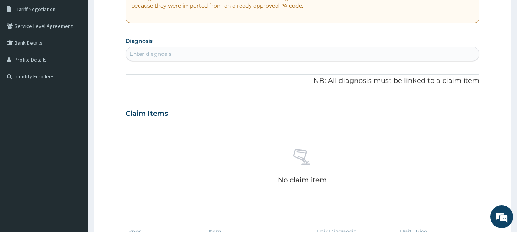
scroll to position [159, 0]
click at [153, 57] on div "Enter diagnosis" at bounding box center [151, 54] width 42 height 8
type input "[MEDICAL_DATA]"
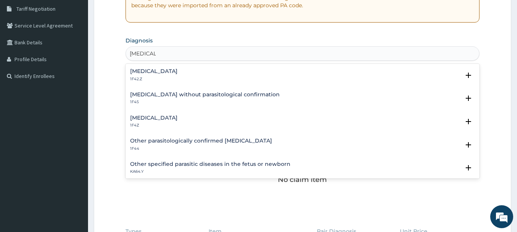
click at [172, 76] on div "[MEDICAL_DATA] 1F42.Z" at bounding box center [153, 74] width 47 height 13
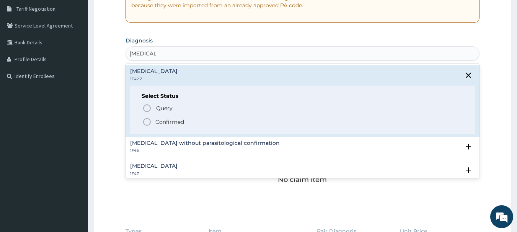
click at [171, 121] on p "Confirmed" at bounding box center [169, 122] width 29 height 8
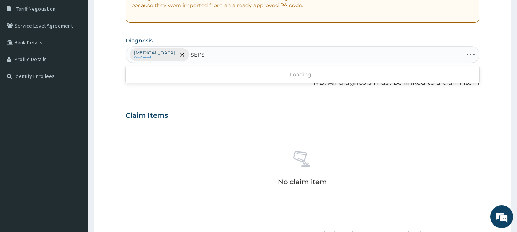
type input "SEPSI"
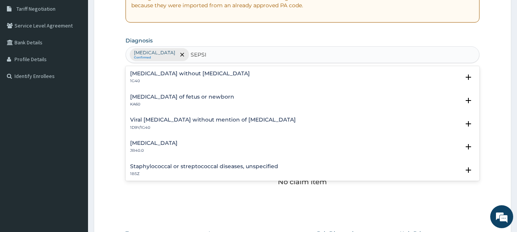
click at [154, 76] on h4 "[MEDICAL_DATA] without [MEDICAL_DATA]" at bounding box center [190, 74] width 120 height 6
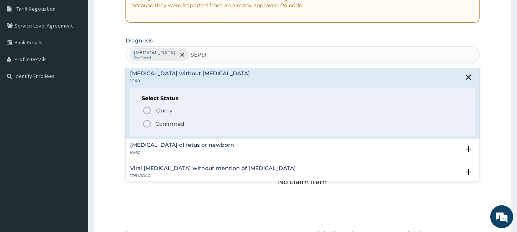
click at [174, 124] on p "Confirmed" at bounding box center [169, 124] width 29 height 8
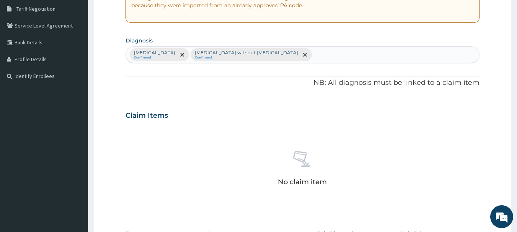
scroll to position [319, 0]
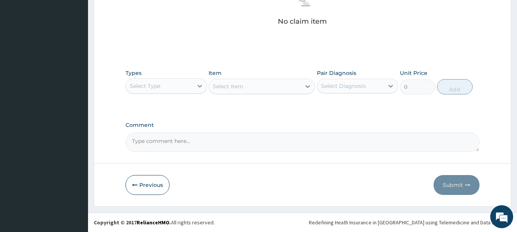
click at [164, 85] on div "Select Type" at bounding box center [159, 86] width 67 height 12
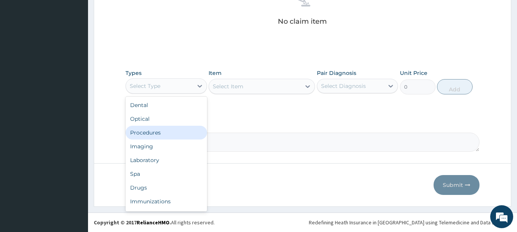
click at [156, 135] on div "Procedures" at bounding box center [165, 133] width 81 height 14
click at [162, 83] on div "Procedures" at bounding box center [159, 86] width 67 height 12
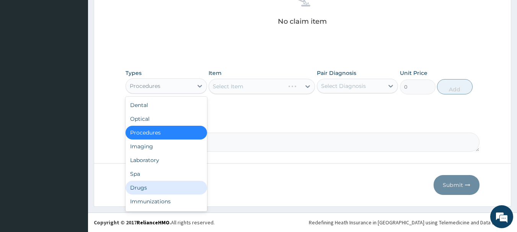
click at [146, 186] on div "Drugs" at bounding box center [165, 188] width 81 height 14
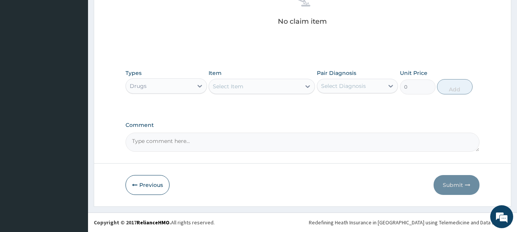
click at [285, 84] on div "Select Item" at bounding box center [255, 86] width 92 height 12
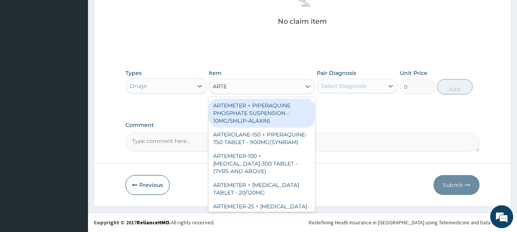
type input "ARTEM"
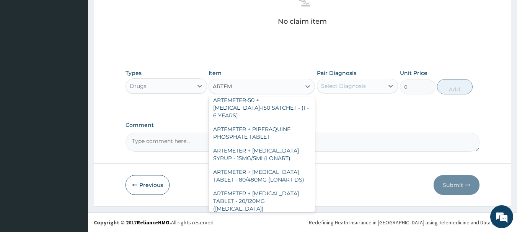
scroll to position [268, 0]
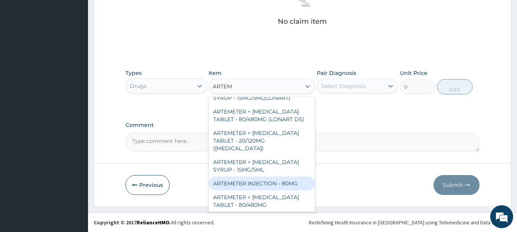
drag, startPoint x: 276, startPoint y: 176, endPoint x: 344, endPoint y: 120, distance: 88.0
click at [277, 177] on div "ARTEMETER INJECTION - 80MG" at bounding box center [261, 184] width 106 height 14
type input "475.99999999999994"
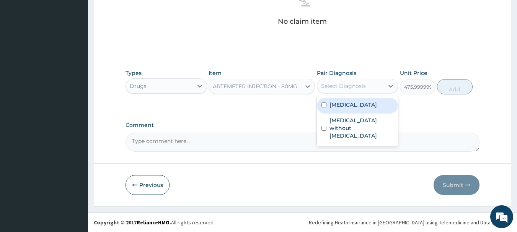
click at [341, 87] on div "Select Diagnosis" at bounding box center [343, 86] width 45 height 8
drag, startPoint x: 357, startPoint y: 119, endPoint x: 401, endPoint y: 107, distance: 45.5
click at [360, 109] on label "[MEDICAL_DATA]" at bounding box center [352, 105] width 47 height 8
checkbox input "true"
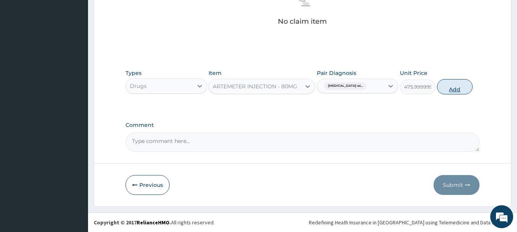
click at [452, 85] on button "Add" at bounding box center [455, 86] width 36 height 15
type input "0"
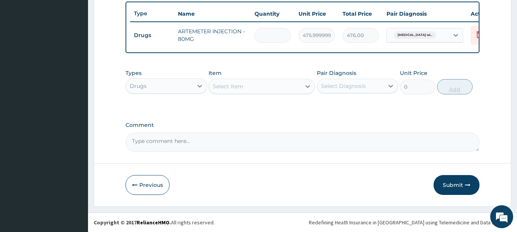
type input "0.00"
type input "2"
type input "952.00"
type input "2"
click at [271, 86] on div "Select Item" at bounding box center [255, 86] width 92 height 12
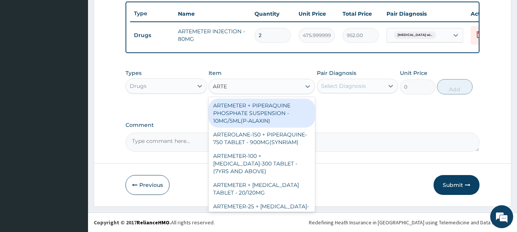
type input "ARTEM"
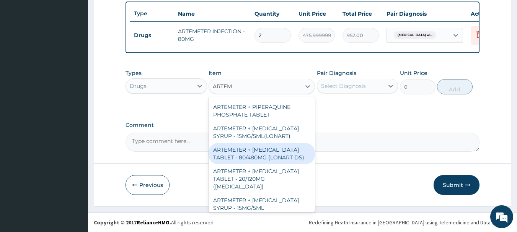
scroll to position [306, 0]
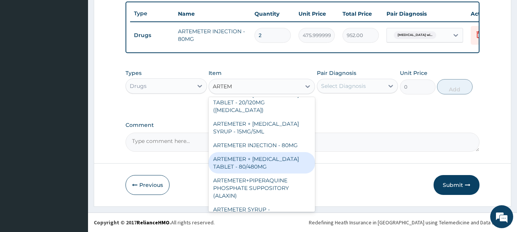
click at [269, 159] on div "ARTEMETER + [MEDICAL_DATA] TABLET - 80/480MG" at bounding box center [261, 162] width 106 height 21
type input "364"
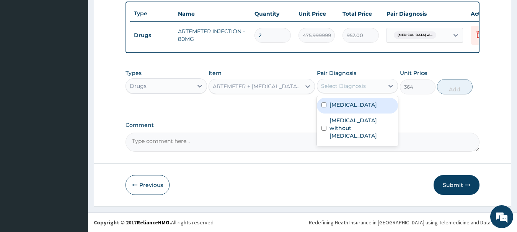
click at [336, 84] on div "Select Diagnosis" at bounding box center [343, 86] width 45 height 8
drag, startPoint x: 352, startPoint y: 113, endPoint x: 429, endPoint y: 100, distance: 78.4
click at [353, 109] on label "[MEDICAL_DATA]" at bounding box center [352, 105] width 47 height 8
checkbox input "true"
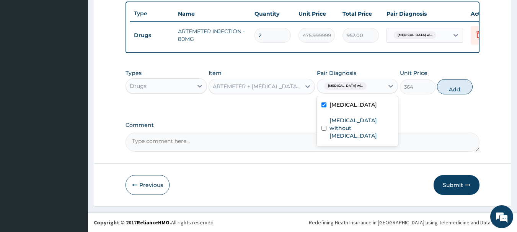
click at [454, 86] on button "Add" at bounding box center [455, 86] width 36 height 15
type input "0"
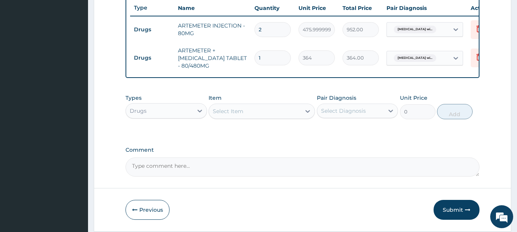
type input "0.00"
type input "6"
type input "2184.00"
type input "6"
click at [267, 113] on div "Select Item" at bounding box center [255, 111] width 92 height 12
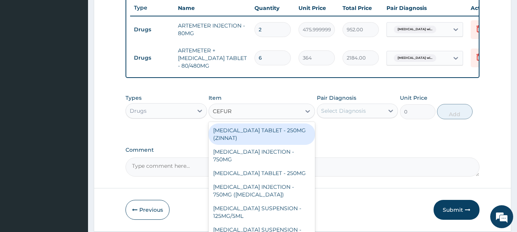
type input "CEFURO"
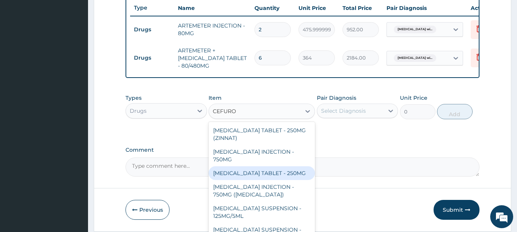
click at [278, 177] on div "[MEDICAL_DATA] TABLET - 250MG" at bounding box center [261, 173] width 106 height 14
type input "420"
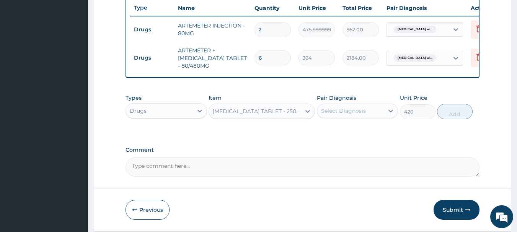
click at [341, 115] on div "Select Diagnosis" at bounding box center [343, 111] width 45 height 8
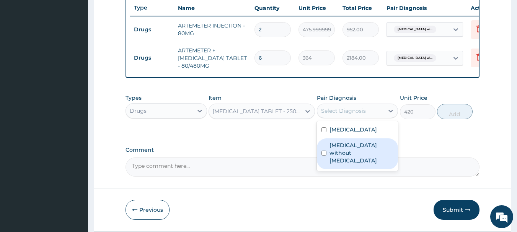
drag, startPoint x: 353, startPoint y: 171, endPoint x: 429, endPoint y: 132, distance: 86.5
click at [353, 164] on label "[MEDICAL_DATA] without [MEDICAL_DATA]" at bounding box center [361, 152] width 64 height 23
checkbox input "true"
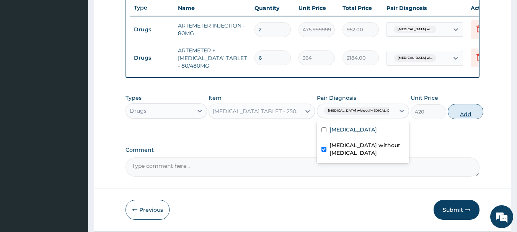
click at [447, 116] on button "Add" at bounding box center [465, 111] width 36 height 15
type input "0"
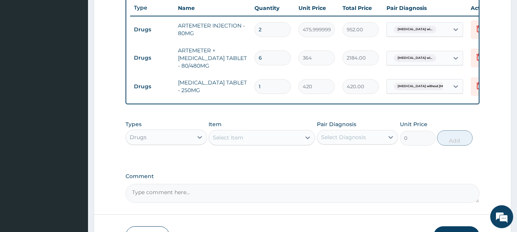
type input "0.00"
type input "2"
type input "840.00"
type input "20"
type input "8400.00"
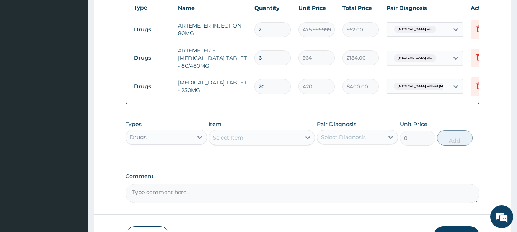
type input "20"
click at [266, 144] on div "Select Item" at bounding box center [255, 138] width 92 height 12
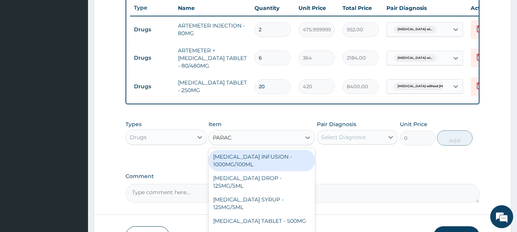
type input "PARACE"
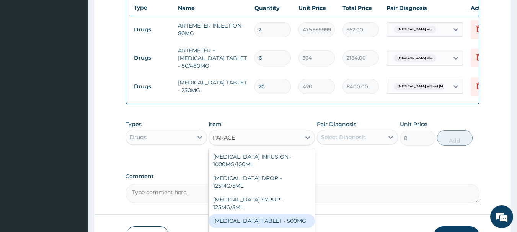
click at [291, 222] on div "[MEDICAL_DATA] TABLET - 500MG" at bounding box center [261, 221] width 106 height 14
type input "33.599999999999994"
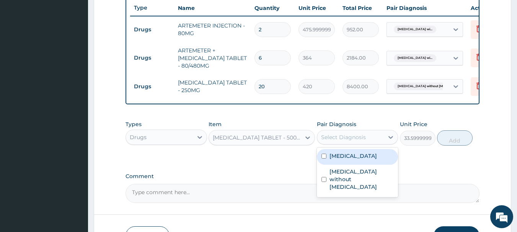
click at [344, 143] on div "Select Diagnosis" at bounding box center [350, 137] width 67 height 12
click at [354, 160] on label "[MEDICAL_DATA]" at bounding box center [352, 156] width 47 height 8
checkbox input "true"
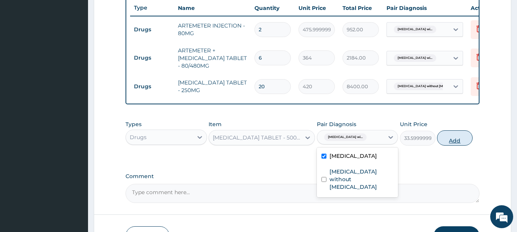
click at [452, 143] on button "Add" at bounding box center [455, 137] width 36 height 15
type input "0"
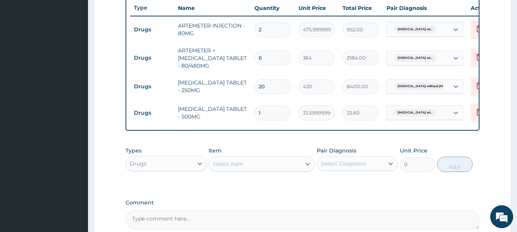
type input "18"
type input "604.80"
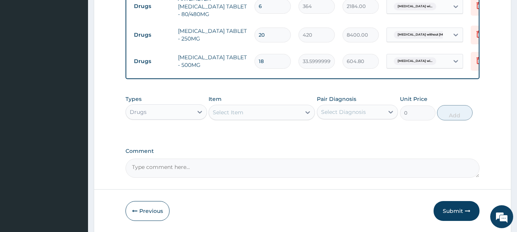
scroll to position [372, 0]
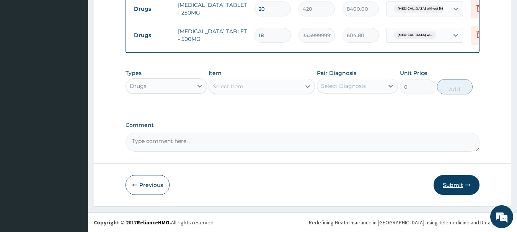
type input "18"
click at [459, 184] on button "Submit" at bounding box center [456, 185] width 46 height 20
